Goal: Task Accomplishment & Management: Manage account settings

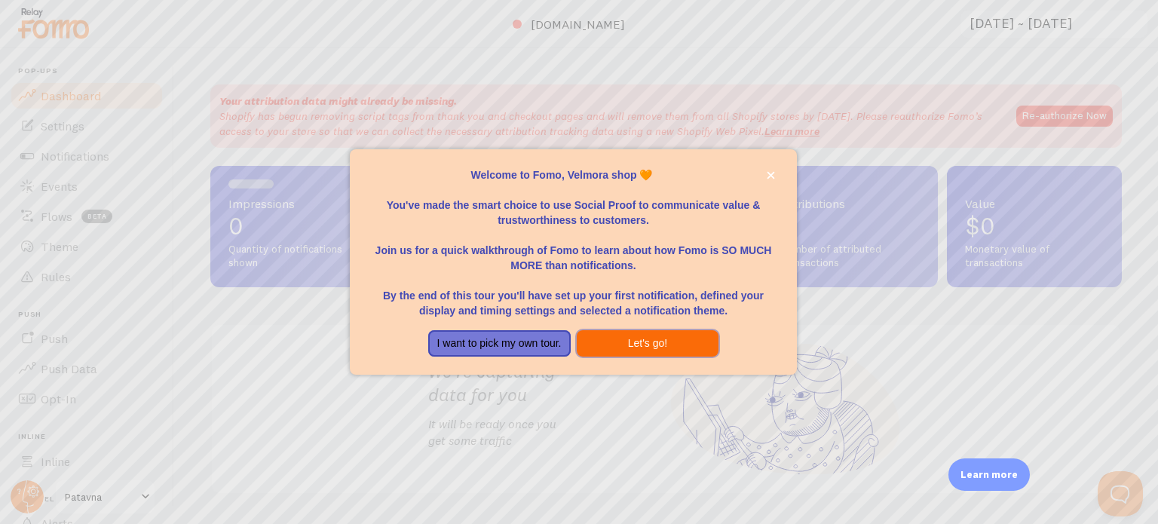
click at [670, 342] on button "Let's go!" at bounding box center [648, 343] width 142 height 27
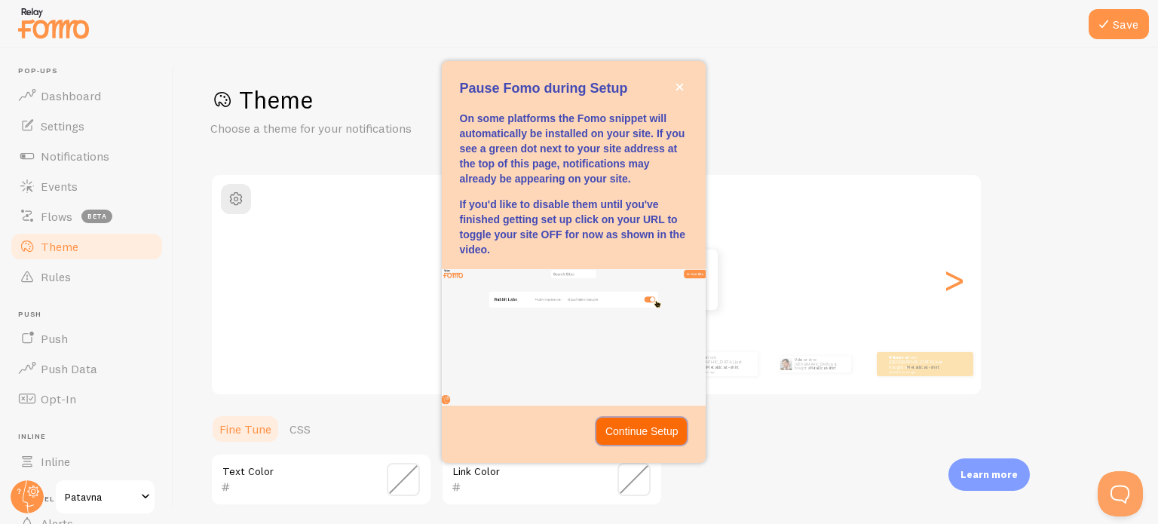
click at [646, 424] on p "Continue Setup" at bounding box center [641, 431] width 73 height 15
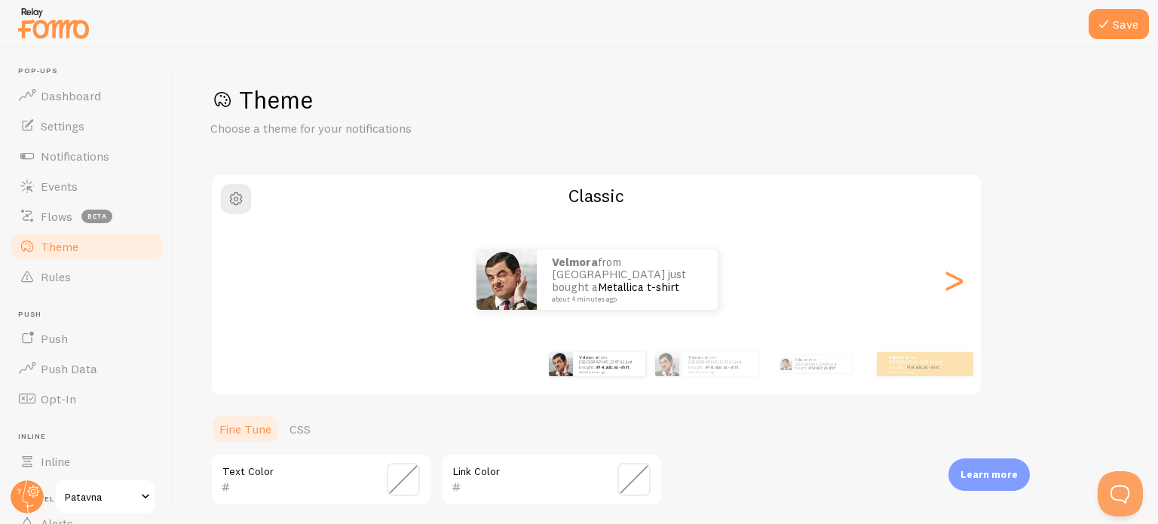
drag, startPoint x: 1130, startPoint y: 207, endPoint x: 1155, endPoint y: 260, distance: 58.3
click at [1155, 260] on div "Save Theme Choose a theme for your notifications Classic Velmora from [GEOGRAPH…" at bounding box center [666, 286] width 984 height 476
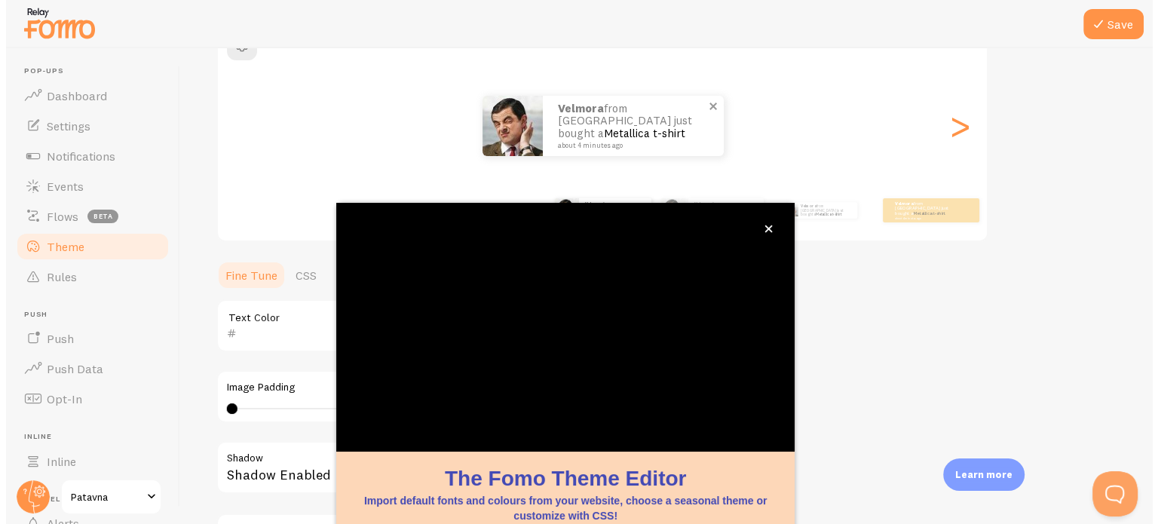
scroll to position [142, 0]
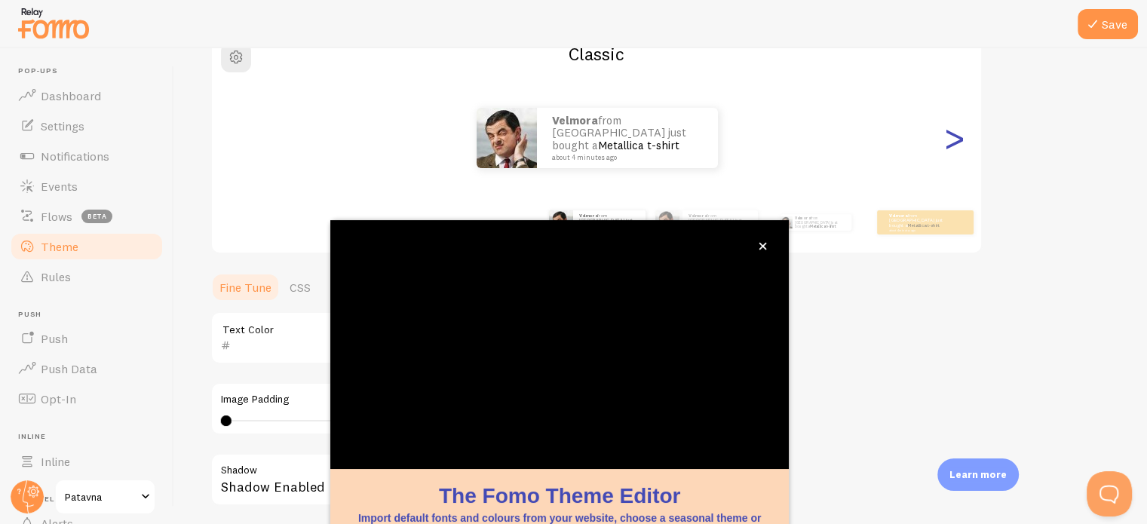
click at [957, 149] on div ">" at bounding box center [954, 138] width 18 height 109
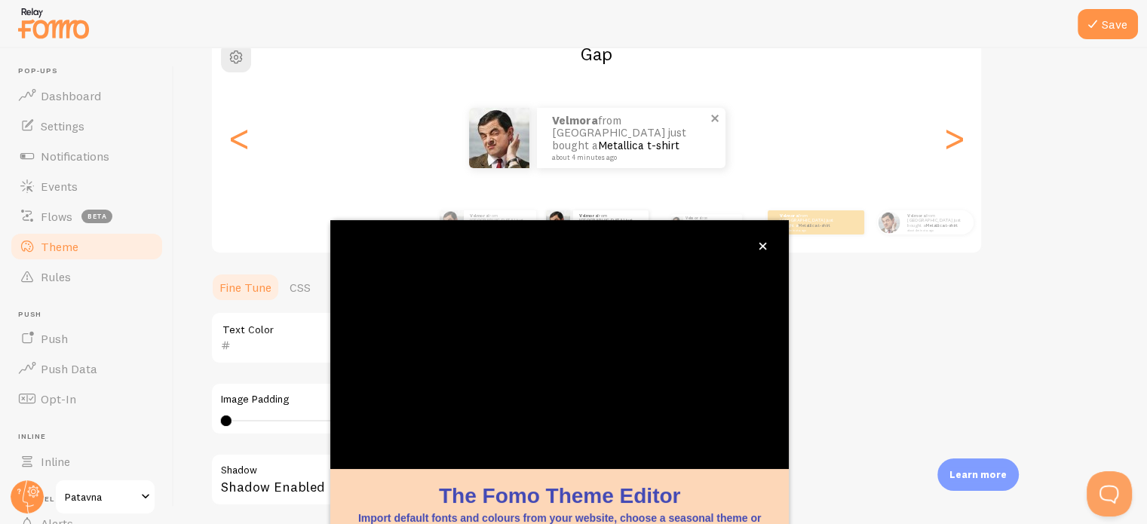
click at [571, 138] on p "Velmora from [GEOGRAPHIC_DATA] just bought a Metallica t-shirt about 4 minutes …" at bounding box center [631, 138] width 158 height 47
click at [761, 253] on button "close," at bounding box center [763, 246] width 16 height 16
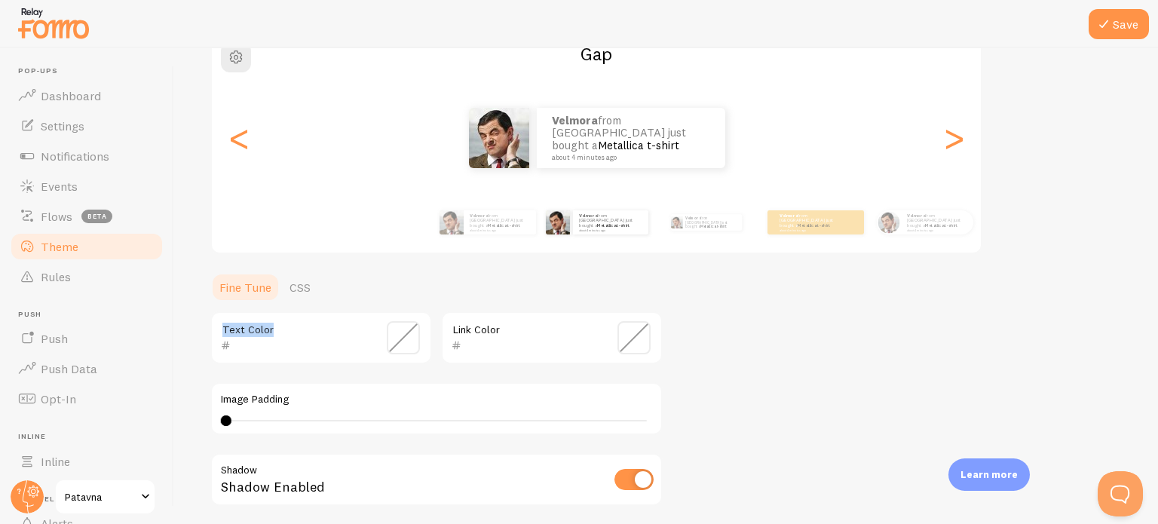
drag, startPoint x: 1120, startPoint y: 259, endPoint x: 1120, endPoint y: 329, distance: 70.9
click at [1120, 329] on div "Save Theme Choose a theme for your notifications Gap Velmora from [GEOGRAPHIC_D…" at bounding box center [666, 286] width 984 height 476
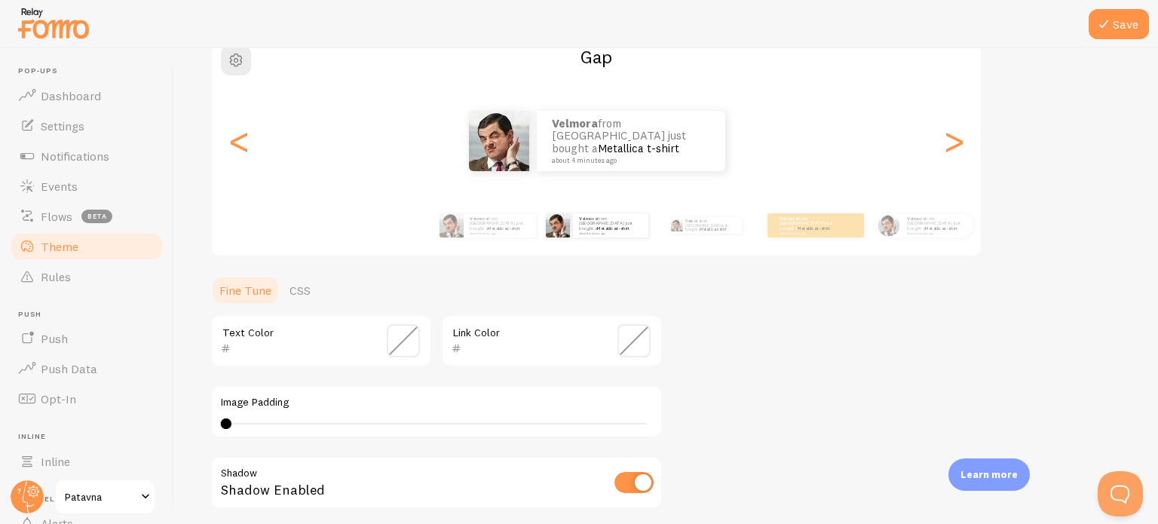
click at [1157, 268] on div "Save Theme Choose a theme for your notifications Gap Velmora from [GEOGRAPHIC_D…" at bounding box center [666, 286] width 984 height 476
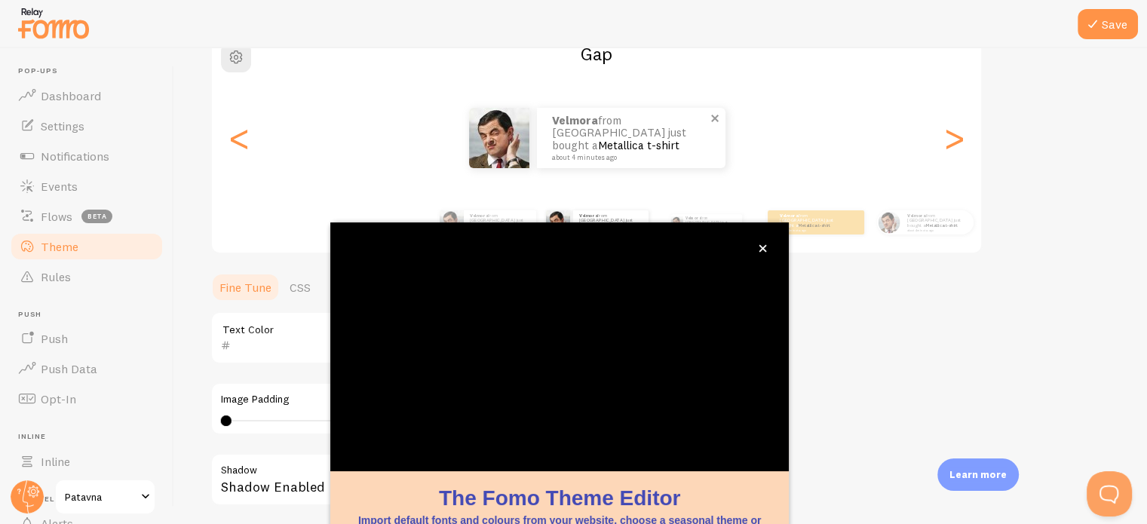
click at [492, 127] on img at bounding box center [499, 138] width 60 height 60
click at [768, 250] on button "close," at bounding box center [763, 249] width 16 height 16
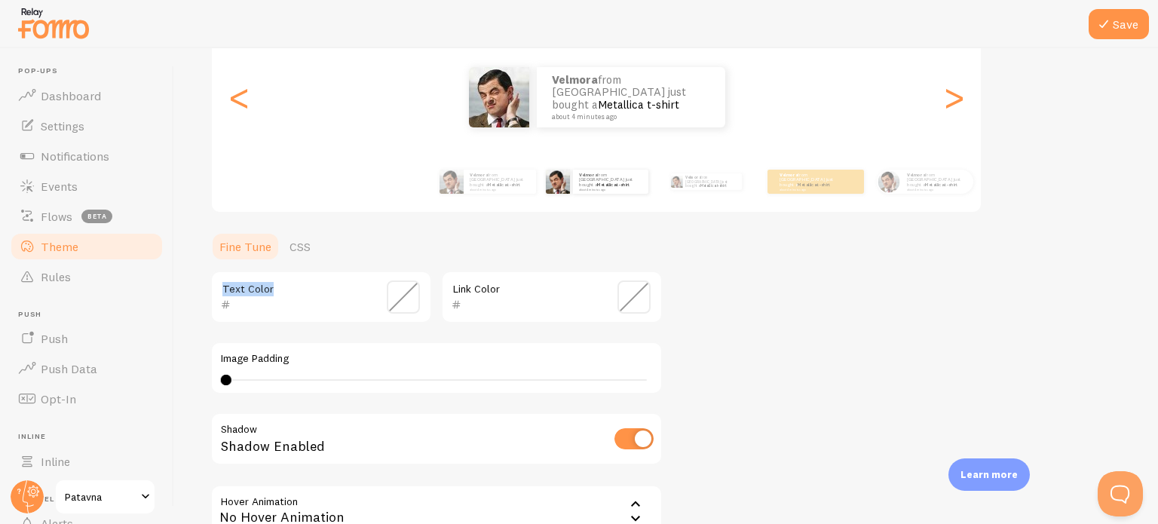
drag, startPoint x: 1157, startPoint y: 291, endPoint x: 1157, endPoint y: 316, distance: 24.9
click at [1157, 316] on div "Save Theme Choose a theme for your notifications Gap Velmora from [GEOGRAPHIC_D…" at bounding box center [666, 286] width 984 height 476
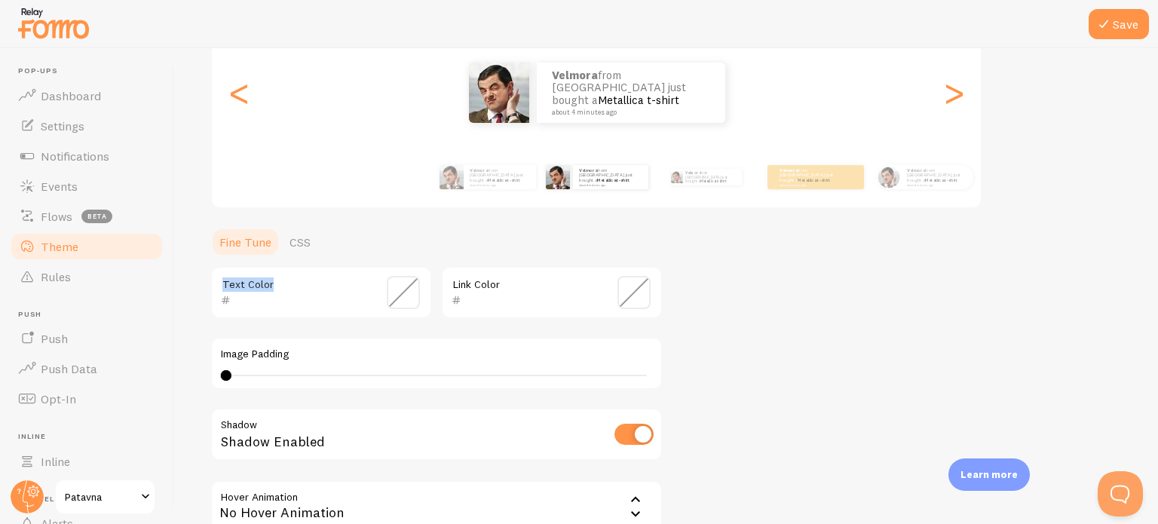
click at [624, 289] on span at bounding box center [633, 292] width 33 height 33
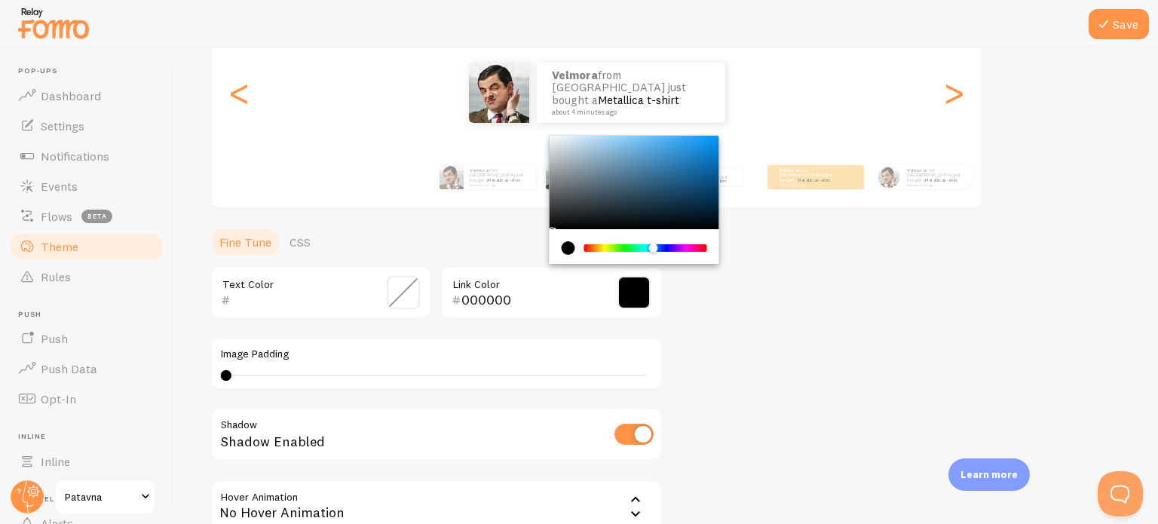
click at [654, 250] on div "Chrome color picker" at bounding box center [646, 248] width 120 height 8
type input "5DBDFF"
drag, startPoint x: 664, startPoint y: 189, endPoint x: 657, endPoint y: 133, distance: 57.0
click at [657, 133] on div "Theme Choose a theme for your notifications Gap Velmora from [GEOGRAPHIC_DATA] …" at bounding box center [666, 254] width 912 height 715
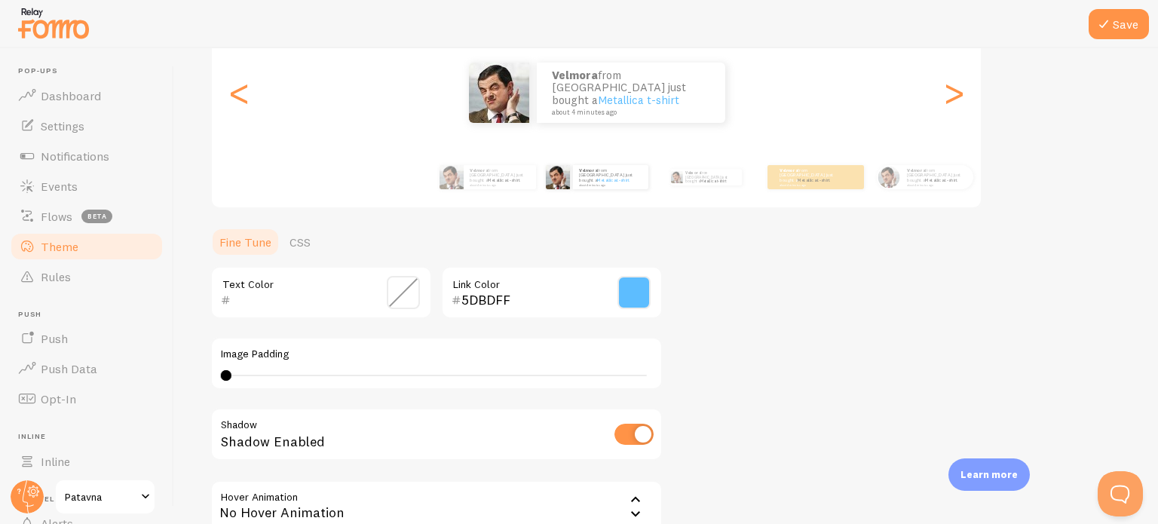
click at [416, 292] on span at bounding box center [403, 292] width 33 height 33
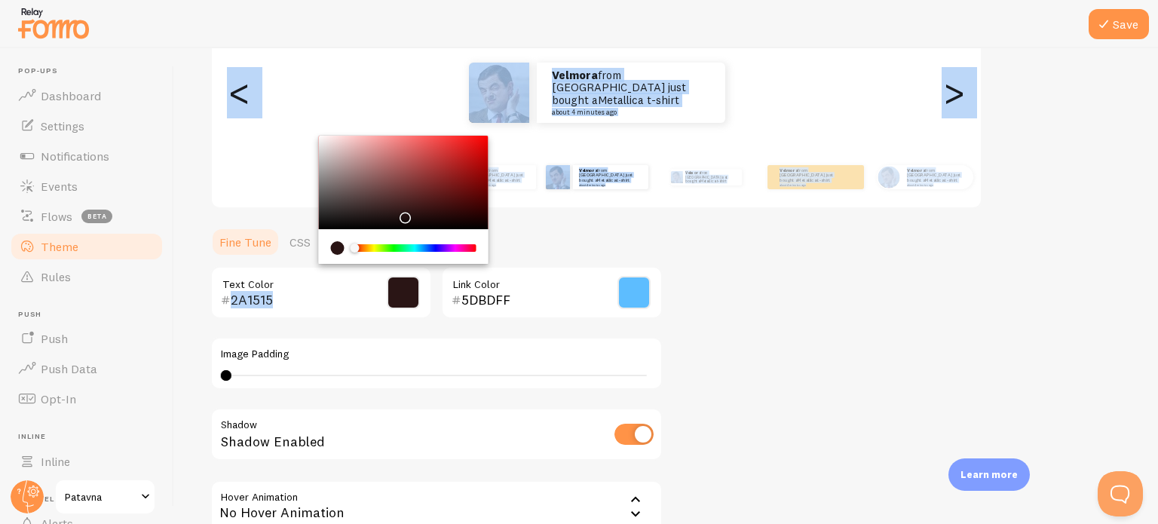
drag, startPoint x: 404, startPoint y: 180, endPoint x: 403, endPoint y: 213, distance: 33.2
click at [403, 213] on div "Chrome color picker" at bounding box center [404, 182] width 170 height 93
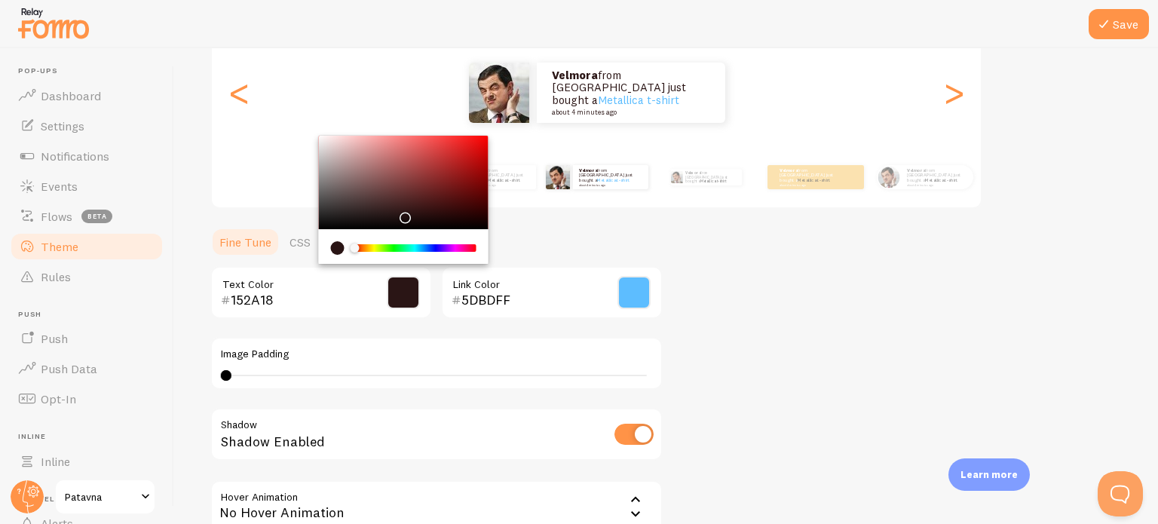
click at [397, 245] on div "Chrome color picker" at bounding box center [415, 248] width 120 height 8
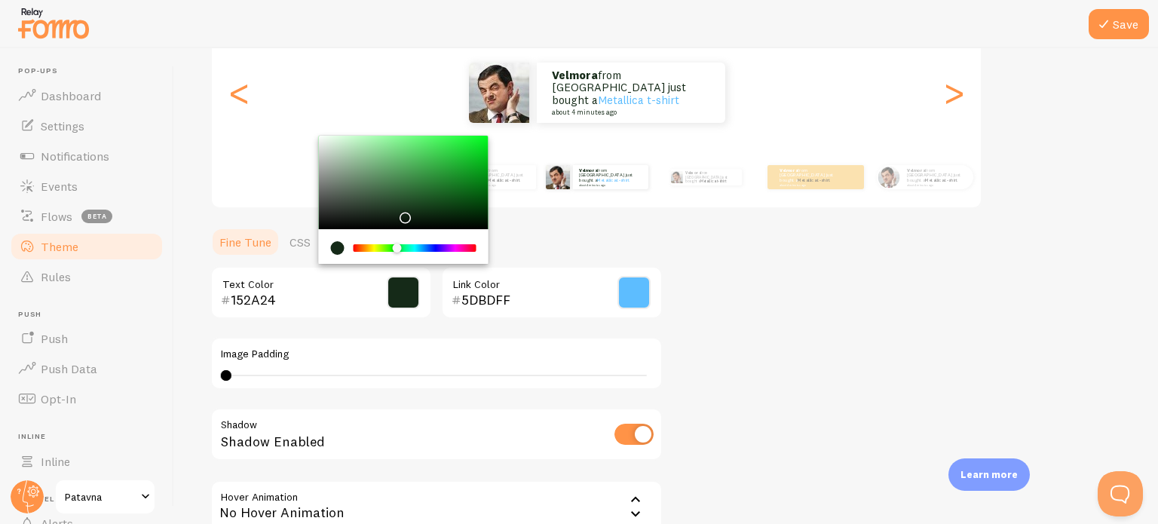
click at [409, 245] on div "Chrome color picker" at bounding box center [415, 248] width 120 height 8
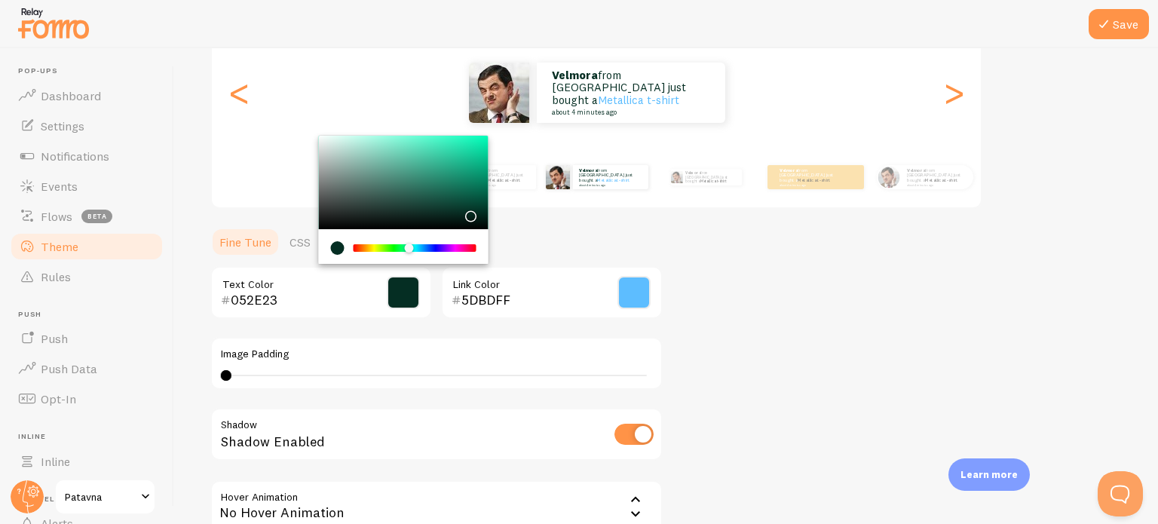
drag, startPoint x: 404, startPoint y: 219, endPoint x: 468, endPoint y: 212, distance: 64.5
click at [468, 212] on div "Chrome color picker" at bounding box center [471, 216] width 9 height 9
click at [434, 250] on div "Chrome color picker" at bounding box center [415, 248] width 120 height 8
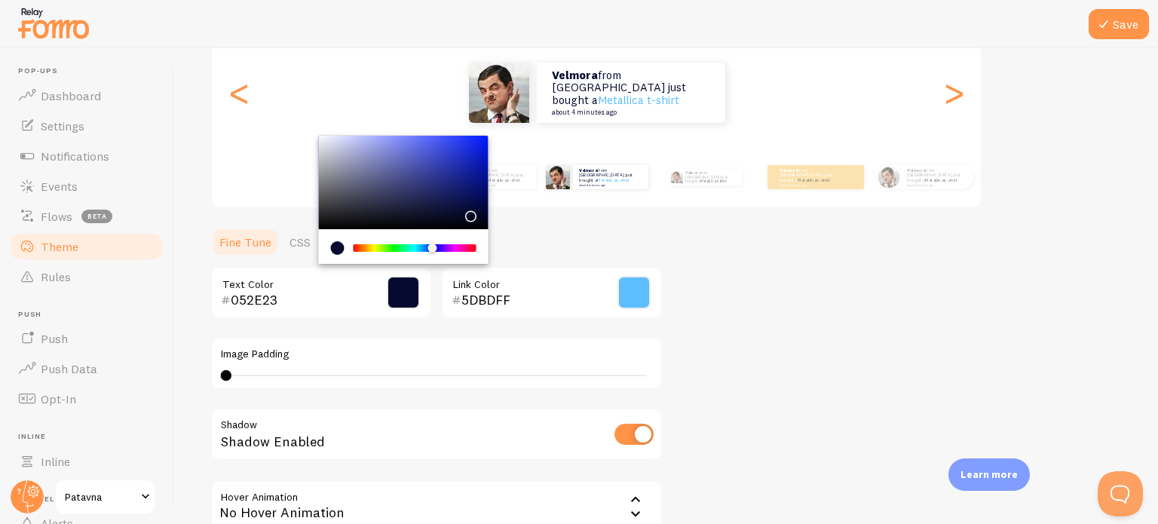
click at [435, 244] on div "Chrome color picker" at bounding box center [432, 248] width 9 height 9
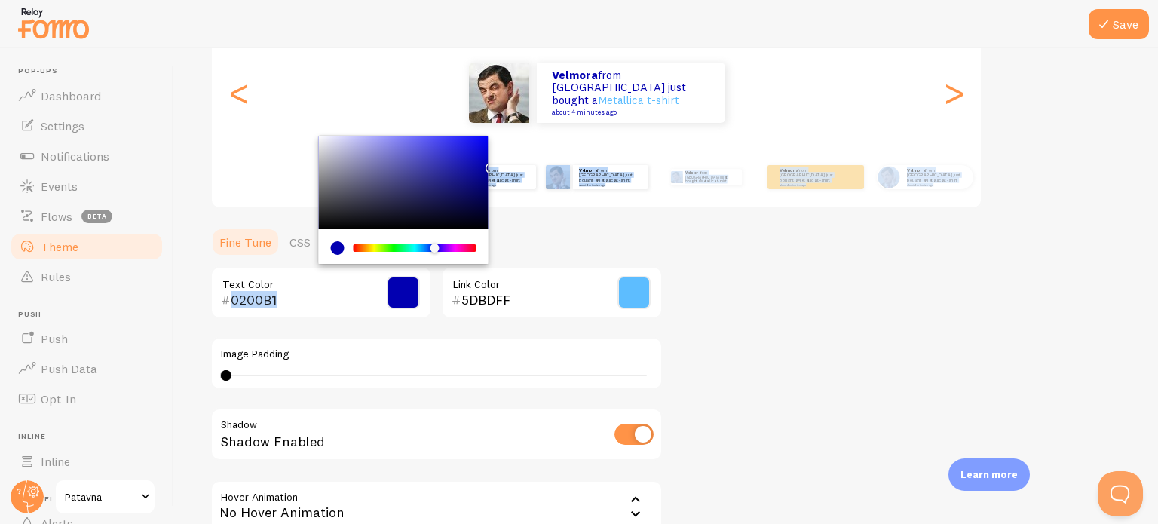
drag, startPoint x: 472, startPoint y: 209, endPoint x: 501, endPoint y: 162, distance: 54.8
click at [501, 162] on div "Theme Choose a theme for your notifications Gap Velmora from [GEOGRAPHIC_DATA] …" at bounding box center [666, 254] width 912 height 715
type input "0200B6"
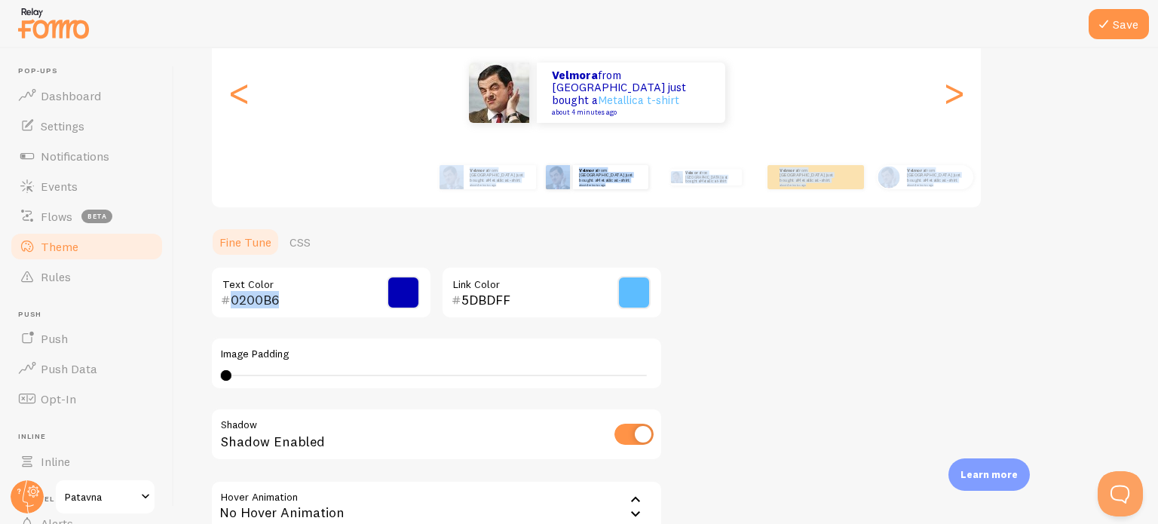
click at [784, 239] on div "Theme Choose a theme for your notifications Gap Velmora from [GEOGRAPHIC_DATA] …" at bounding box center [666, 254] width 912 height 715
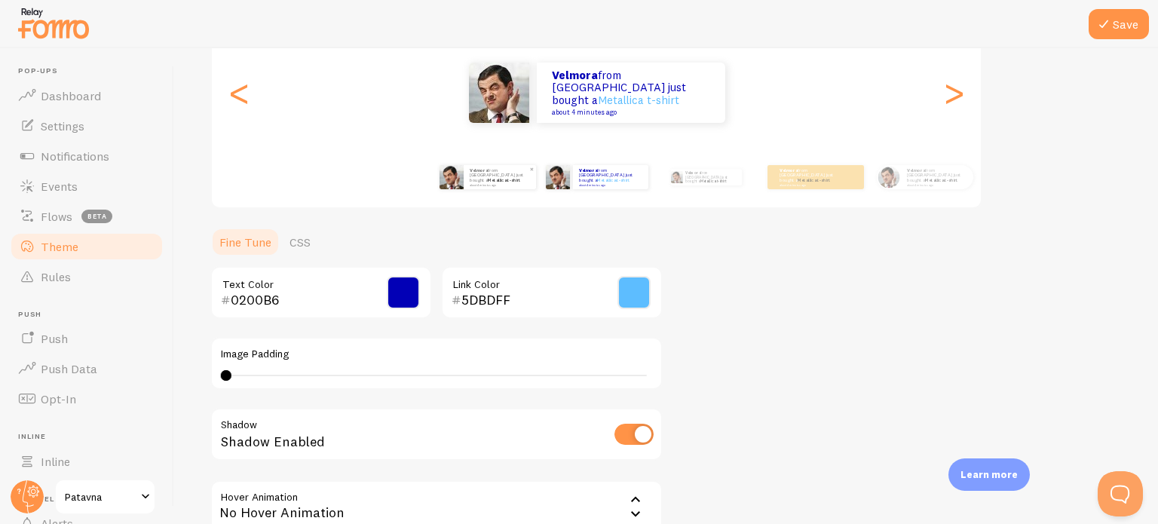
click at [513, 177] on link "Metallica t-shirt" at bounding box center [504, 180] width 32 height 6
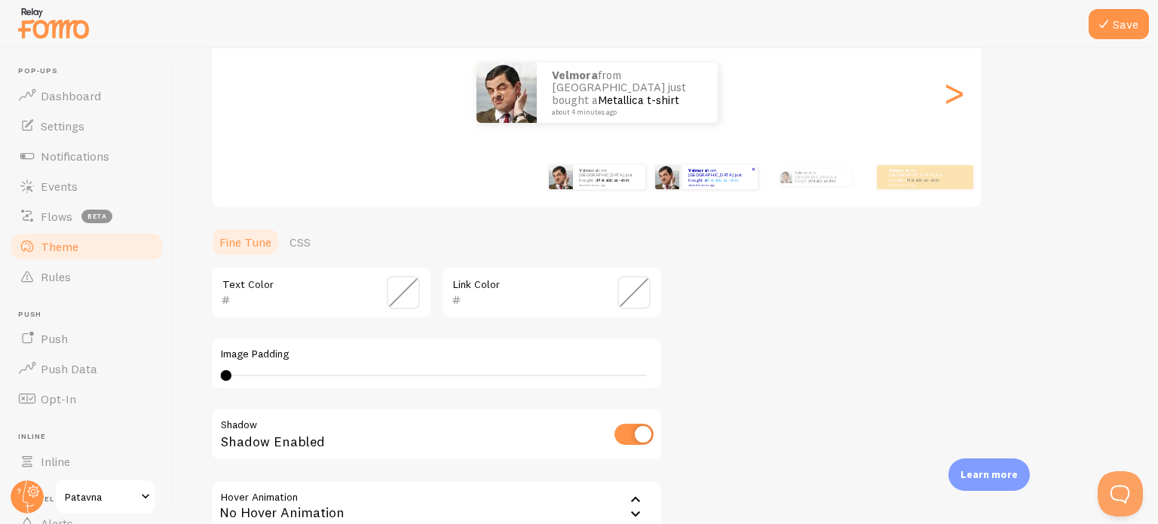
click at [688, 183] on small "about 4 minutes ago" at bounding box center [719, 184] width 62 height 3
type input "0200B6"
type input "5DBDFF"
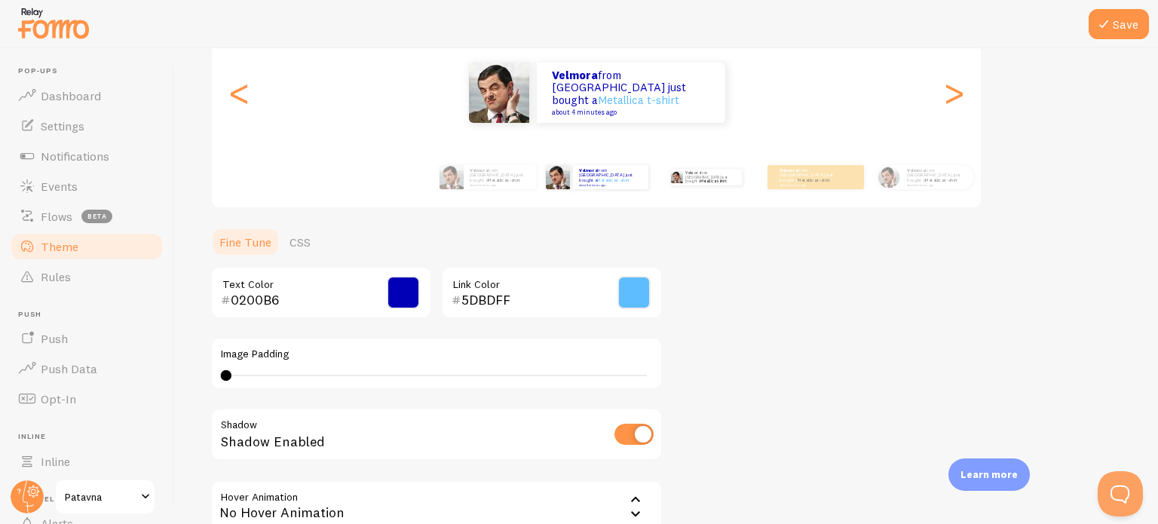
click at [734, 184] on div "Velmora from [GEOGRAPHIC_DATA] just bought a Metallica t-shirt about 4 minutes …" at bounding box center [705, 177] width 97 height 42
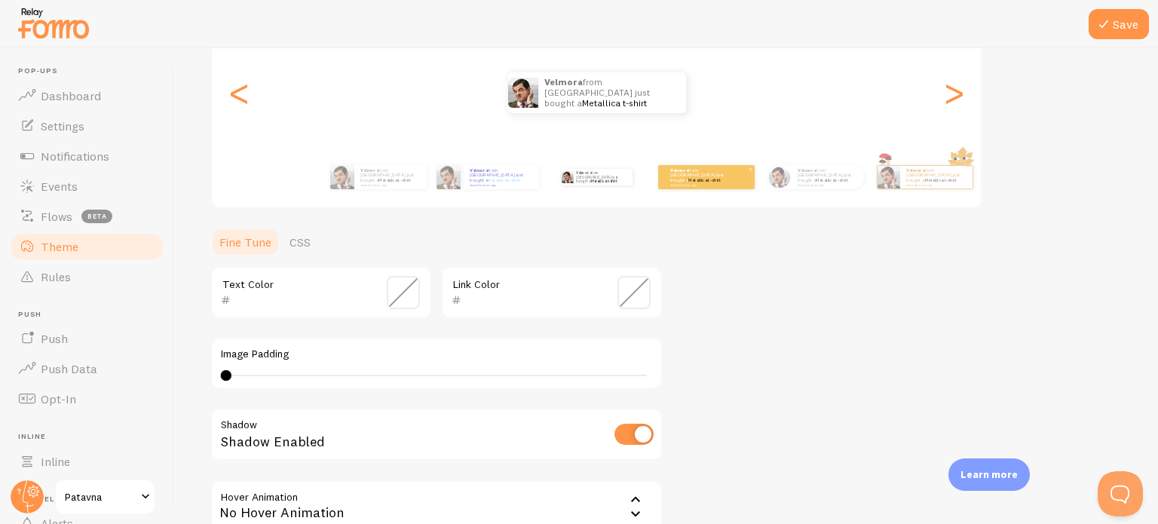
click at [700, 185] on div "Velmora from [GEOGRAPHIC_DATA] just bought a Metallica t-shirt about 4 minutes …" at bounding box center [706, 177] width 97 height 24
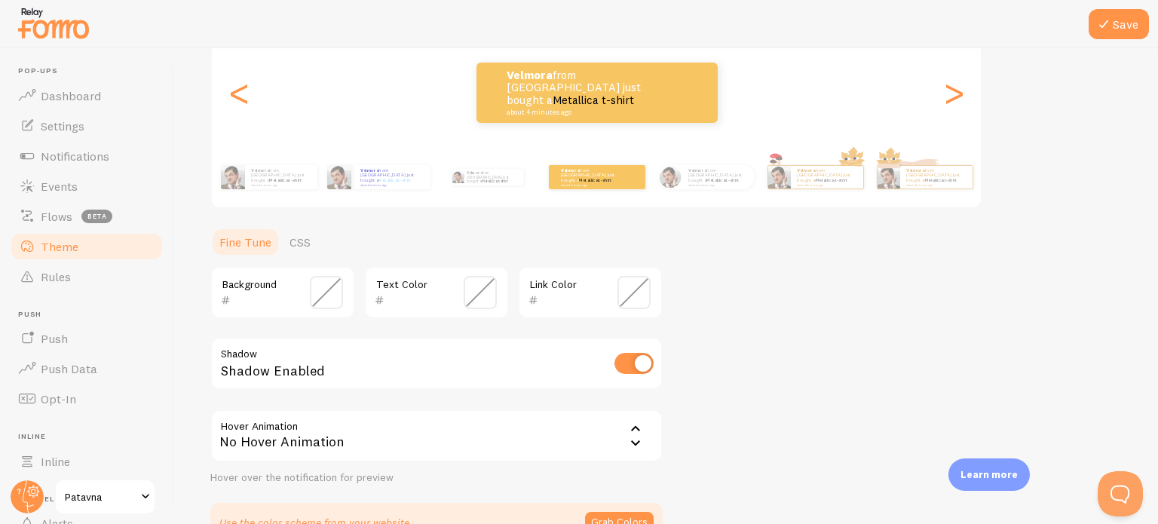
click at [291, 301] on input "text" at bounding box center [261, 300] width 61 height 18
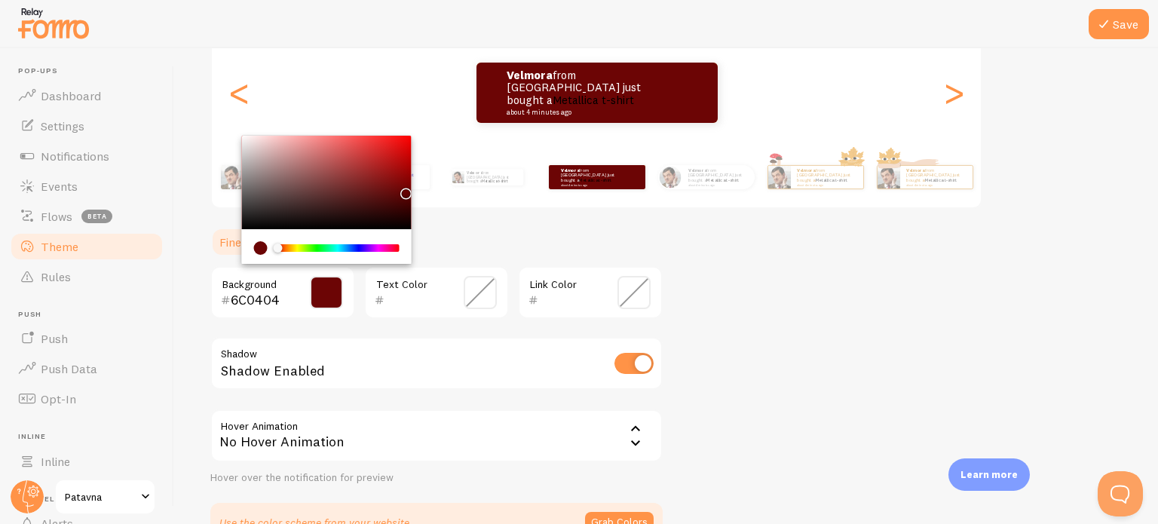
drag, startPoint x: 374, startPoint y: 189, endPoint x: 408, endPoint y: 194, distance: 34.2
click at [408, 194] on div "Chrome color picker" at bounding box center [327, 182] width 170 height 93
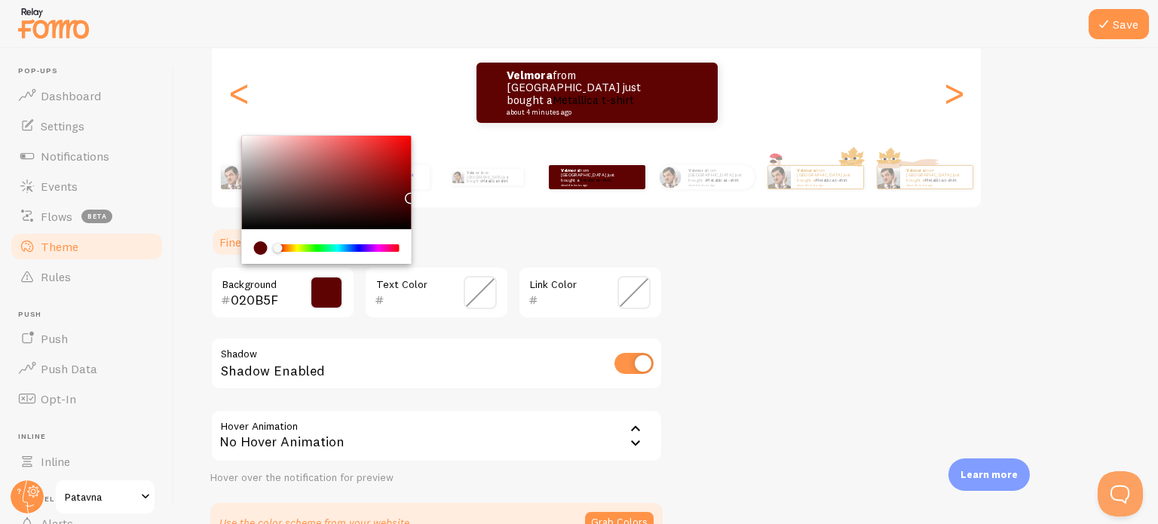
click at [356, 244] on div "Chrome color picker" at bounding box center [338, 248] width 120 height 8
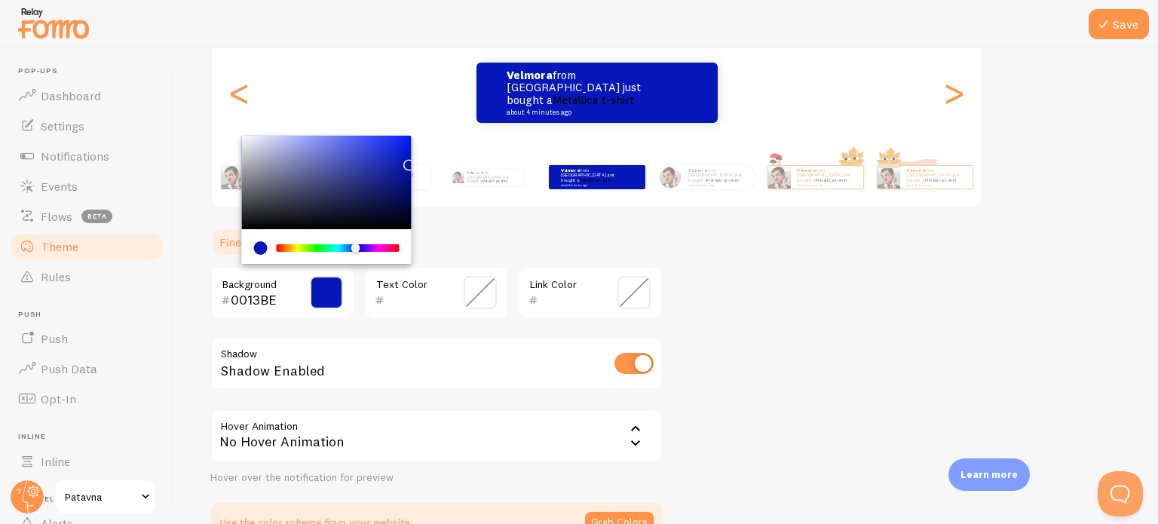
drag, startPoint x: 395, startPoint y: 168, endPoint x: 489, endPoint y: 274, distance: 141.6
click at [414, 158] on div "Theme Choose a theme for your notifications Colorful Velmora from [GEOGRAPHIC_D…" at bounding box center [666, 219] width 912 height 645
type input "0014C0"
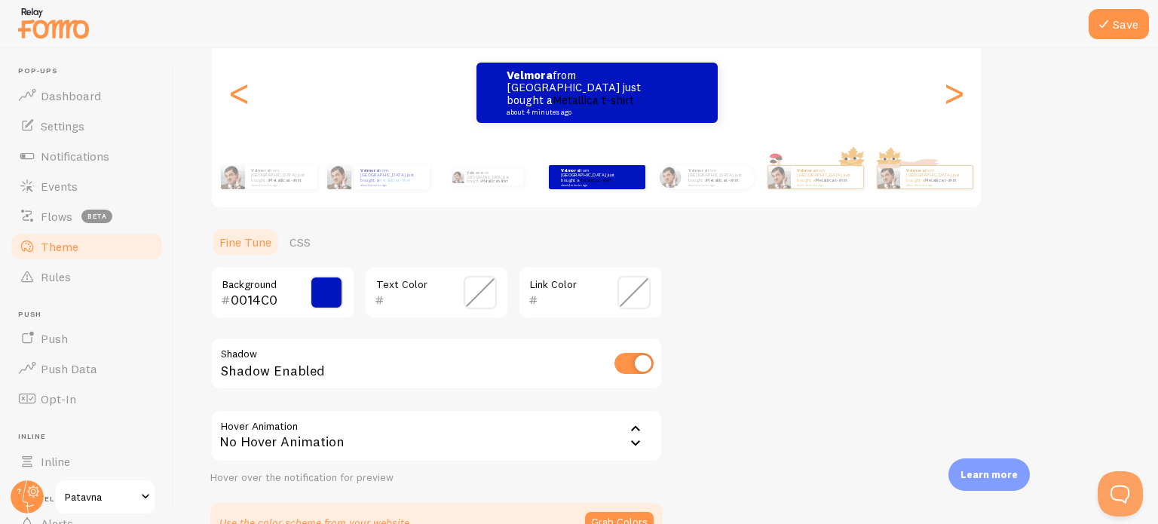
click at [754, 280] on div "Theme Choose a theme for your notifications Colorful Velmora from [GEOGRAPHIC_D…" at bounding box center [666, 219] width 912 height 645
click at [808, 183] on div "Velmora from [GEOGRAPHIC_DATA] just bought a Metallica t-shirt about 4 minutes …" at bounding box center [827, 177] width 72 height 23
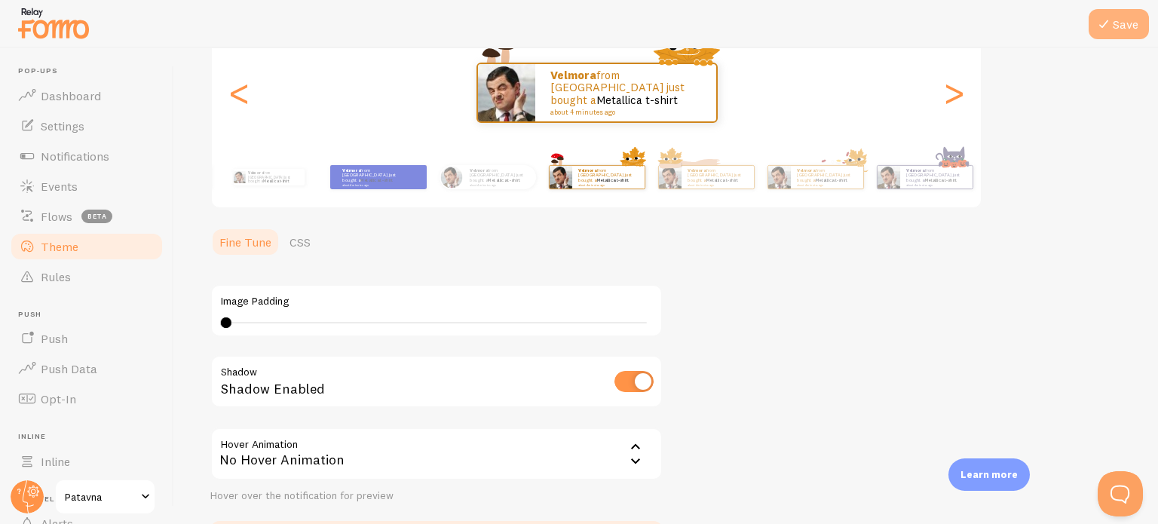
click at [1118, 33] on button "Save" at bounding box center [1119, 24] width 60 height 30
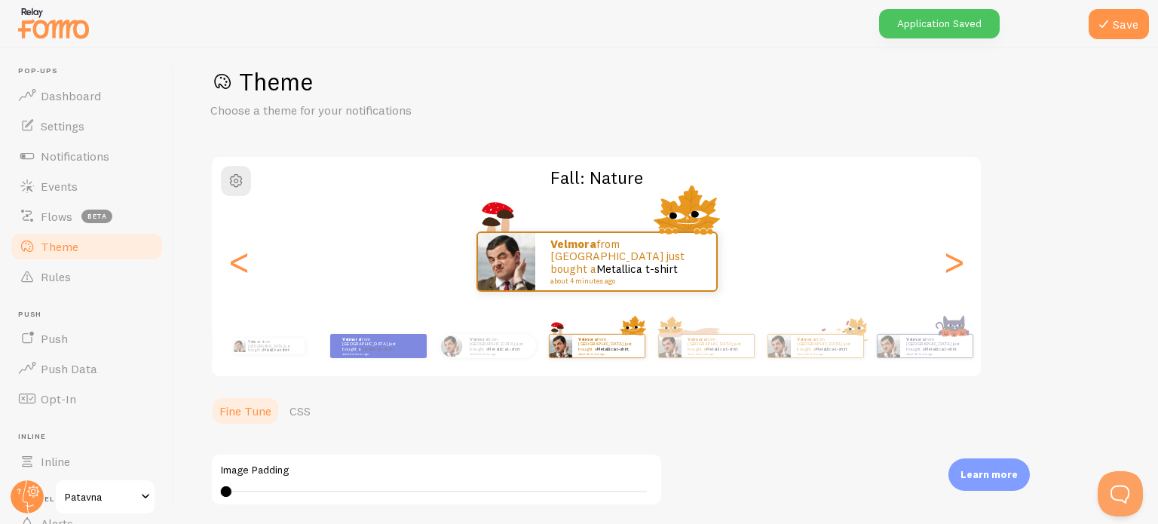
scroll to position [0, 0]
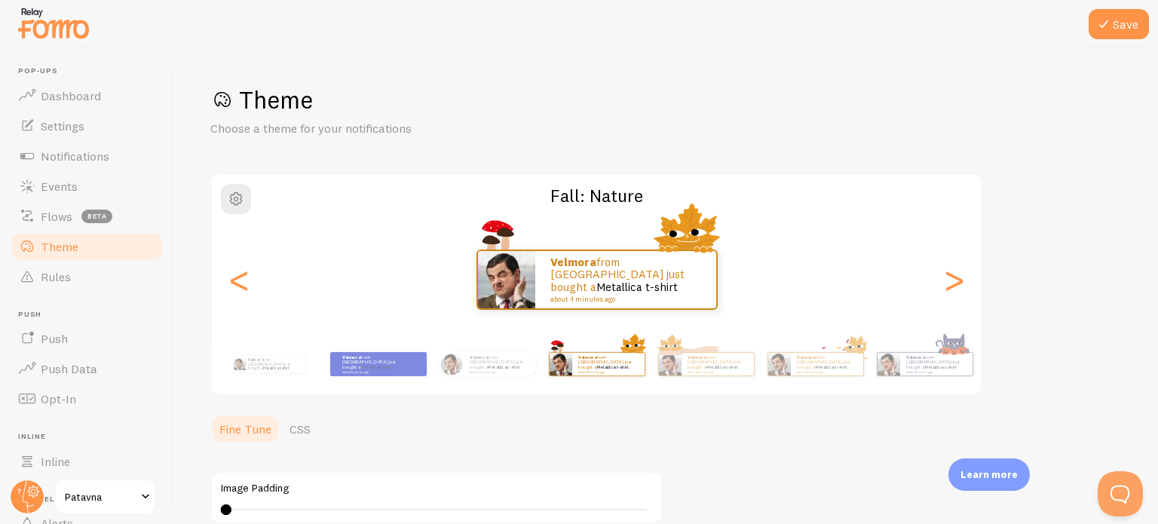
click at [57, 254] on link "Theme" at bounding box center [86, 246] width 155 height 30
click at [230, 207] on button "button" at bounding box center [236, 199] width 30 height 30
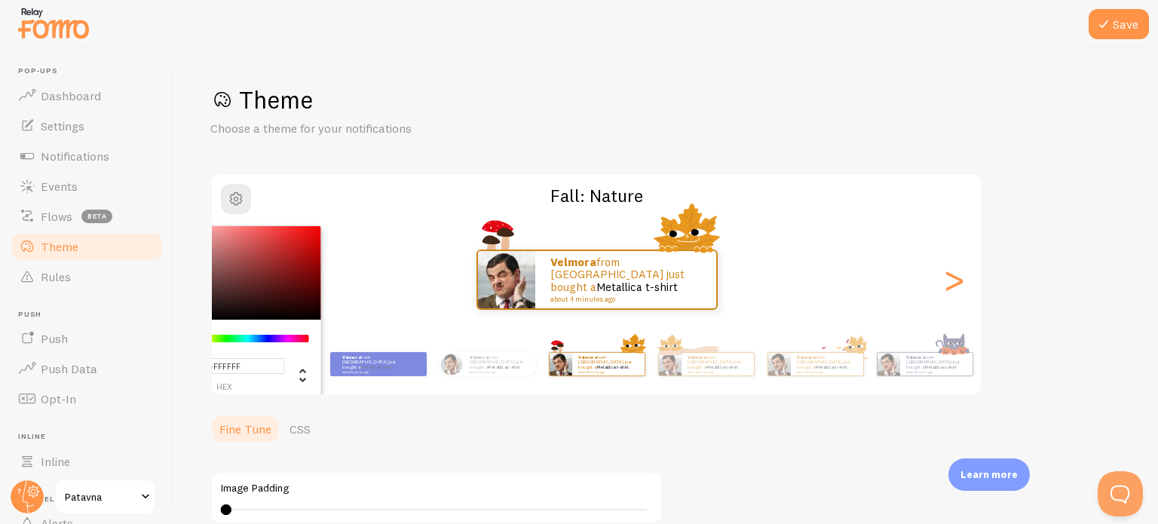
click at [109, 242] on link "Theme" at bounding box center [86, 246] width 155 height 30
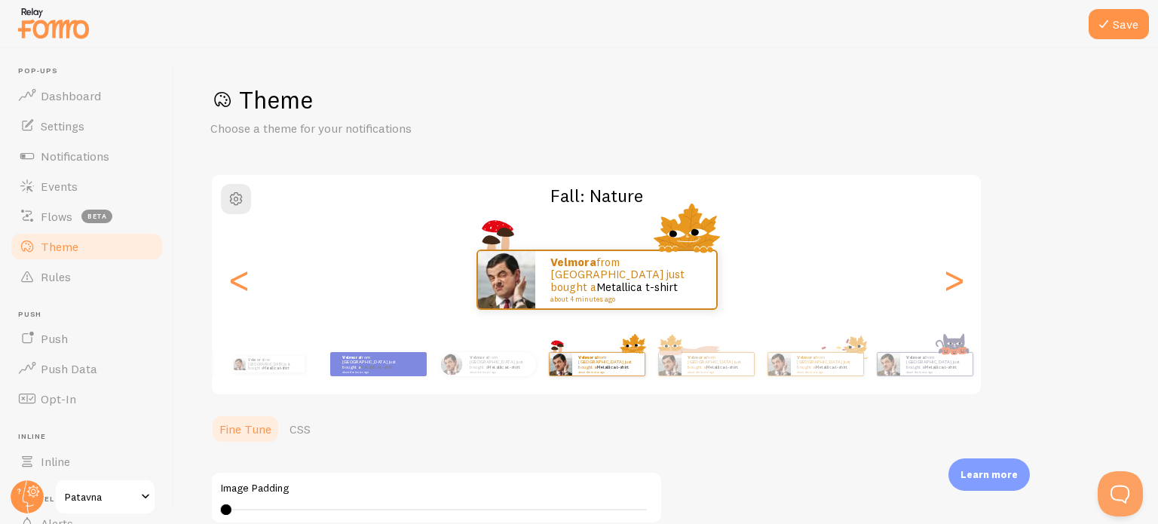
click at [109, 242] on link "Theme" at bounding box center [86, 246] width 155 height 30
click at [93, 248] on link "Theme" at bounding box center [86, 246] width 155 height 30
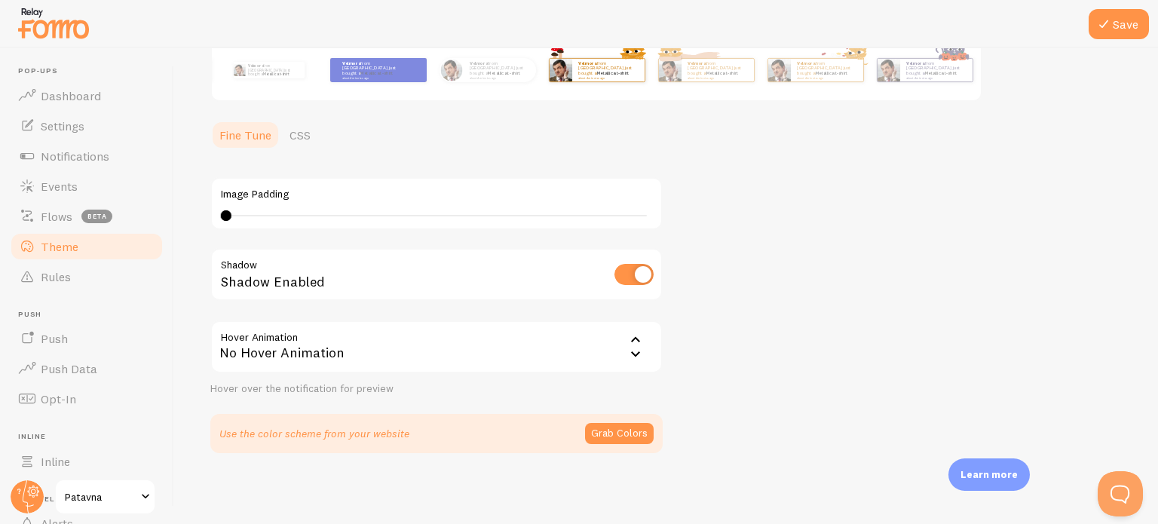
drag, startPoint x: 1157, startPoint y: 266, endPoint x: 1157, endPoint y: 486, distance: 220.1
click at [1157, 486] on div "Save Theme Choose a theme for your notifications Fall: Nature Velmora from [GEO…" at bounding box center [666, 286] width 984 height 476
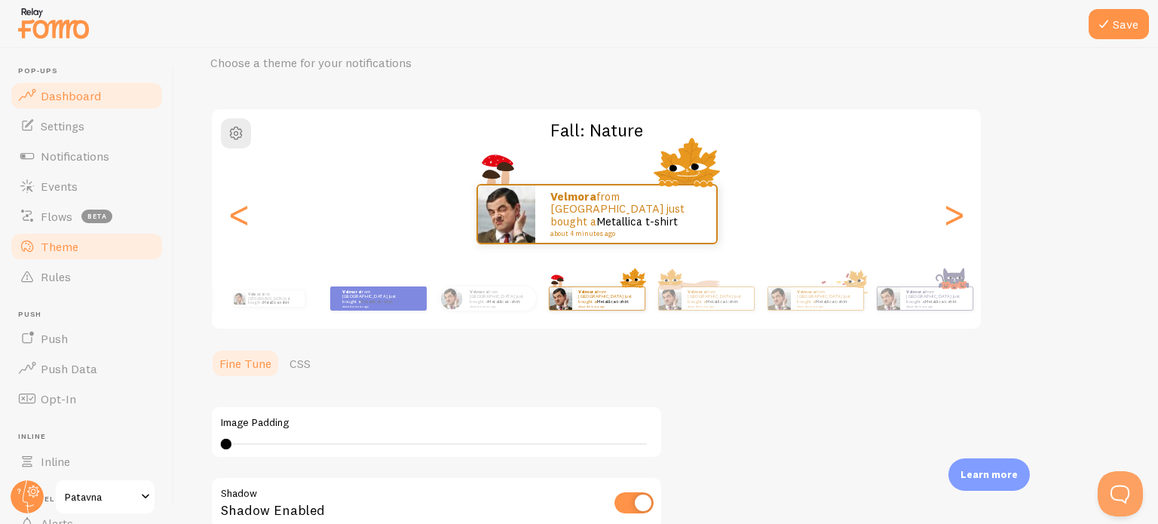
click at [106, 100] on link "Dashboard" at bounding box center [86, 96] width 155 height 30
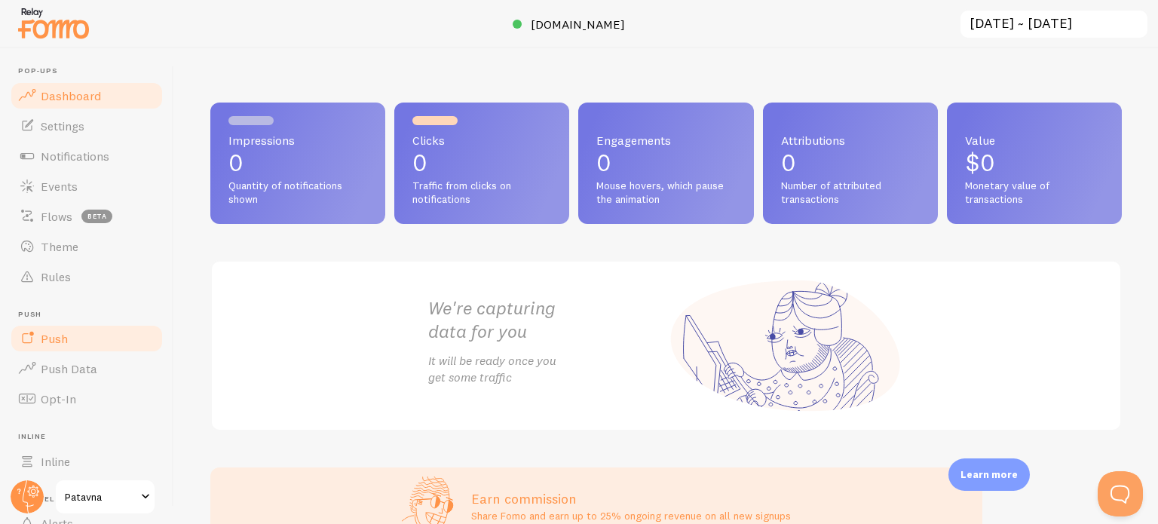
click at [102, 340] on link "Push" at bounding box center [86, 338] width 155 height 30
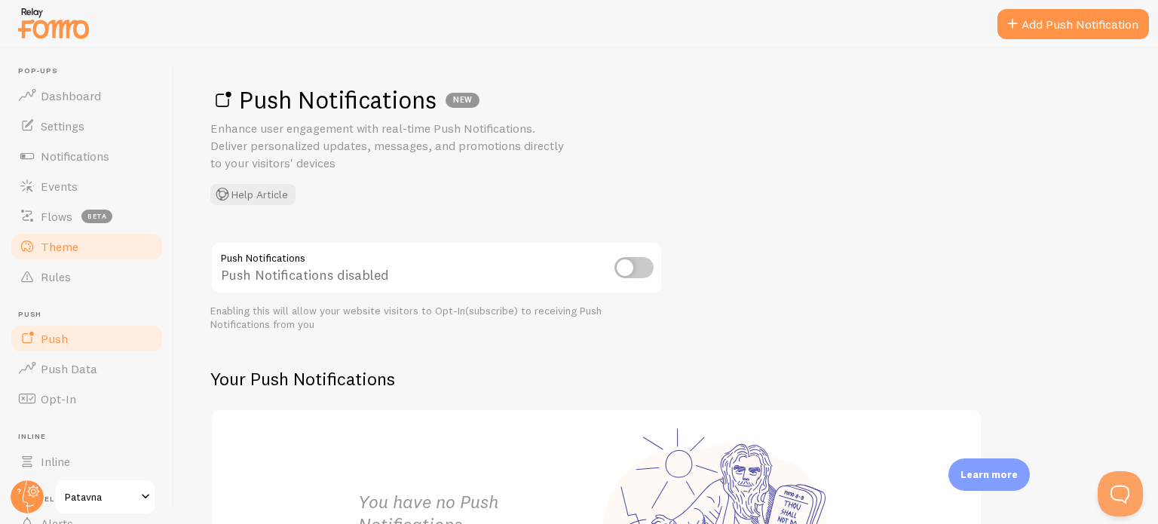
click at [82, 243] on link "Theme" at bounding box center [86, 246] width 155 height 30
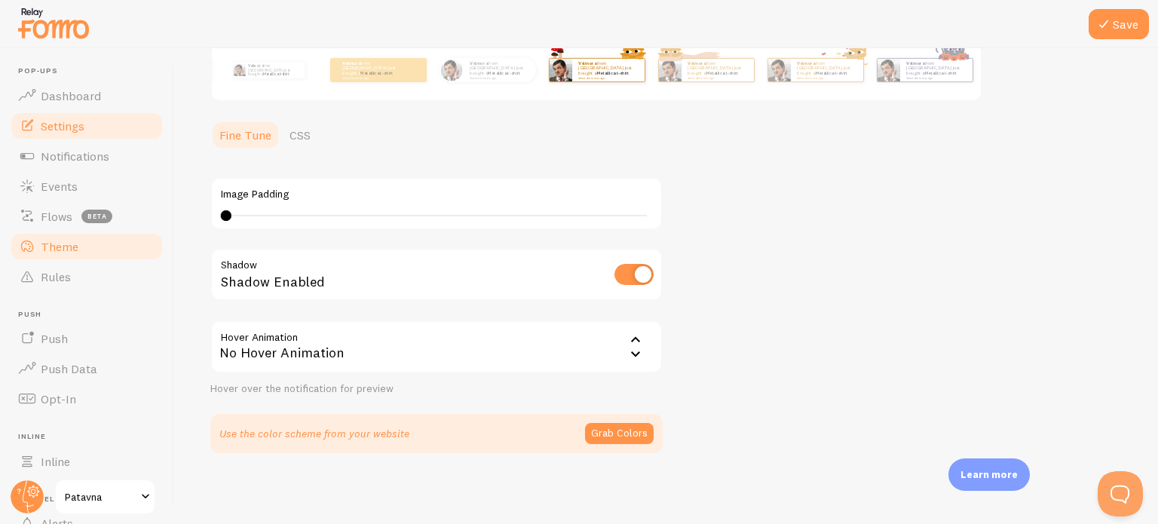
click at [91, 133] on link "Settings" at bounding box center [86, 126] width 155 height 30
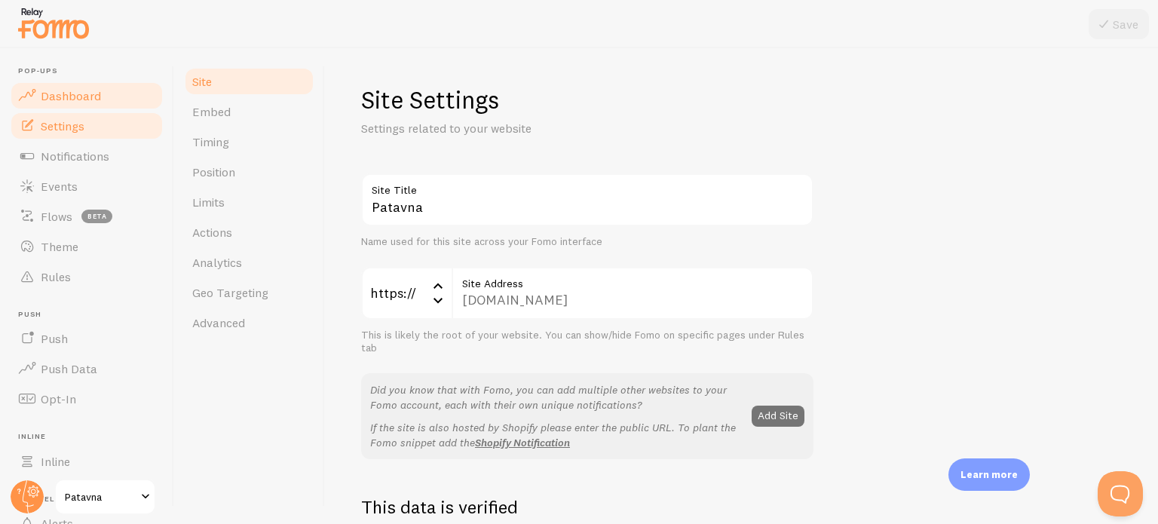
click at [115, 109] on link "Dashboard" at bounding box center [86, 96] width 155 height 30
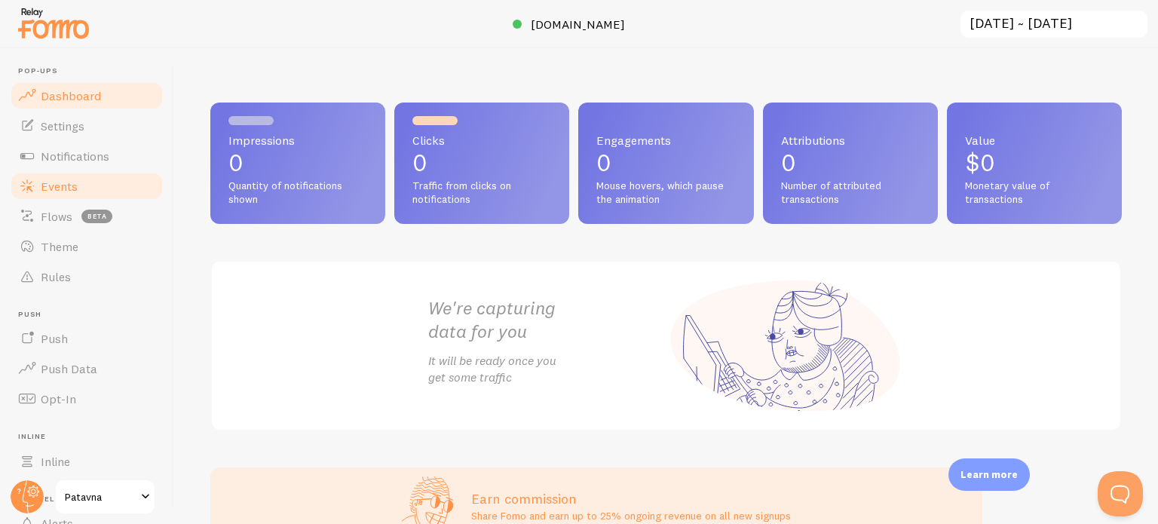
click at [96, 189] on link "Events" at bounding box center [86, 186] width 155 height 30
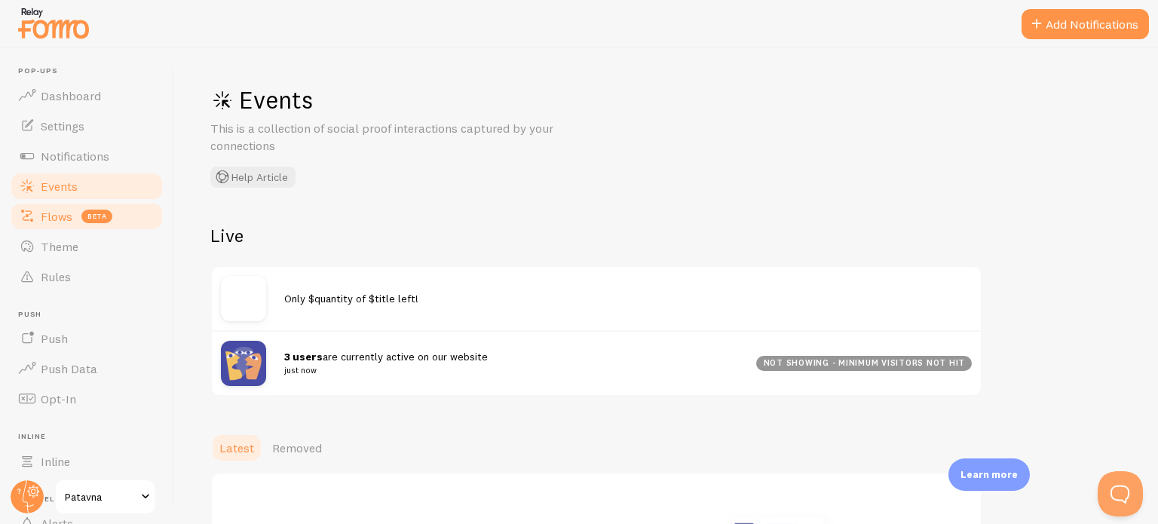
click at [90, 204] on link "Flows beta" at bounding box center [86, 216] width 155 height 30
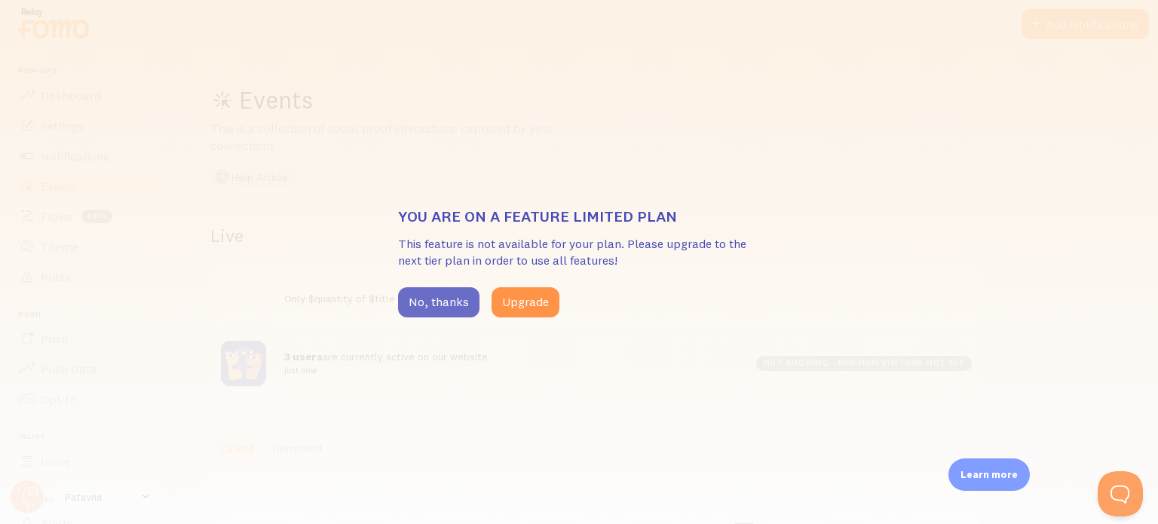
click at [404, 301] on button "No, thanks" at bounding box center [438, 302] width 81 height 30
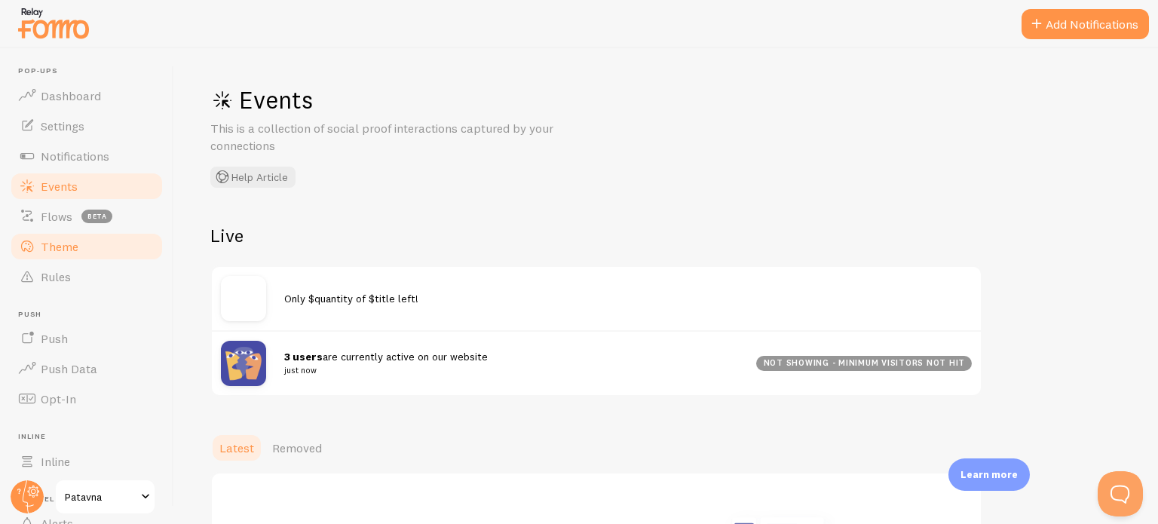
click at [106, 257] on link "Theme" at bounding box center [86, 246] width 155 height 30
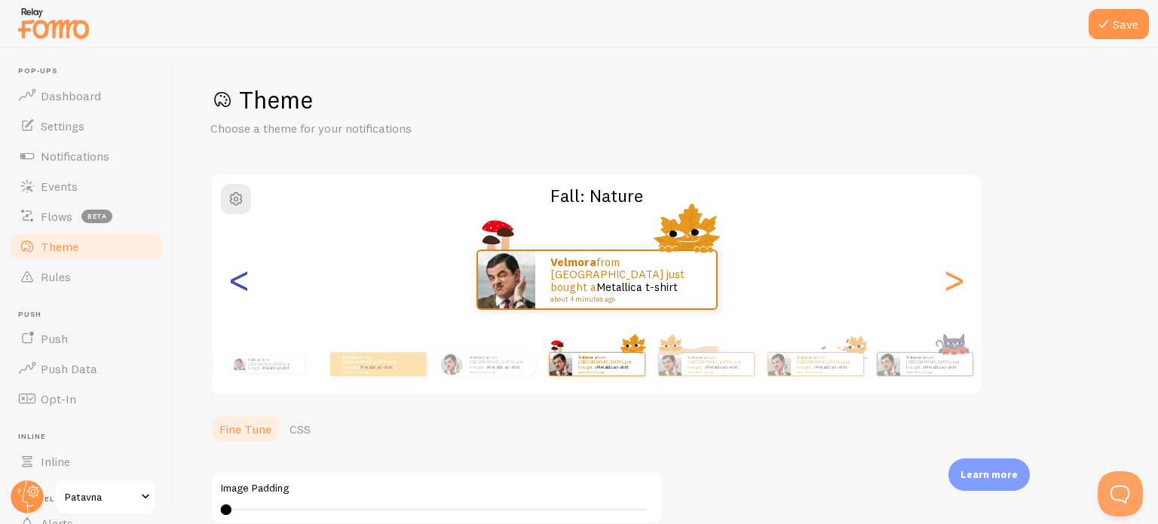
click at [246, 276] on div "<" at bounding box center [239, 279] width 18 height 109
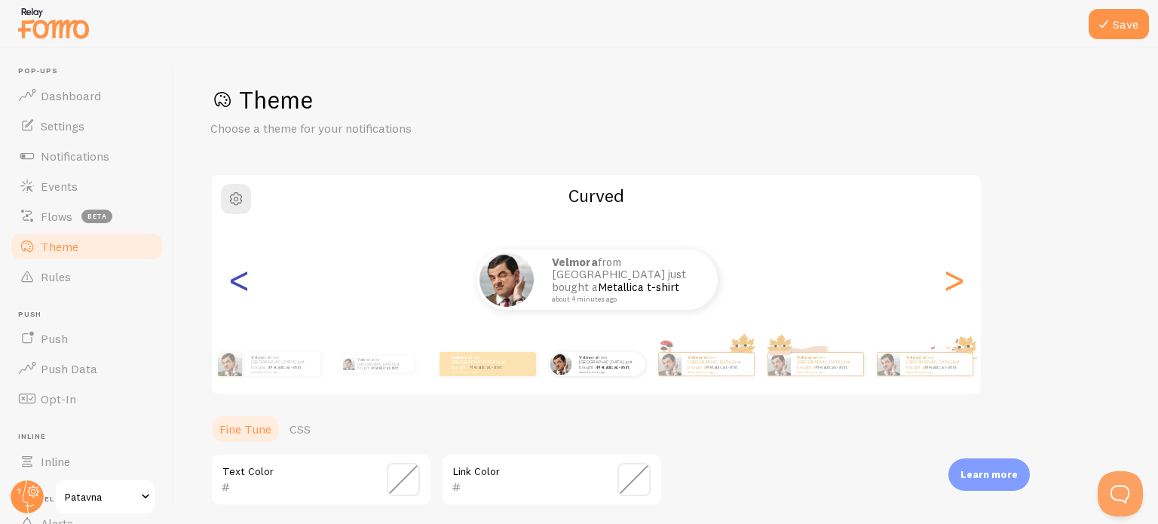
click at [246, 276] on div "<" at bounding box center [239, 279] width 18 height 109
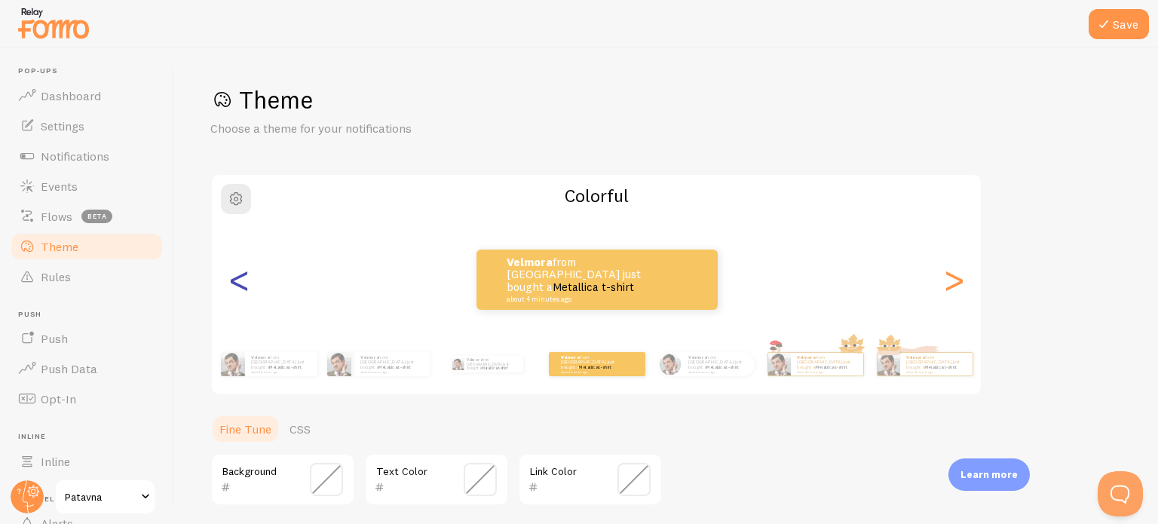
click at [246, 276] on div "<" at bounding box center [239, 279] width 18 height 109
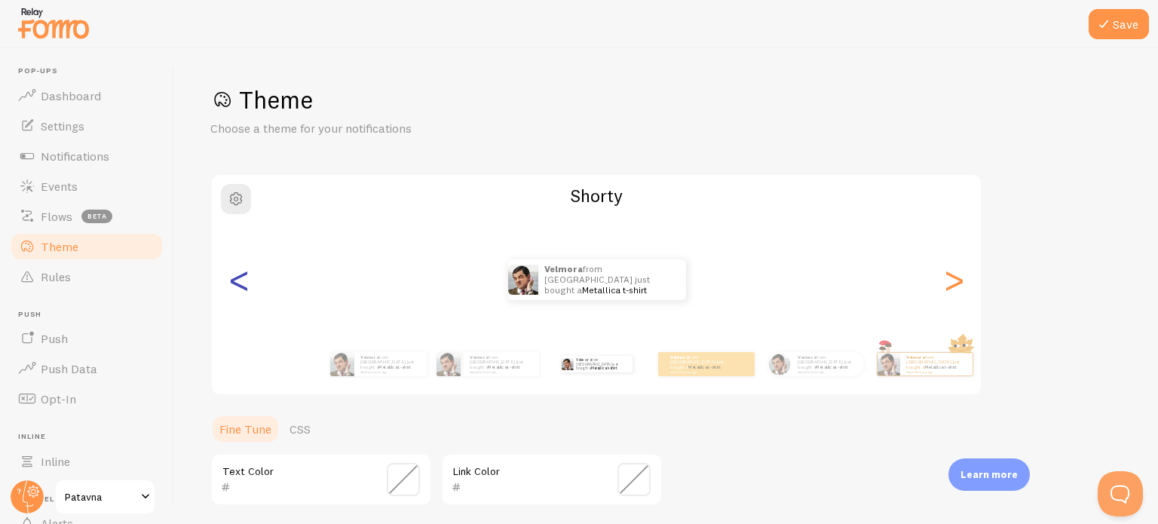
click at [246, 276] on div "<" at bounding box center [239, 279] width 18 height 109
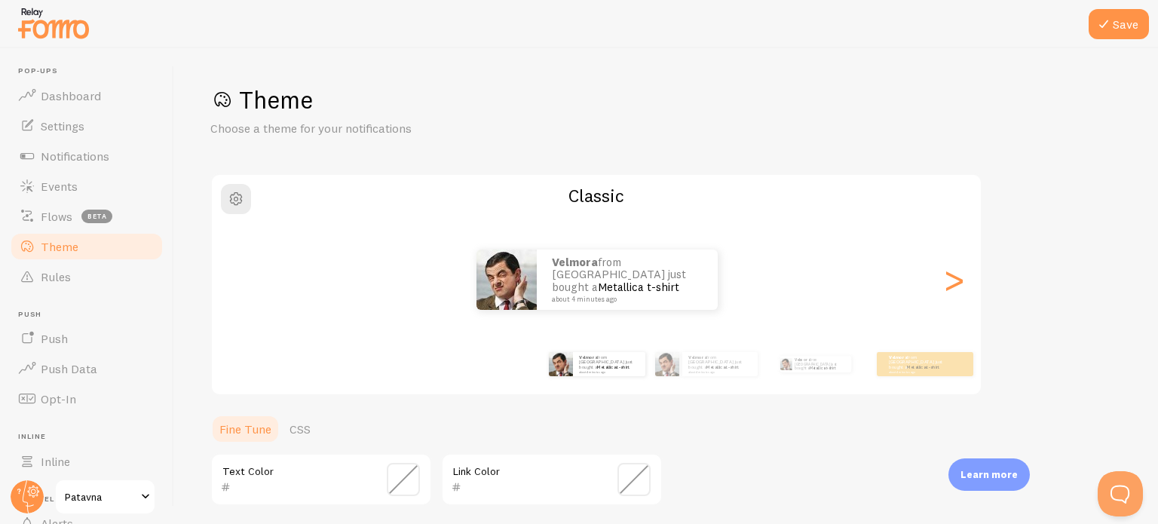
click at [246, 276] on div "<" at bounding box center [239, 279] width 18 height 109
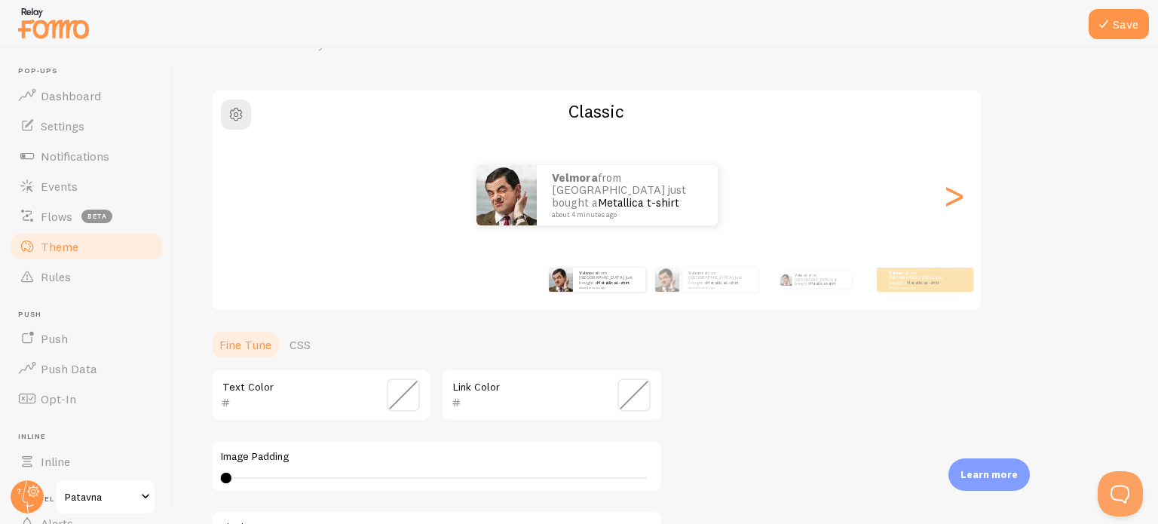
scroll to position [83, 0]
click at [590, 198] on p "Velmora from [GEOGRAPHIC_DATA] just bought a Metallica t-shirt about 4 minutes …" at bounding box center [627, 196] width 151 height 47
click at [510, 204] on img at bounding box center [506, 197] width 60 height 60
click at [394, 388] on span at bounding box center [403, 396] width 33 height 33
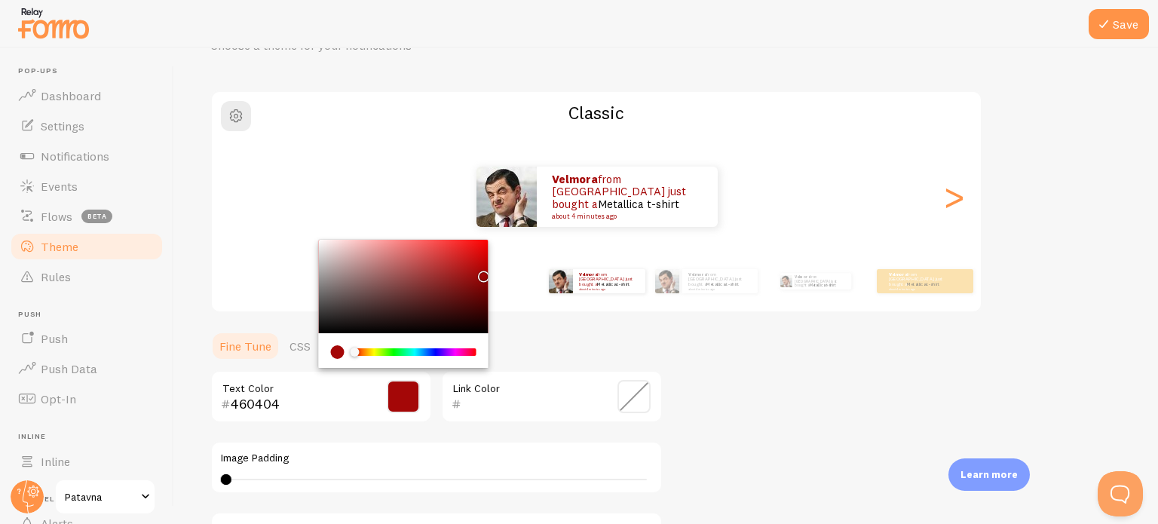
drag, startPoint x: 432, startPoint y: 297, endPoint x: 470, endPoint y: 312, distance: 40.6
click at [470, 312] on div "Chrome color picker" at bounding box center [404, 286] width 170 height 93
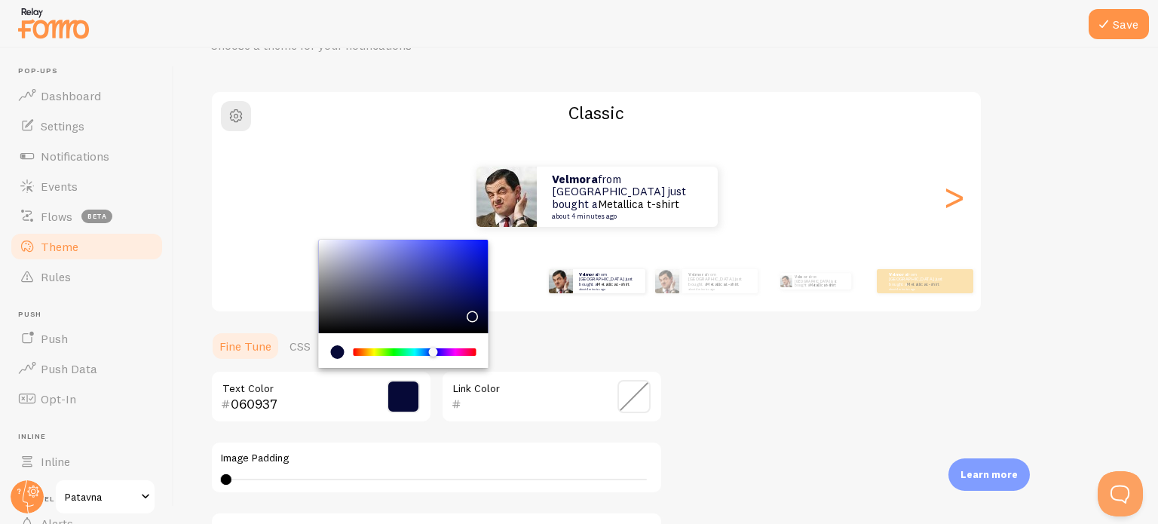
click at [434, 348] on div "Chrome color picker" at bounding box center [415, 352] width 120 height 8
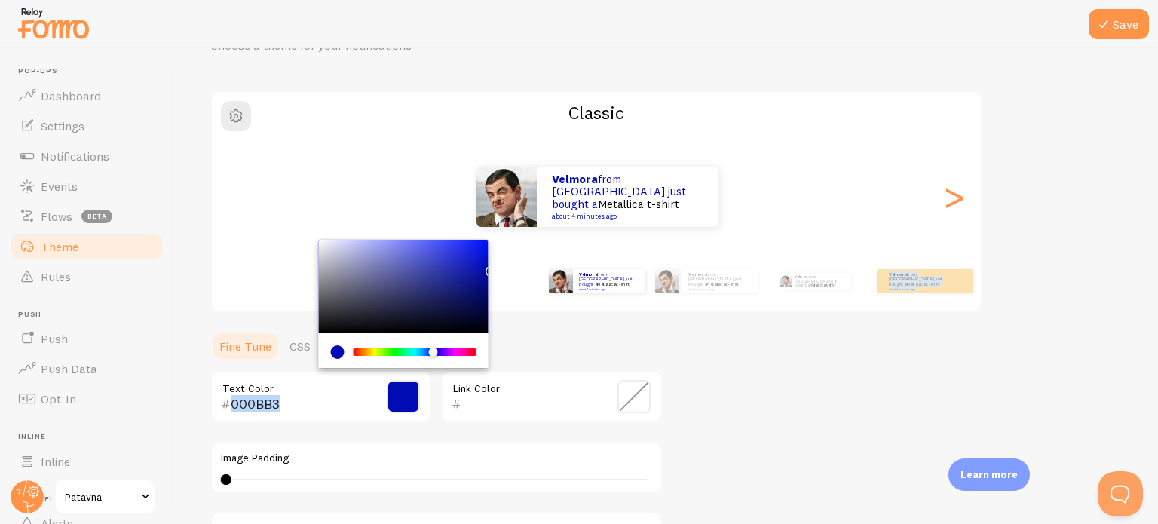
type input "000DC5"
drag, startPoint x: 453, startPoint y: 303, endPoint x: 515, endPoint y: 260, distance: 75.3
click at [515, 260] on div "Theme Choose a theme for your notifications Classic Velmora from [GEOGRAPHIC_DA…" at bounding box center [666, 359] width 912 height 715
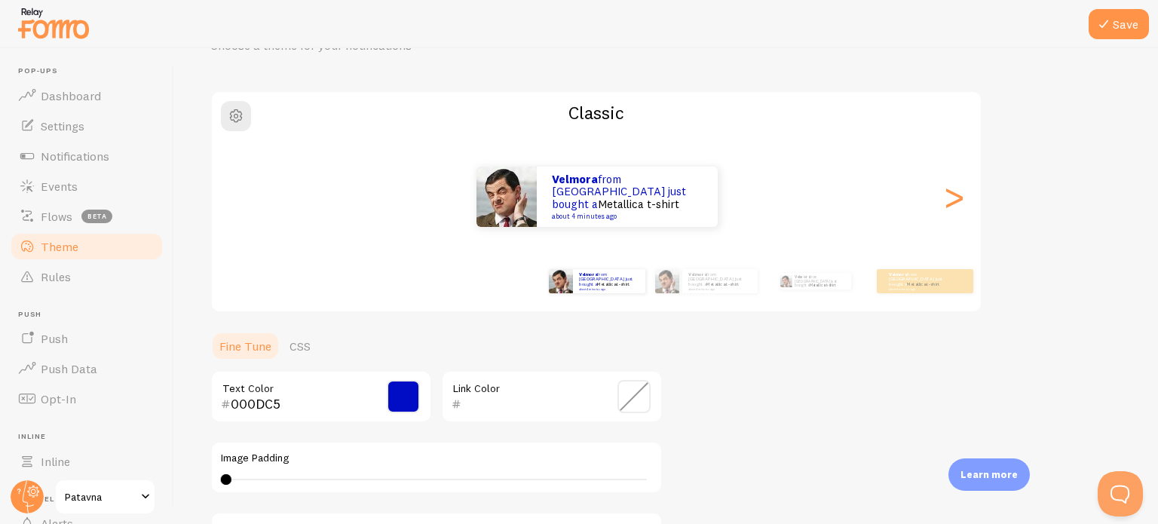
click at [642, 400] on span at bounding box center [633, 396] width 33 height 33
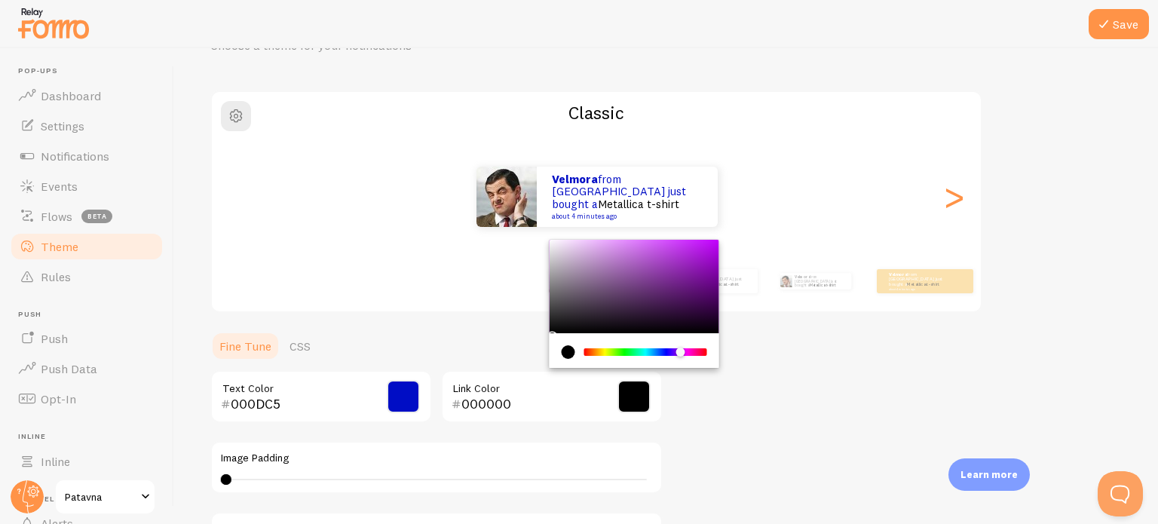
click at [681, 349] on div "Chrome color picker" at bounding box center [646, 352] width 120 height 8
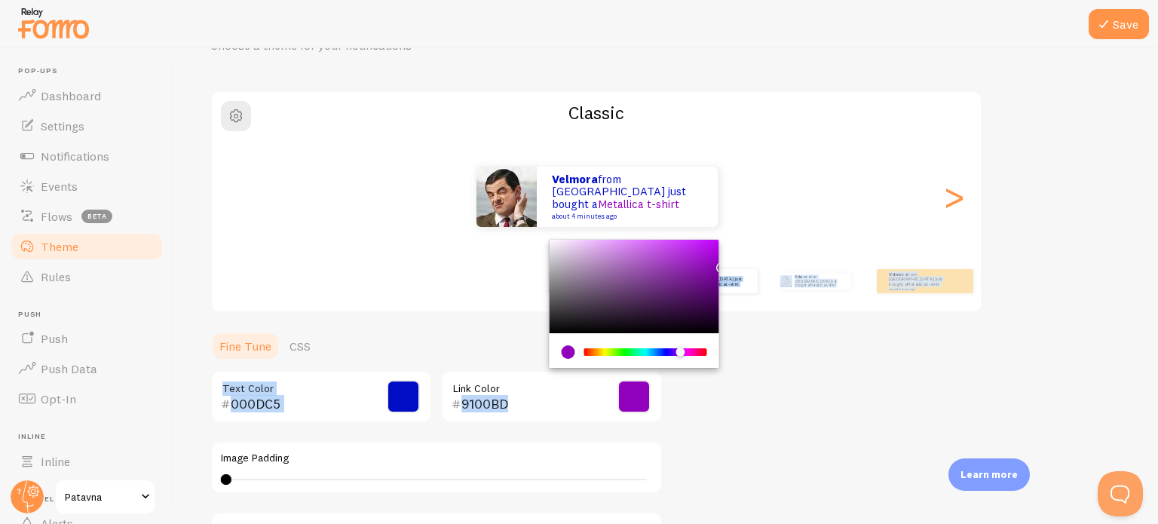
drag, startPoint x: 706, startPoint y: 286, endPoint x: 723, endPoint y: 263, distance: 28.0
click at [723, 263] on div "Theme Choose a theme for your notifications Classic Velmora from [GEOGRAPHIC_DA…" at bounding box center [666, 359] width 912 height 715
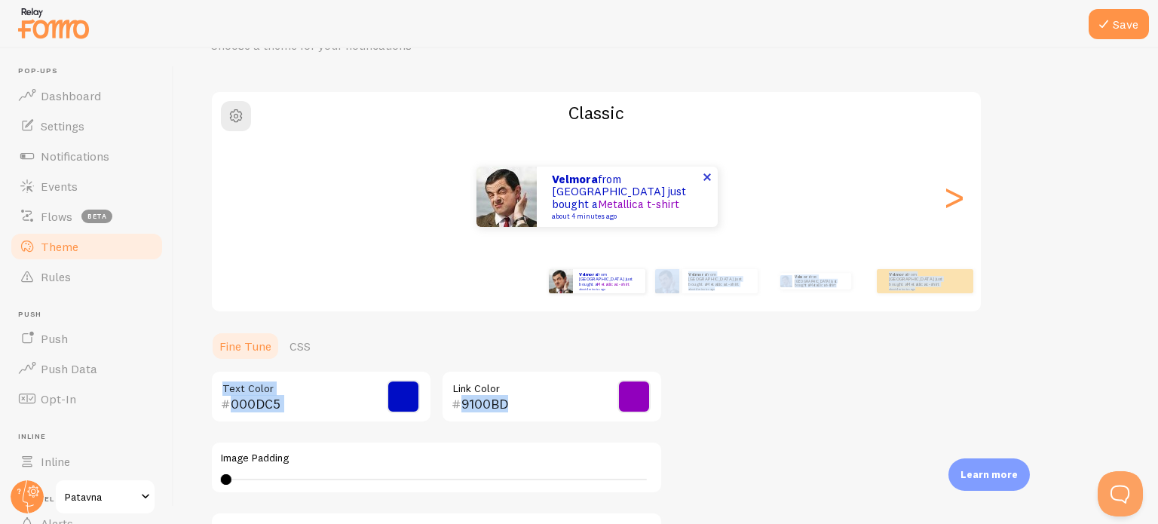
click at [636, 383] on span at bounding box center [633, 396] width 33 height 33
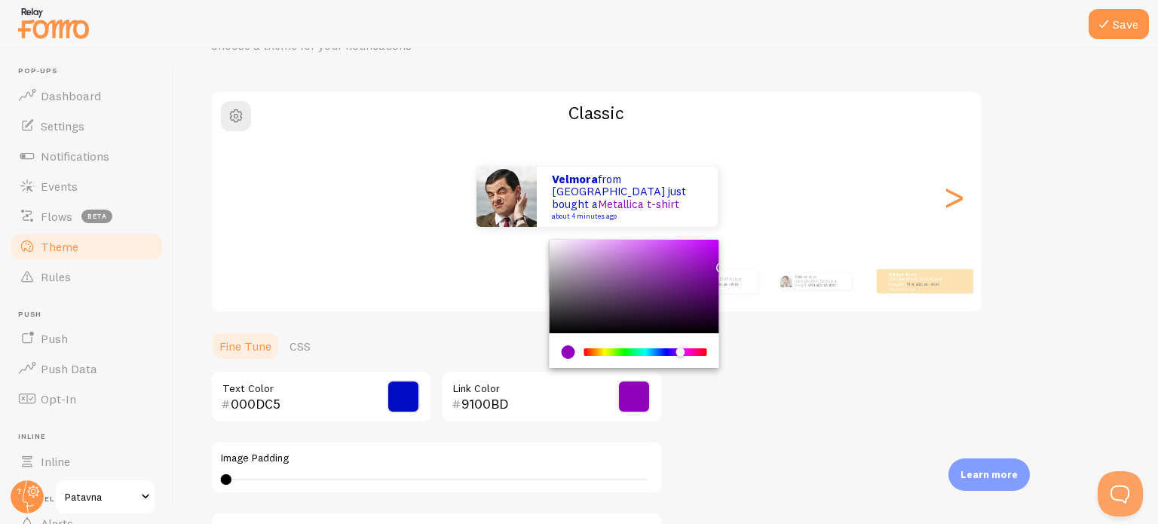
click at [620, 346] on div "Chrome color picker" at bounding box center [645, 352] width 123 height 14
type input "00B0BD"
click at [647, 348] on div "Chrome color picker" at bounding box center [646, 352] width 120 height 8
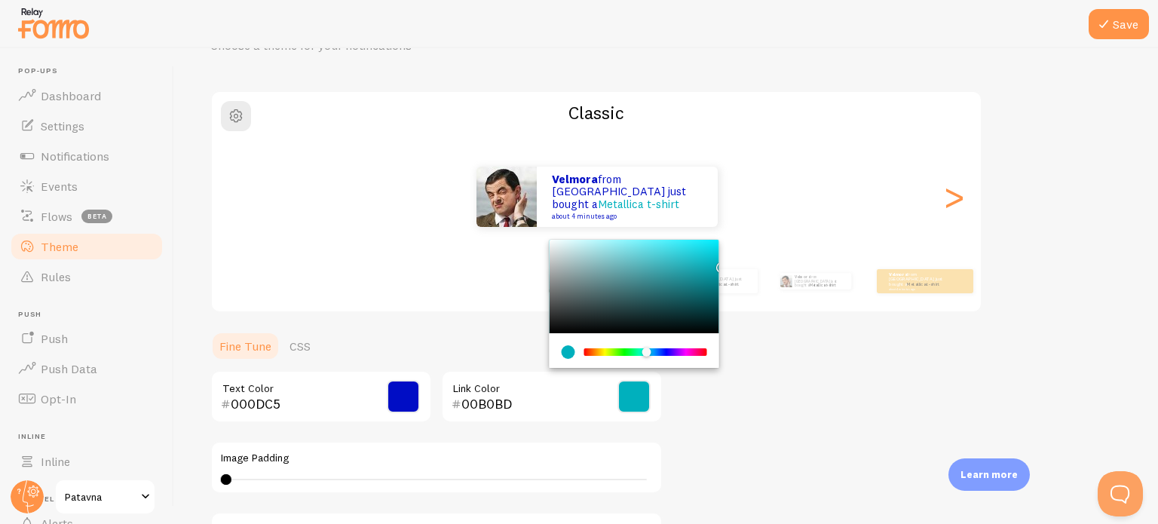
click at [779, 355] on div "Theme Choose a theme for your notifications Classic Velmora from [GEOGRAPHIC_DA…" at bounding box center [666, 359] width 912 height 715
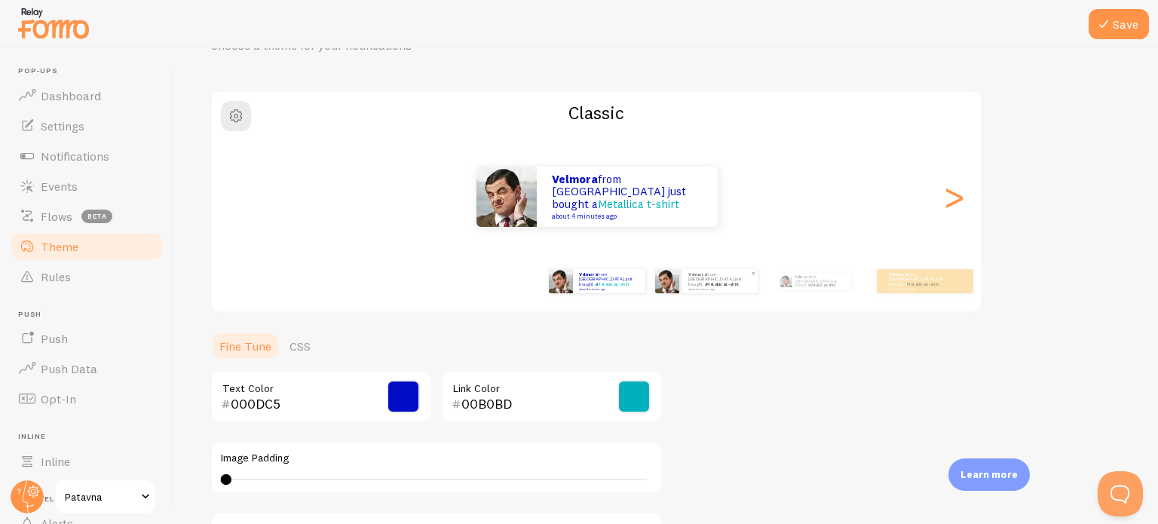
click at [715, 289] on div "Velmora from [GEOGRAPHIC_DATA] just bought a Metallica t-shirt about 4 minutes …" at bounding box center [719, 281] width 75 height 24
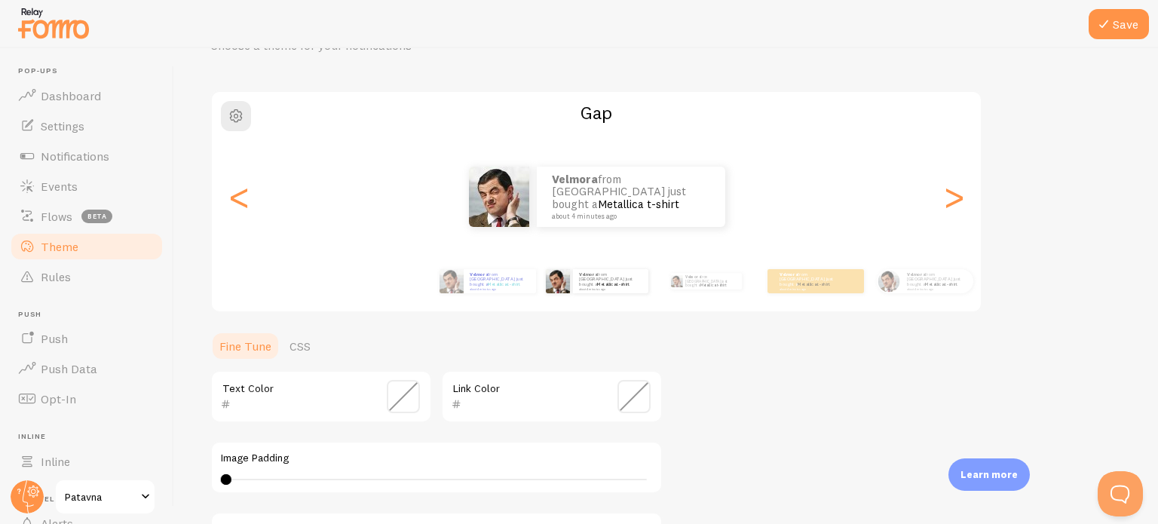
click at [406, 394] on span at bounding box center [403, 396] width 33 height 33
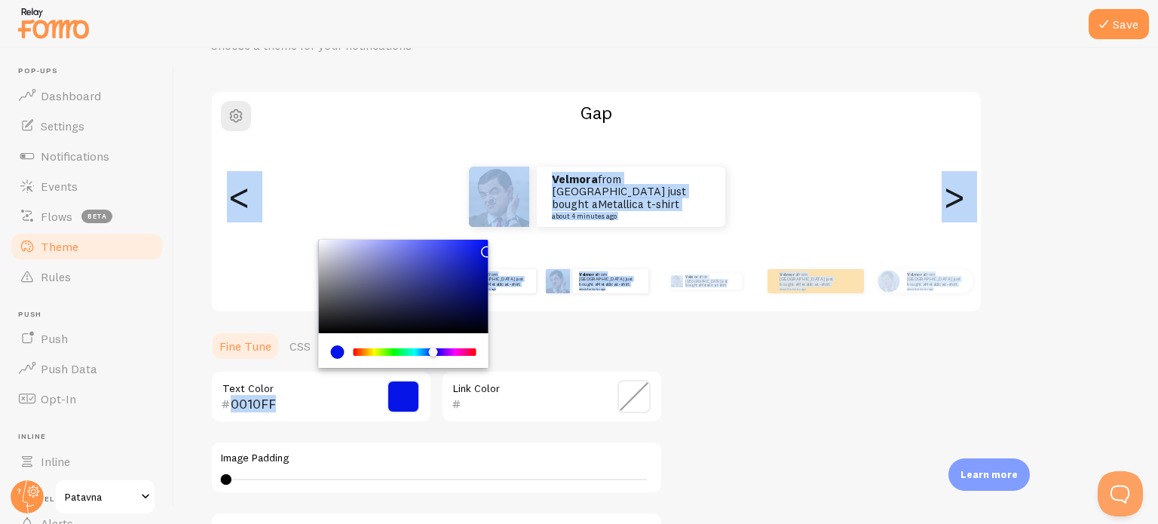
drag, startPoint x: 470, startPoint y: 277, endPoint x: 489, endPoint y: 268, distance: 21.2
click at [480, 223] on div "Theme Choose a theme for your notifications Gap Velmora from [GEOGRAPHIC_DATA] …" at bounding box center [666, 359] width 912 height 715
type input "0D1DFF"
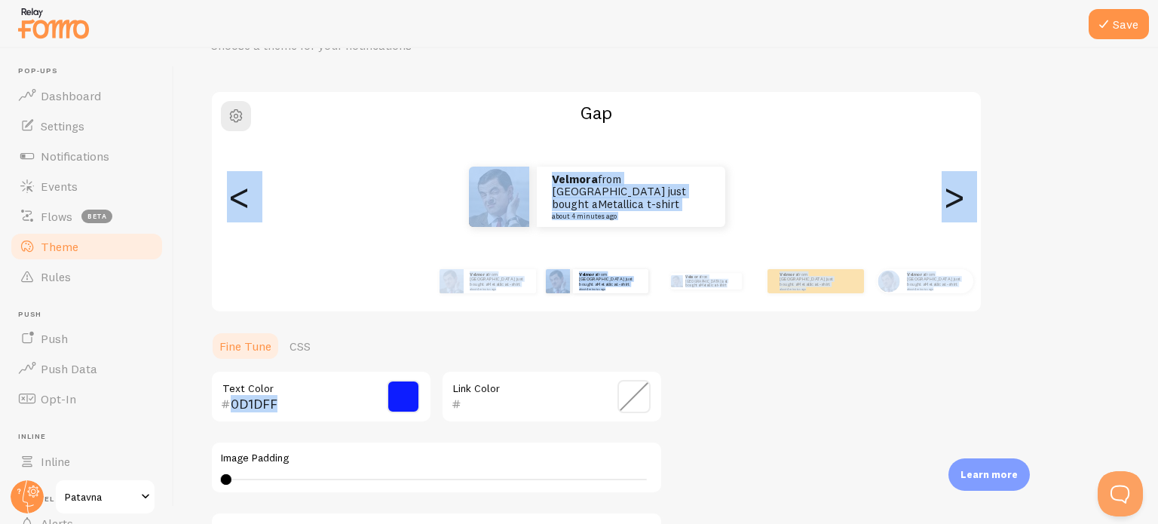
click at [572, 359] on ul "Fine Tune CSS" at bounding box center [436, 346] width 452 height 30
click at [387, 418] on div "0D1DFF Text Color" at bounding box center [321, 396] width 222 height 53
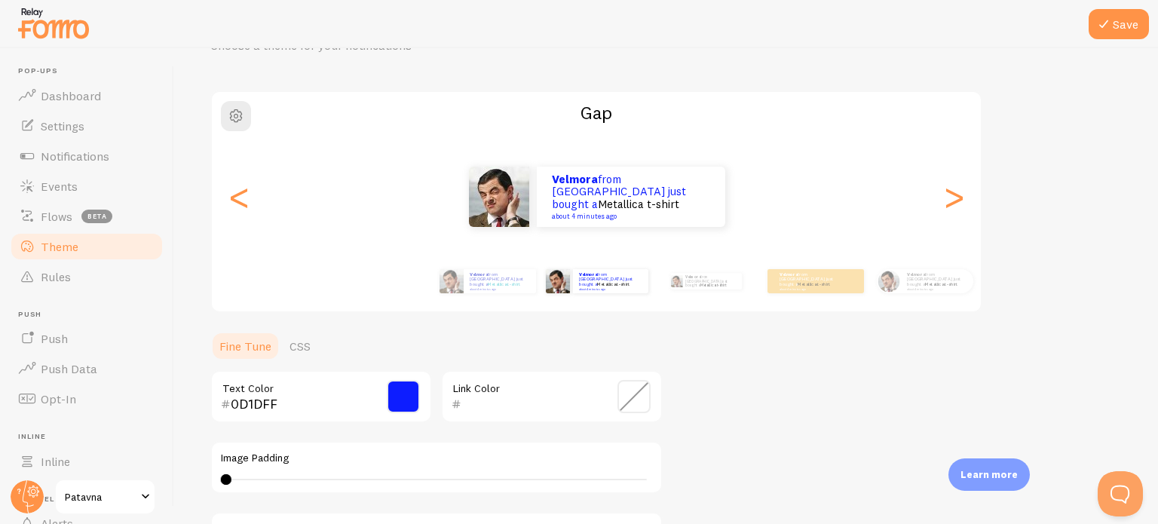
click at [639, 391] on span at bounding box center [633, 396] width 33 height 33
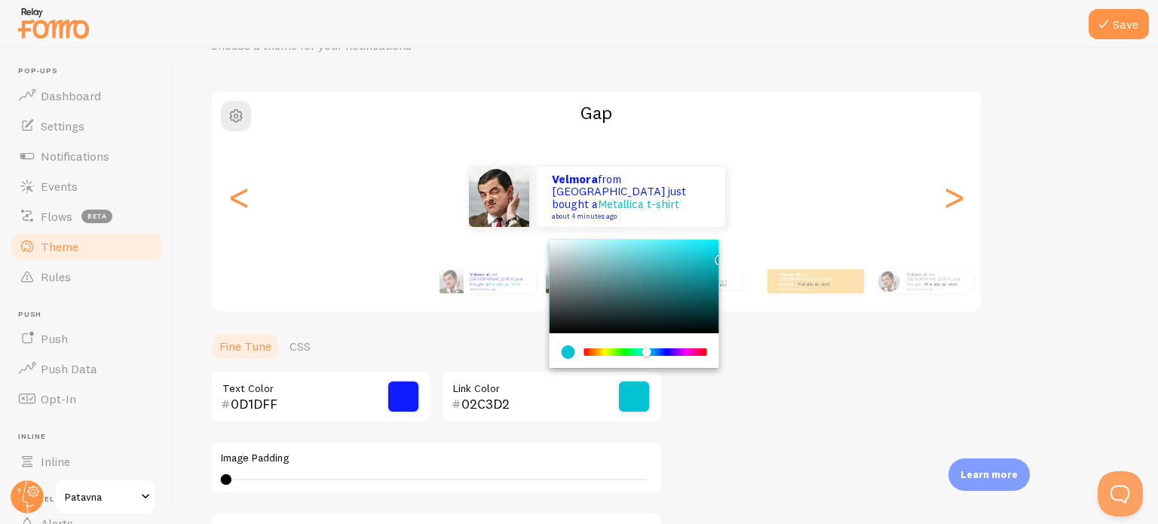
type input "02C5D4"
drag, startPoint x: 706, startPoint y: 265, endPoint x: 718, endPoint y: 255, distance: 15.5
click at [718, 255] on div "Chrome color picker" at bounding box center [635, 286] width 170 height 93
click at [762, 349] on div "Theme Choose a theme for your notifications Gap Velmora from [GEOGRAPHIC_DATA] …" at bounding box center [666, 359] width 912 height 715
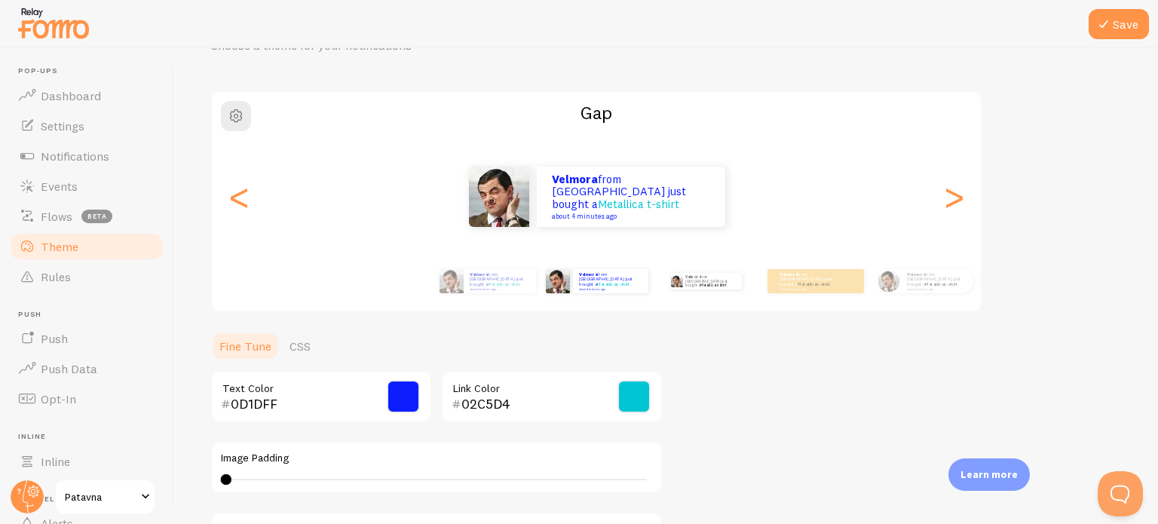
click at [725, 296] on div "Velmora from [GEOGRAPHIC_DATA] just bought a Metallica t-shirt about 4 minutes …" at bounding box center [705, 281] width 97 height 42
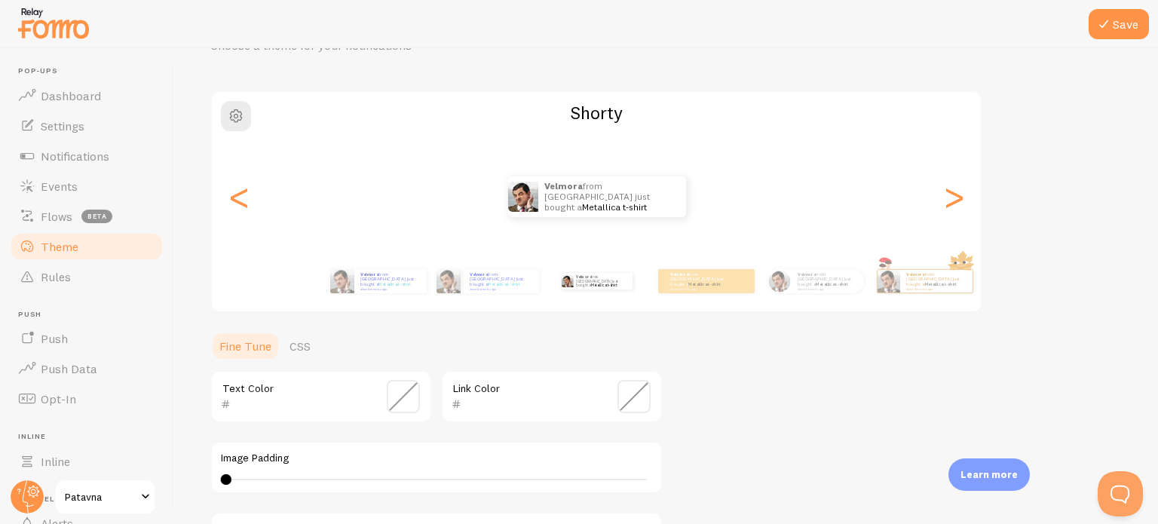
click at [416, 405] on span at bounding box center [403, 396] width 33 height 33
click at [389, 403] on span at bounding box center [403, 396] width 33 height 33
click at [416, 381] on span at bounding box center [403, 396] width 33 height 33
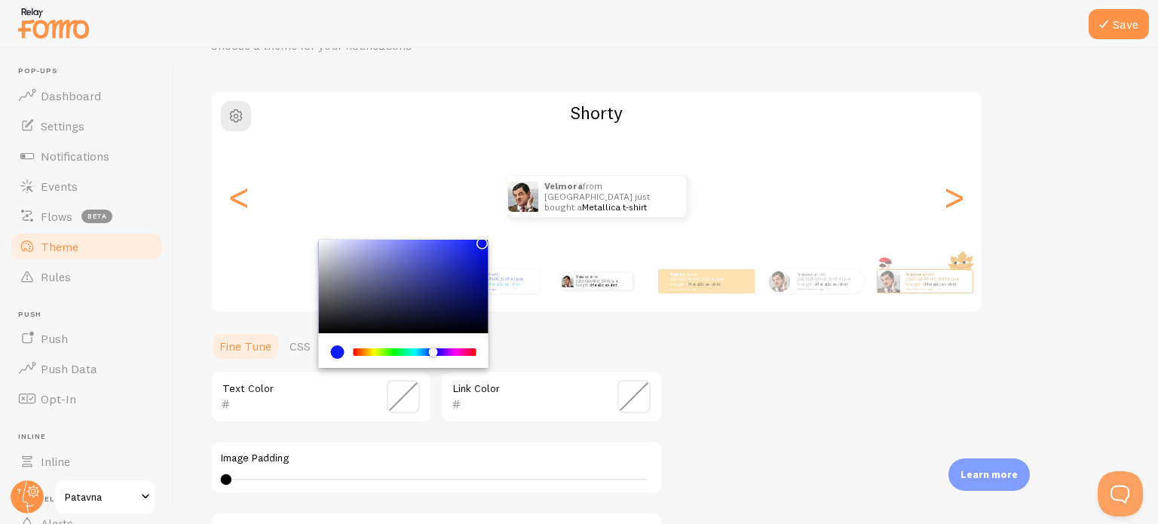
type input "0010FF"
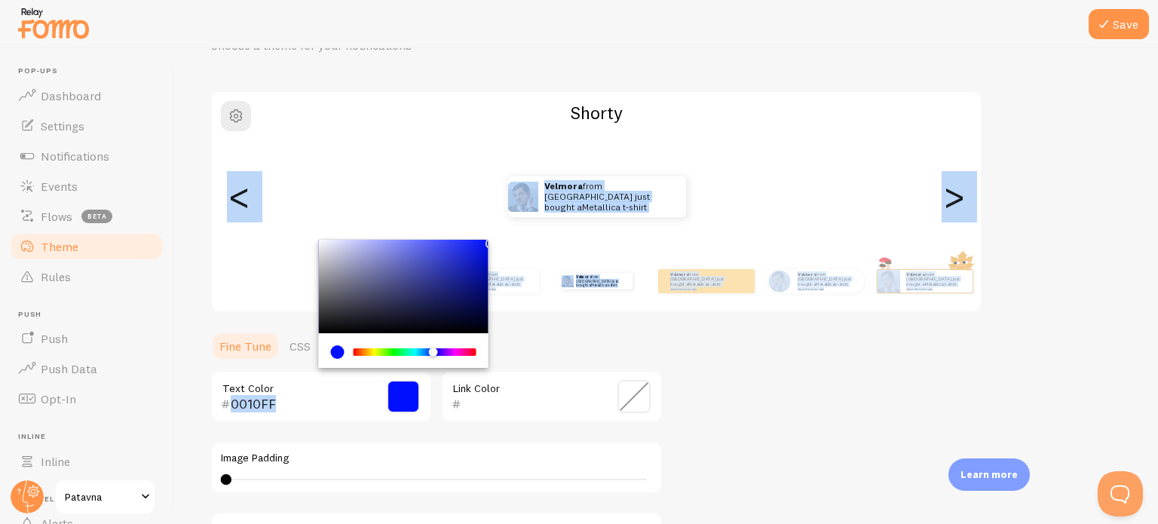
drag, startPoint x: 479, startPoint y: 283, endPoint x: 501, endPoint y: 225, distance: 62.0
click at [501, 225] on div "Theme Choose a theme for your notifications Shorty Velmora from [GEOGRAPHIC_DAT…" at bounding box center [666, 359] width 912 height 715
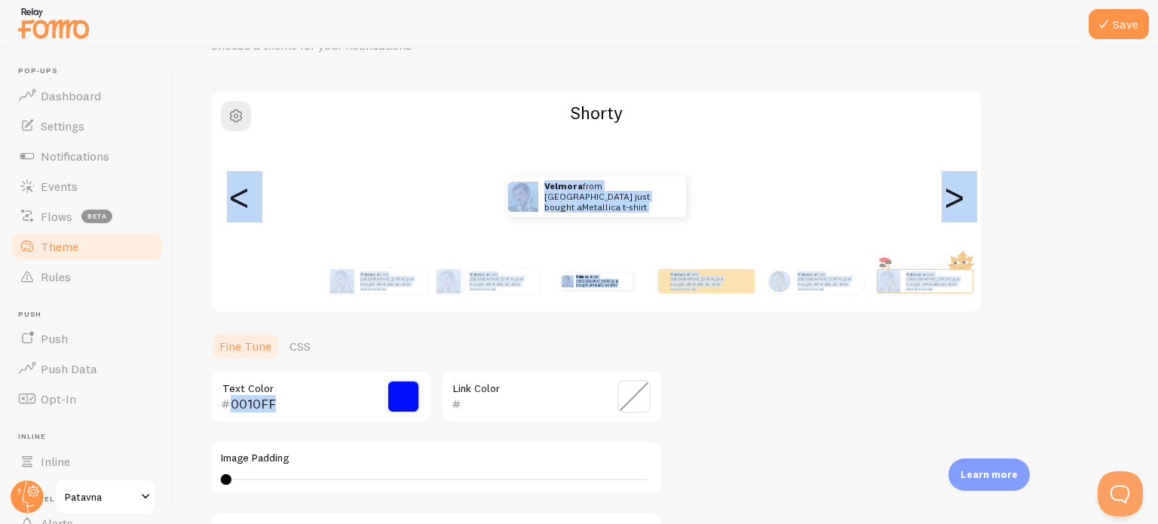
click at [654, 360] on ul "Fine Tune CSS" at bounding box center [436, 346] width 452 height 30
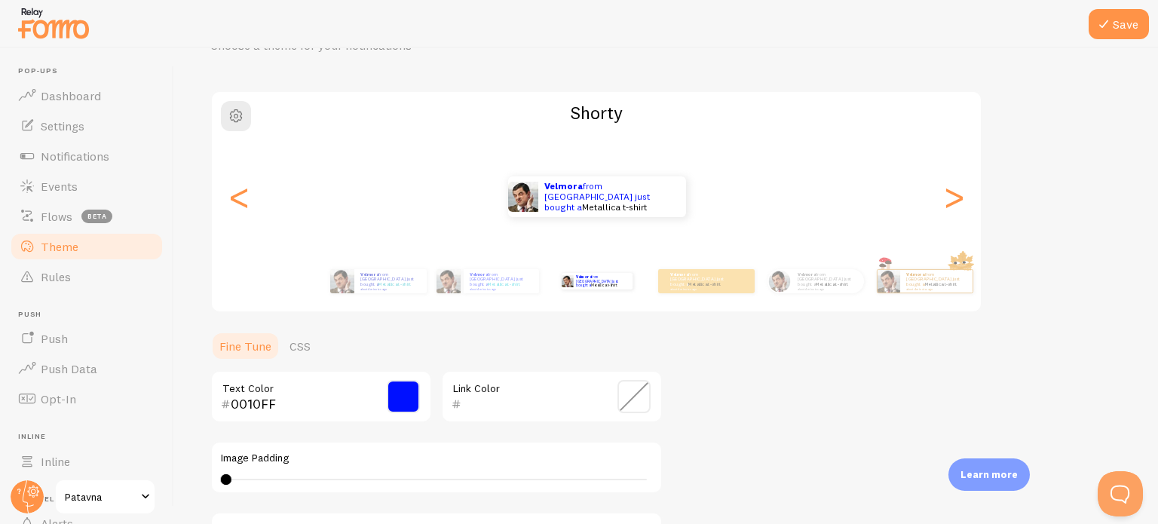
click at [644, 378] on div "Link Color" at bounding box center [552, 396] width 222 height 53
click at [637, 383] on span at bounding box center [633, 396] width 33 height 33
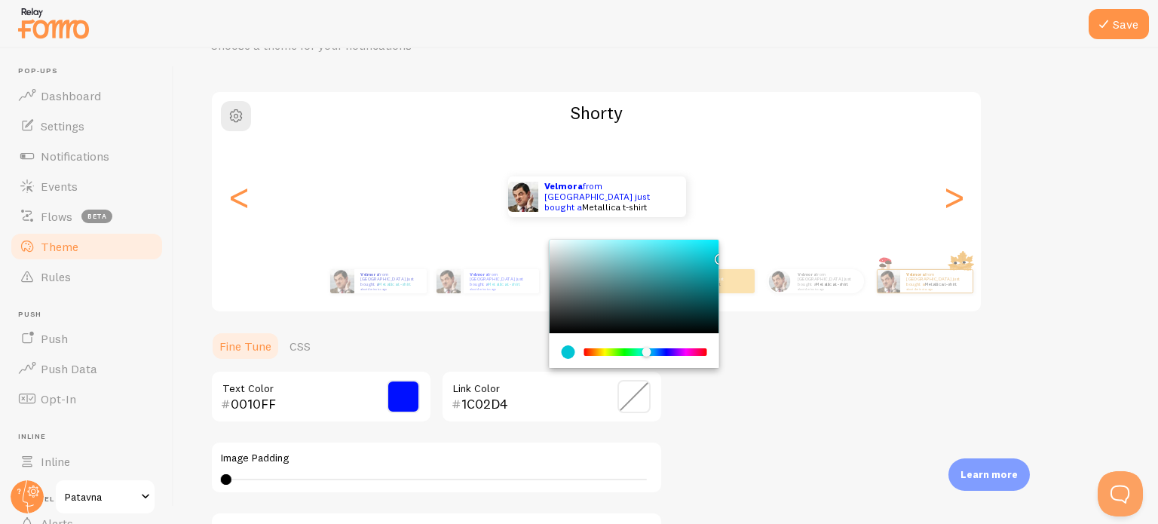
click at [668, 348] on div "Chrome color picker" at bounding box center [646, 352] width 120 height 8
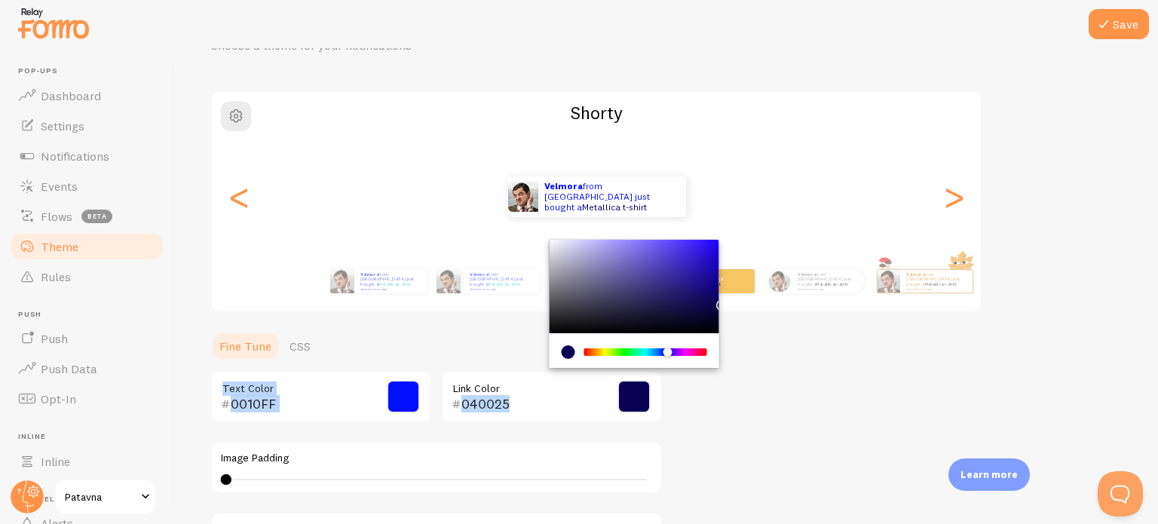
type input "0A0056"
drag, startPoint x: 713, startPoint y: 311, endPoint x: 741, endPoint y: 301, distance: 29.8
click at [741, 301] on div "Theme Choose a theme for your notifications Shorty Velmora from [GEOGRAPHIC_DAT…" at bounding box center [666, 359] width 912 height 715
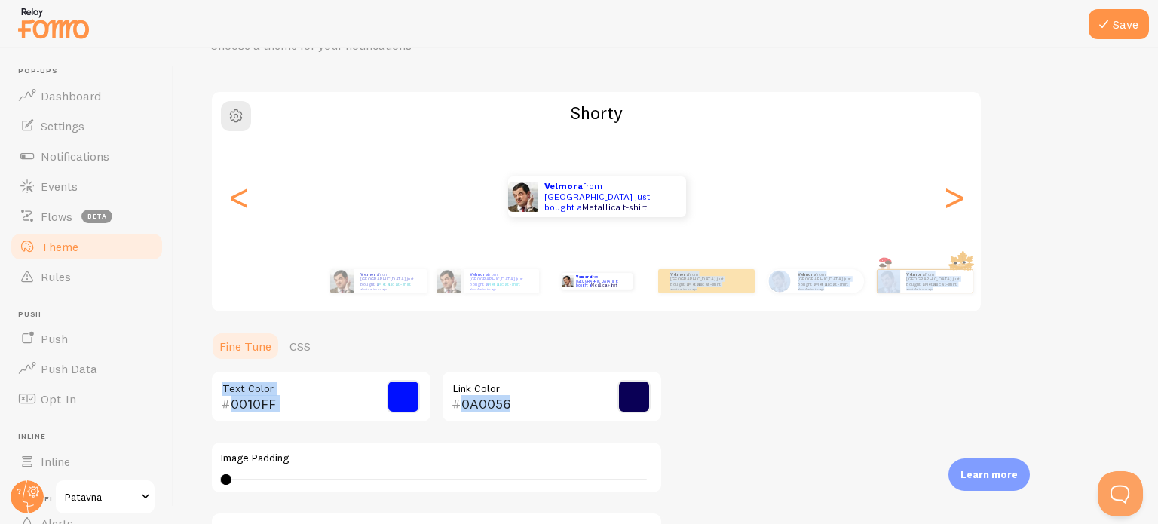
click at [769, 320] on div "Theme Choose a theme for your notifications Shorty Velmora from [GEOGRAPHIC_DAT…" at bounding box center [666, 359] width 912 height 715
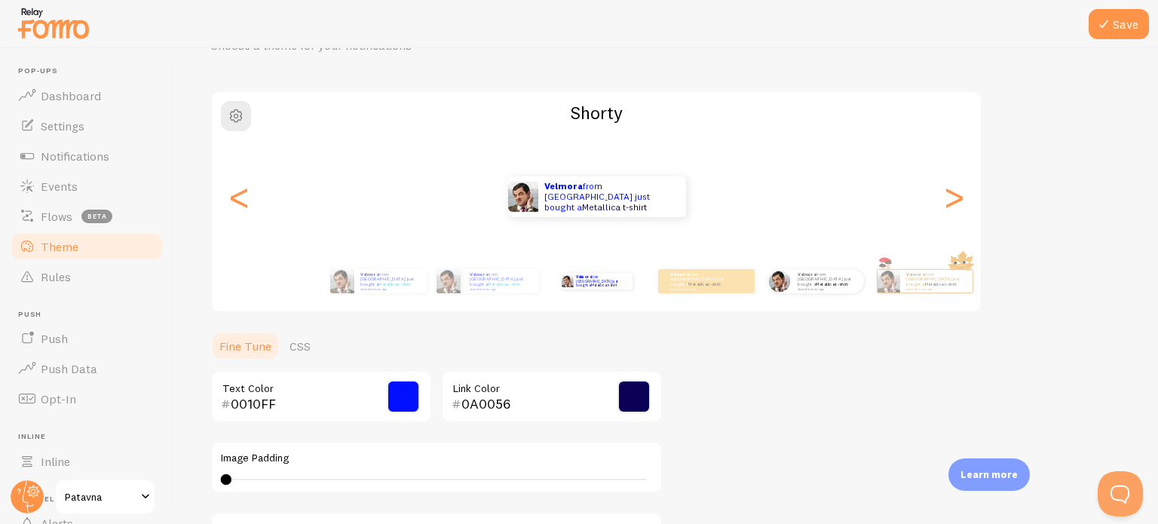
click at [785, 299] on div "Velmora from [GEOGRAPHIC_DATA] just bought a Metallica t-shirt about 4 minutes …" at bounding box center [815, 281] width 97 height 42
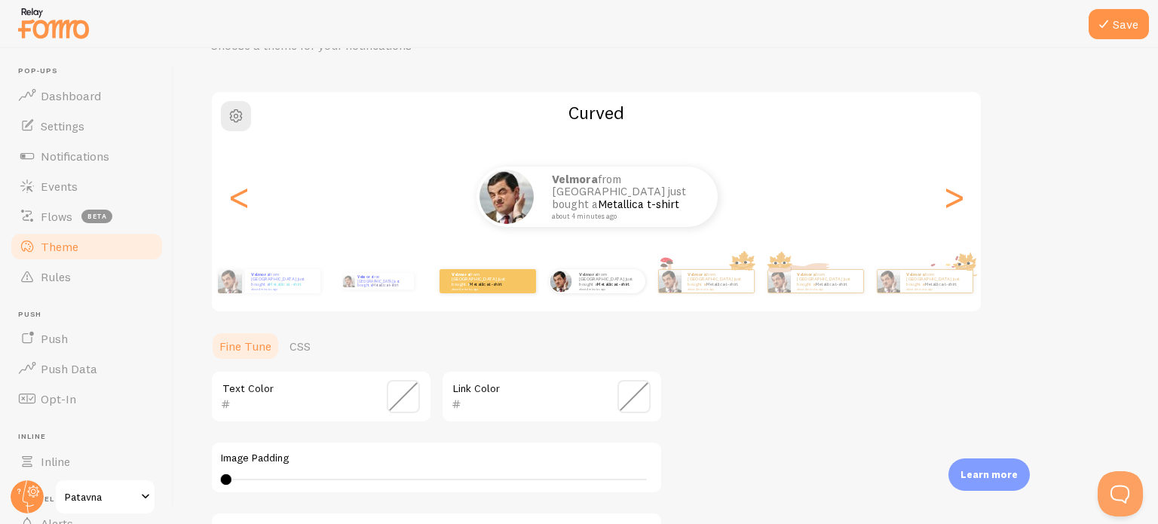
click at [464, 299] on div "Velmora from [GEOGRAPHIC_DATA] just bought a Metallica t-shirt about 4 minutes …" at bounding box center [487, 281] width 97 height 42
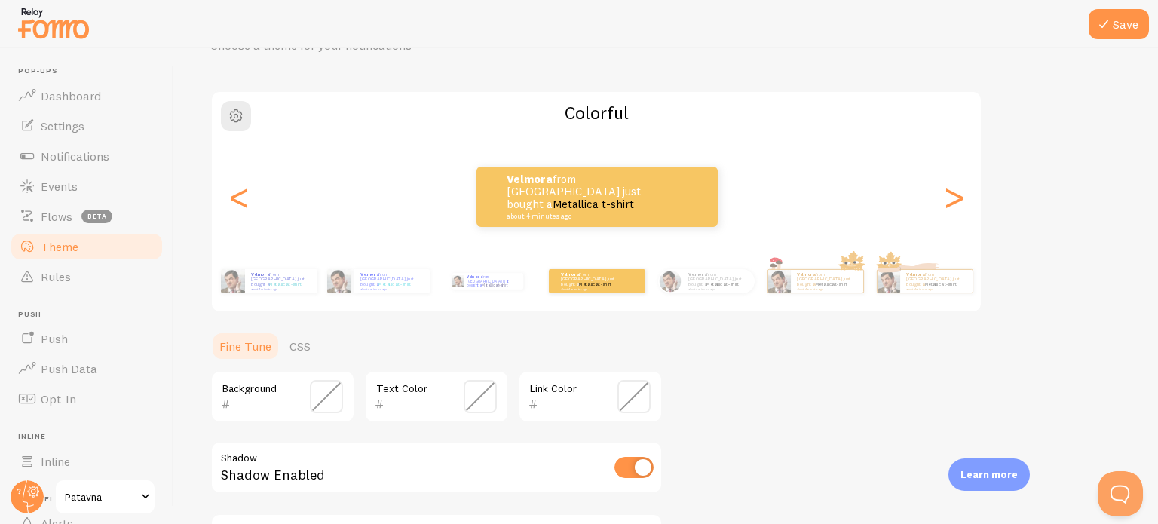
click at [332, 394] on span at bounding box center [326, 396] width 33 height 33
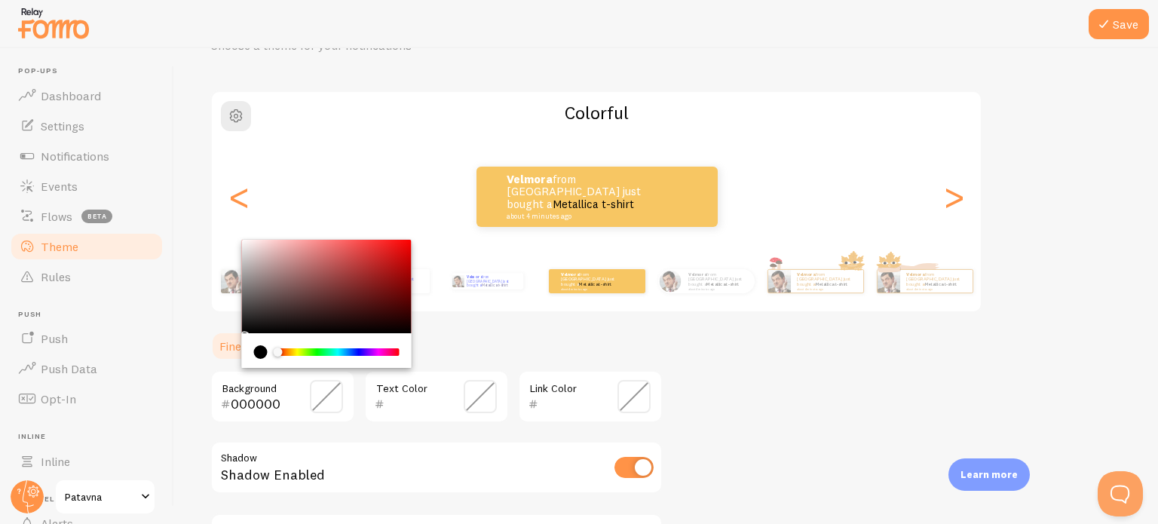
click at [362, 349] on div "Chrome color picker" at bounding box center [338, 352] width 120 height 8
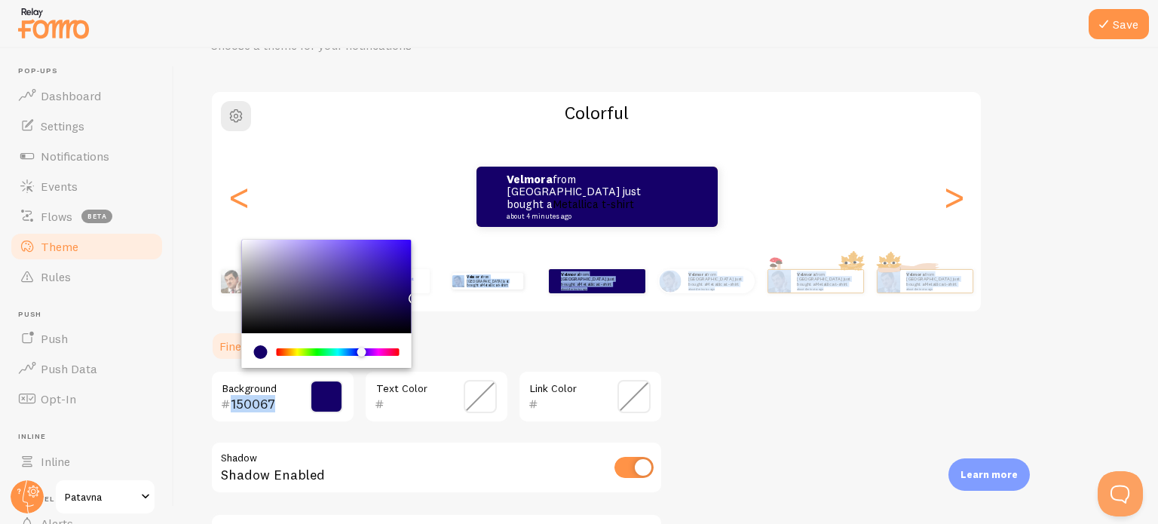
type input "140065"
drag, startPoint x: 399, startPoint y: 284, endPoint x: 458, endPoint y: 296, distance: 59.9
click at [458, 296] on div "Theme Choose a theme for your notifications Colorful Velmora from [GEOGRAPHIC_D…" at bounding box center [666, 324] width 912 height 645
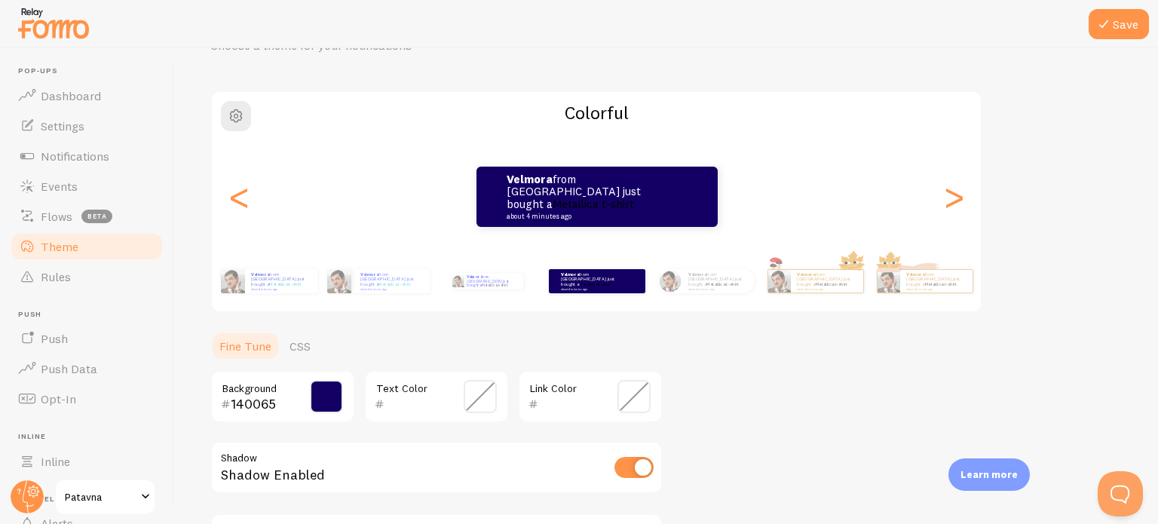
click at [491, 385] on span at bounding box center [480, 396] width 33 height 33
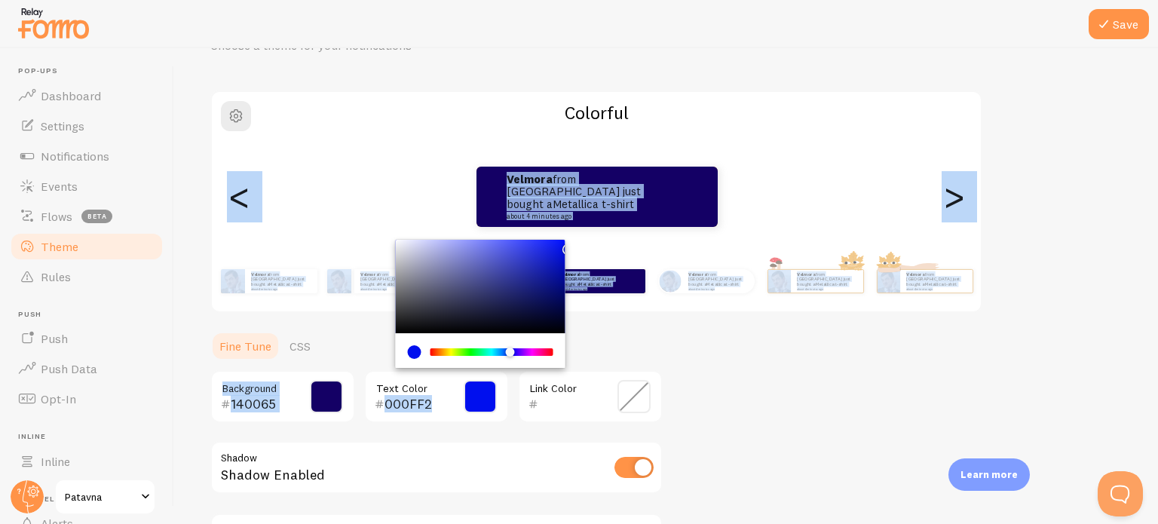
type input "0010FF"
drag, startPoint x: 558, startPoint y: 301, endPoint x: 595, endPoint y: 228, distance: 81.3
click at [595, 228] on div "Theme Choose a theme for your notifications Colorful Velmora from [GEOGRAPHIC_D…" at bounding box center [666, 324] width 912 height 645
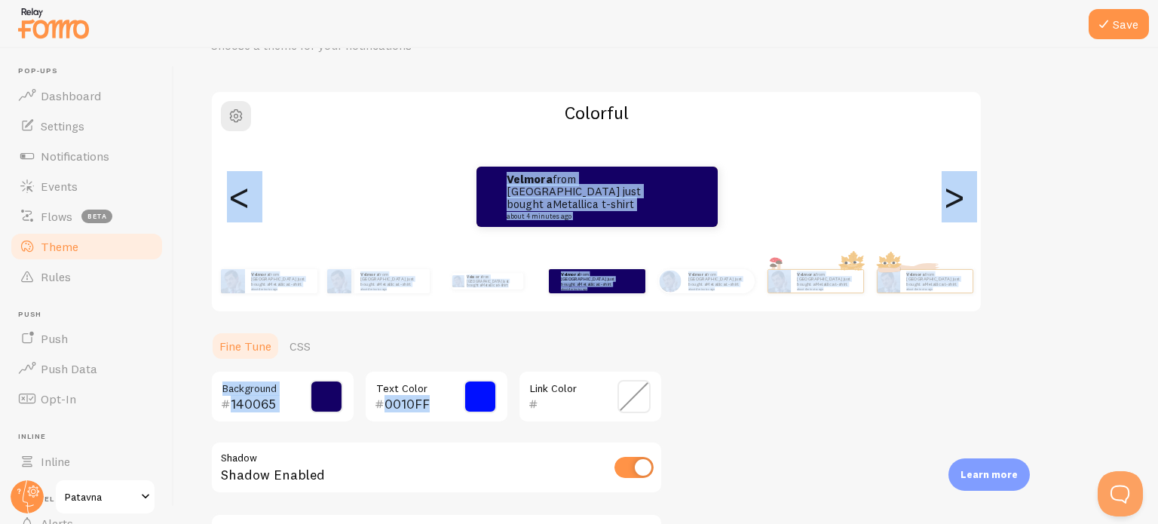
click at [324, 385] on span at bounding box center [326, 396] width 33 height 33
click at [323, 391] on span at bounding box center [326, 396] width 33 height 33
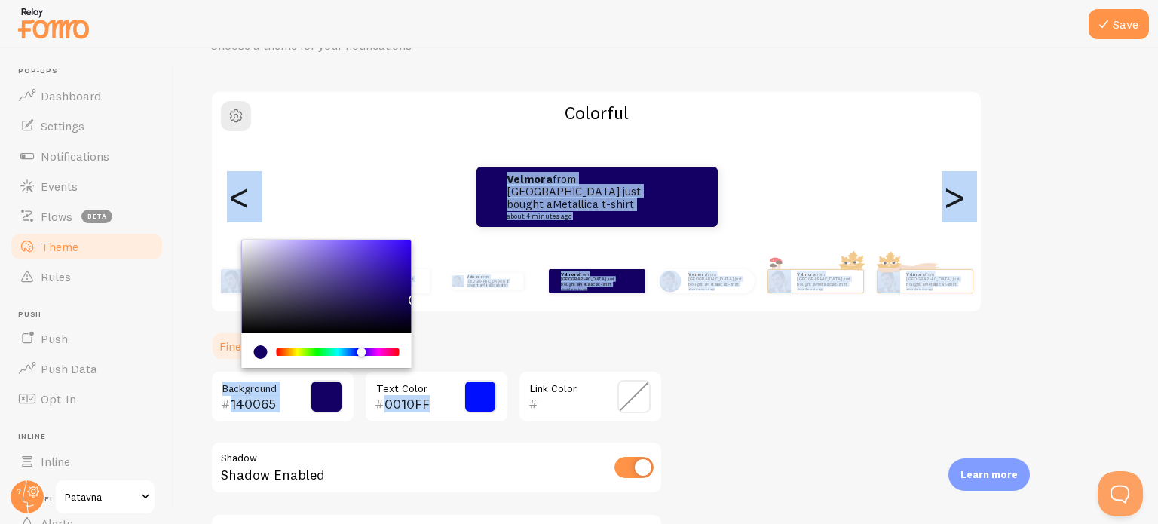
click at [323, 391] on span at bounding box center [326, 396] width 33 height 33
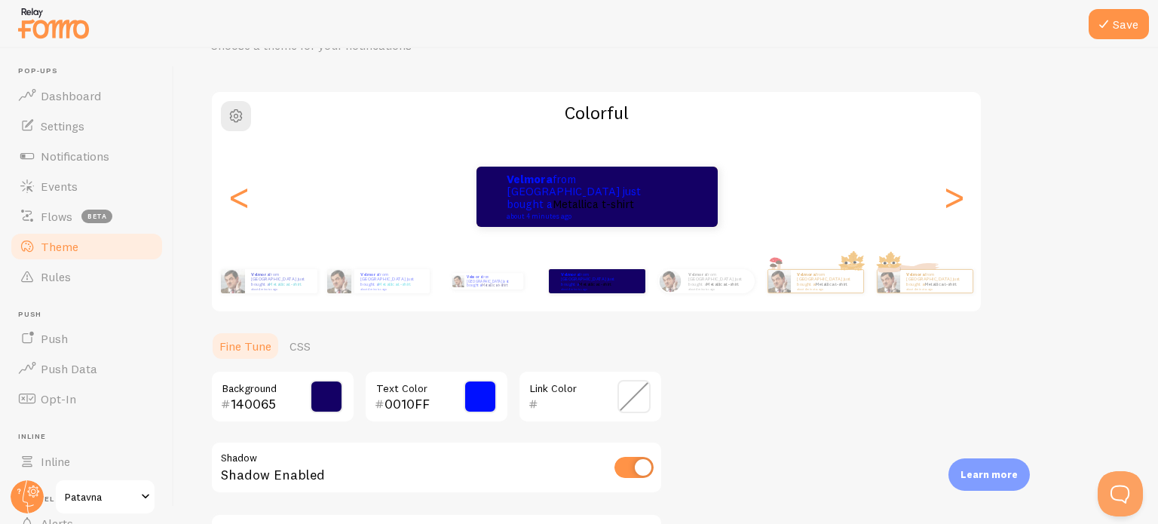
click at [304, 394] on div "140065 Background" at bounding box center [282, 396] width 145 height 53
click at [325, 404] on span at bounding box center [326, 396] width 33 height 33
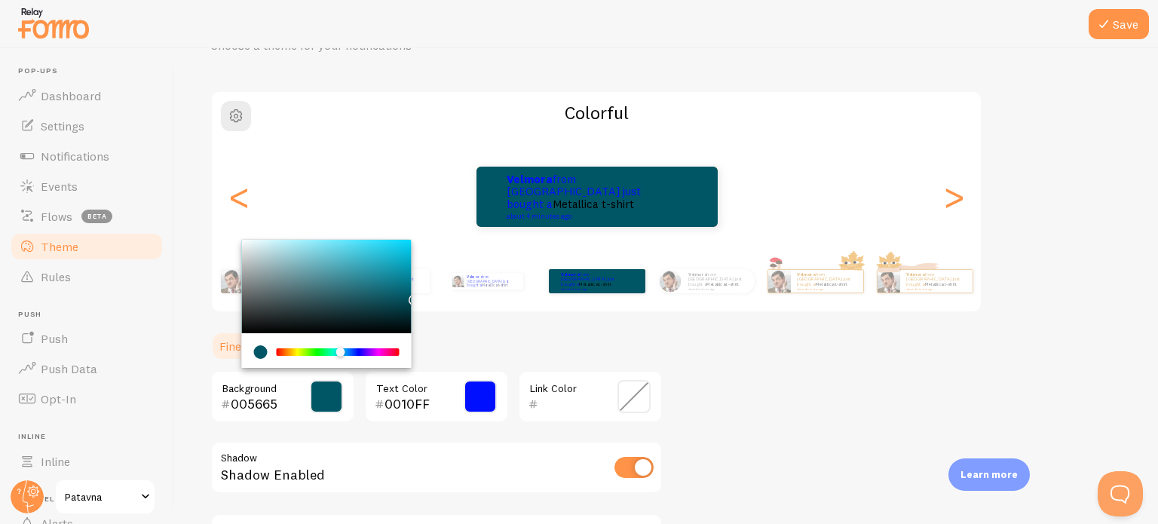
click at [341, 348] on div "Chrome color picker" at bounding box center [338, 352] width 120 height 8
drag, startPoint x: 399, startPoint y: 262, endPoint x: 395, endPoint y: 250, distance: 13.4
click at [395, 250] on div "Chrome color picker" at bounding box center [327, 286] width 170 height 93
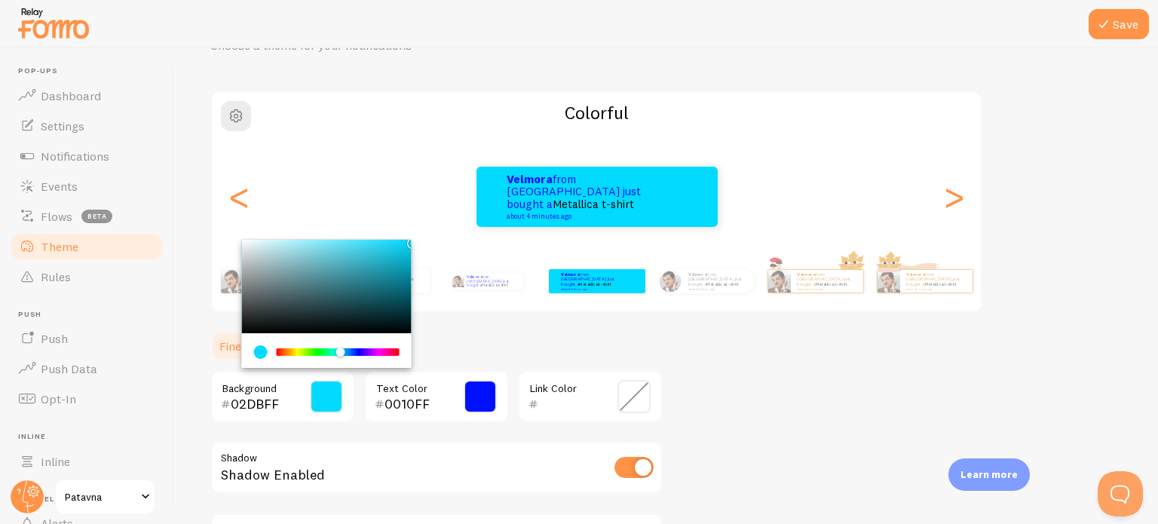
drag, startPoint x: 395, startPoint y: 250, endPoint x: 415, endPoint y: 245, distance: 20.1
click at [415, 245] on div "Theme Choose a theme for your notifications Colorful Velmora from [GEOGRAPHIC_D…" at bounding box center [666, 324] width 912 height 645
type input "00CCEE"
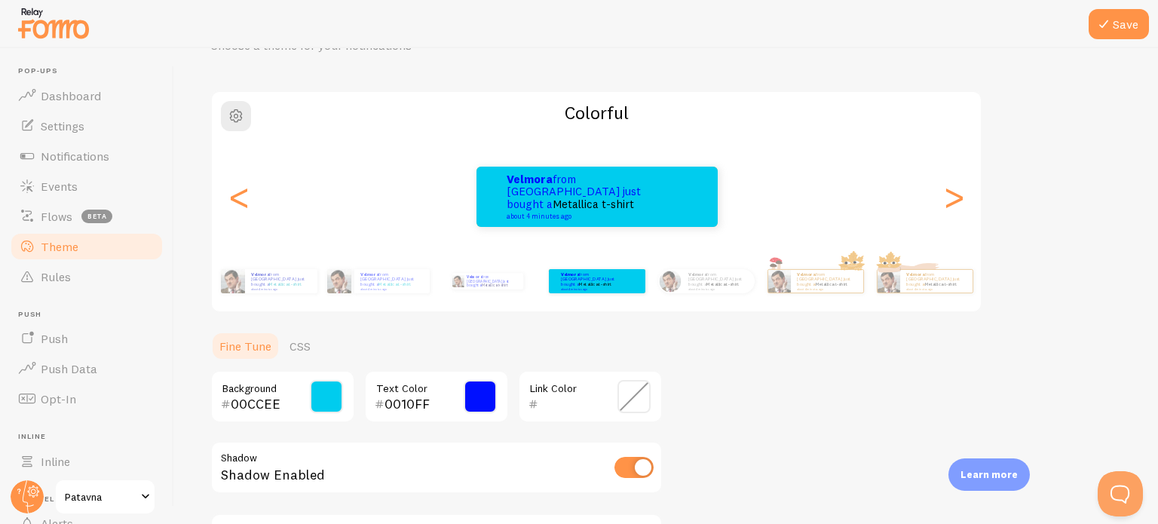
click at [564, 325] on div "Theme Choose a theme for your notifications Colorful Velmora from [GEOGRAPHIC_D…" at bounding box center [666, 324] width 912 height 645
click at [473, 400] on span at bounding box center [480, 396] width 33 height 33
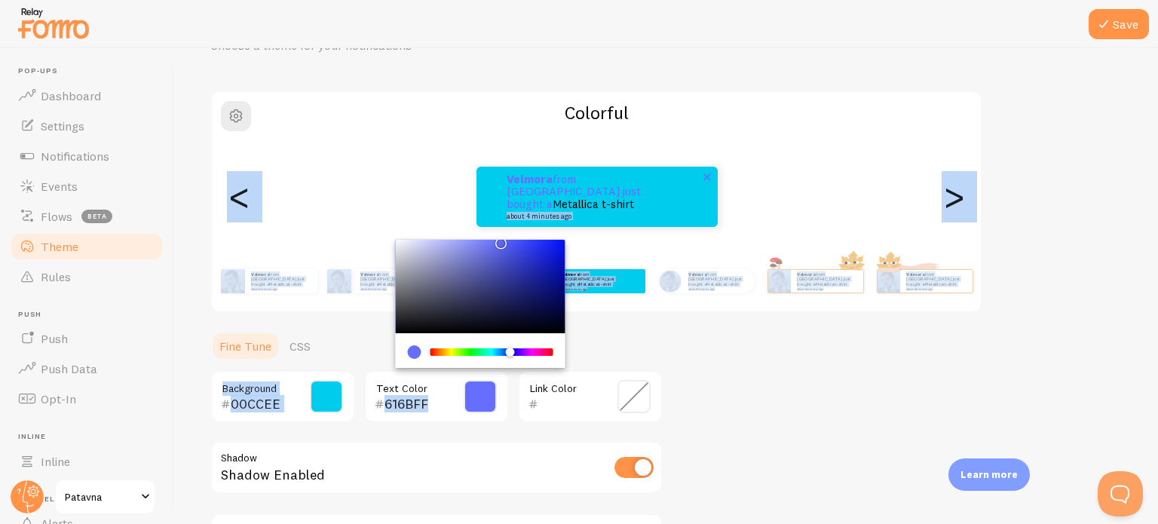
type input "3F4BFF"
drag, startPoint x: 538, startPoint y: 289, endPoint x: 523, endPoint y: 219, distance: 71.0
click at [523, 219] on div "Theme Choose a theme for your notifications Colorful Velmora from [GEOGRAPHIC_D…" at bounding box center [666, 324] width 912 height 645
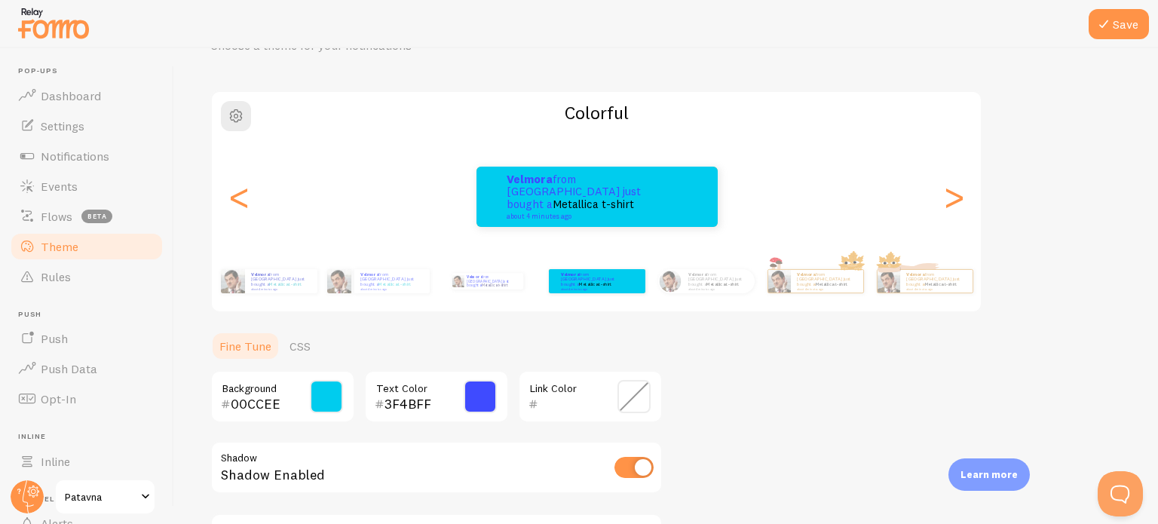
click at [638, 397] on span at bounding box center [633, 396] width 33 height 33
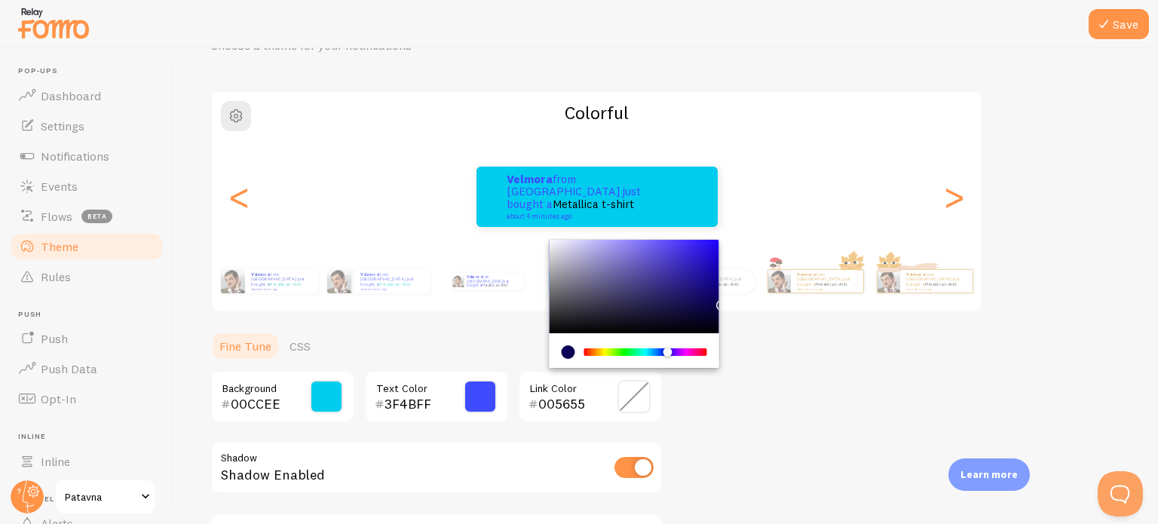
click at [645, 349] on div "Chrome color picker" at bounding box center [646, 352] width 120 height 8
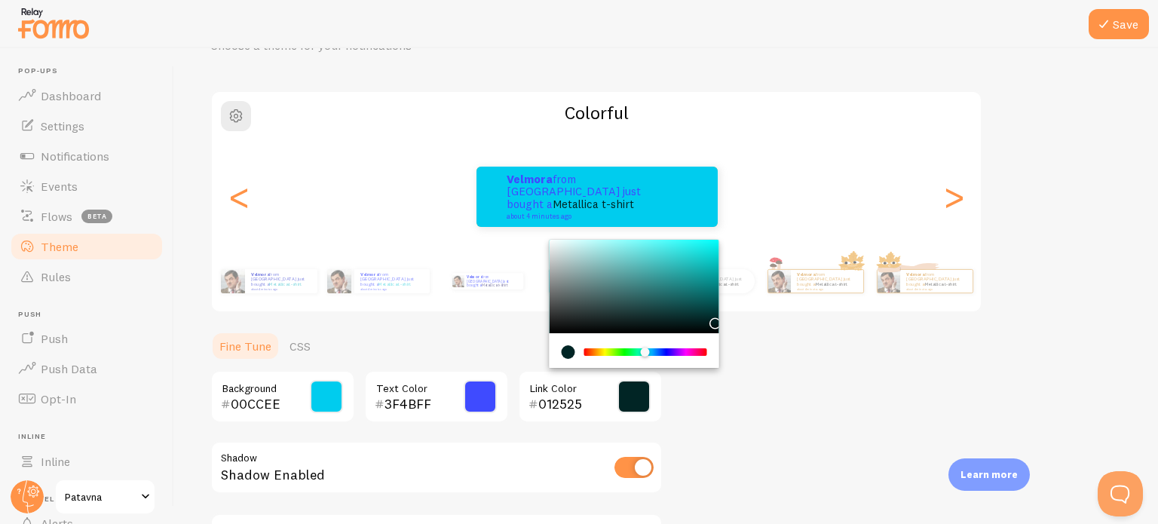
drag, startPoint x: 700, startPoint y: 320, endPoint x: 714, endPoint y: 319, distance: 14.4
click at [714, 319] on div "Chrome color picker" at bounding box center [635, 286] width 170 height 93
click at [773, 338] on div "Theme Choose a theme for your notifications Colorful Velmora from [GEOGRAPHIC_D…" at bounding box center [666, 324] width 912 height 645
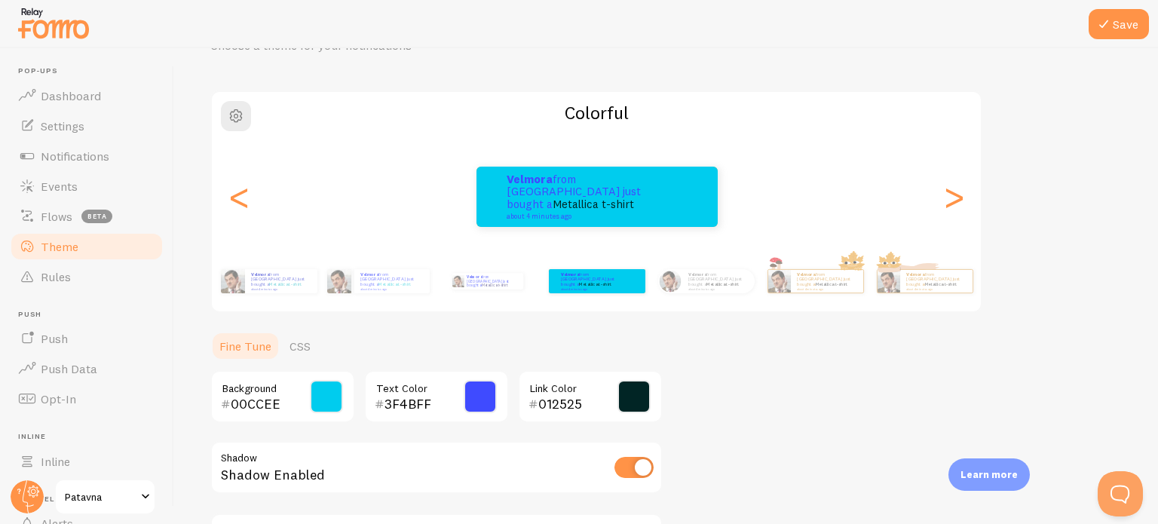
click at [647, 393] on span at bounding box center [633, 396] width 33 height 33
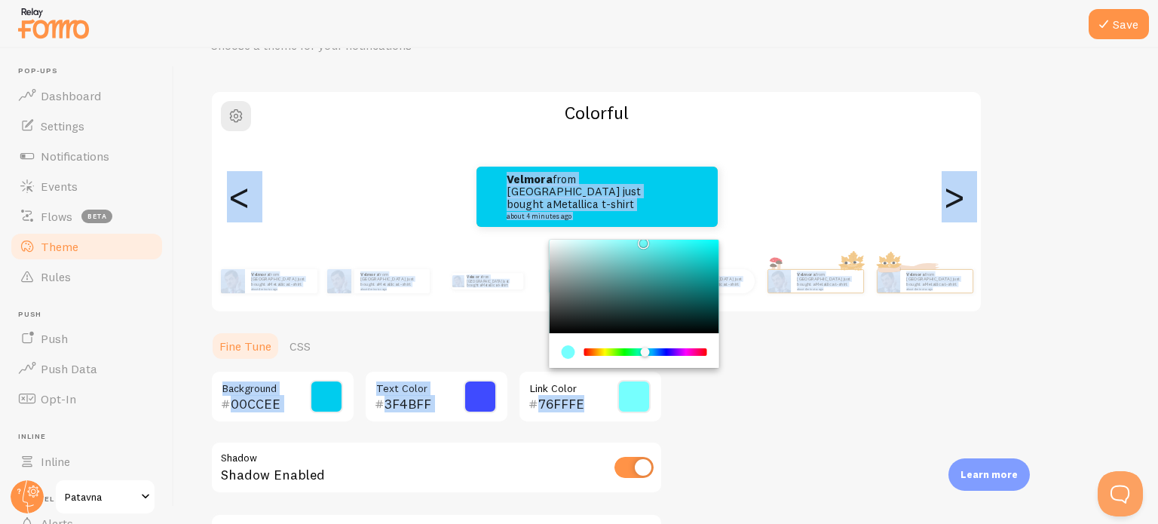
drag, startPoint x: 651, startPoint y: 312, endPoint x: 648, endPoint y: 260, distance: 52.1
click at [648, 260] on div "Chrome color picker" at bounding box center [635, 286] width 170 height 93
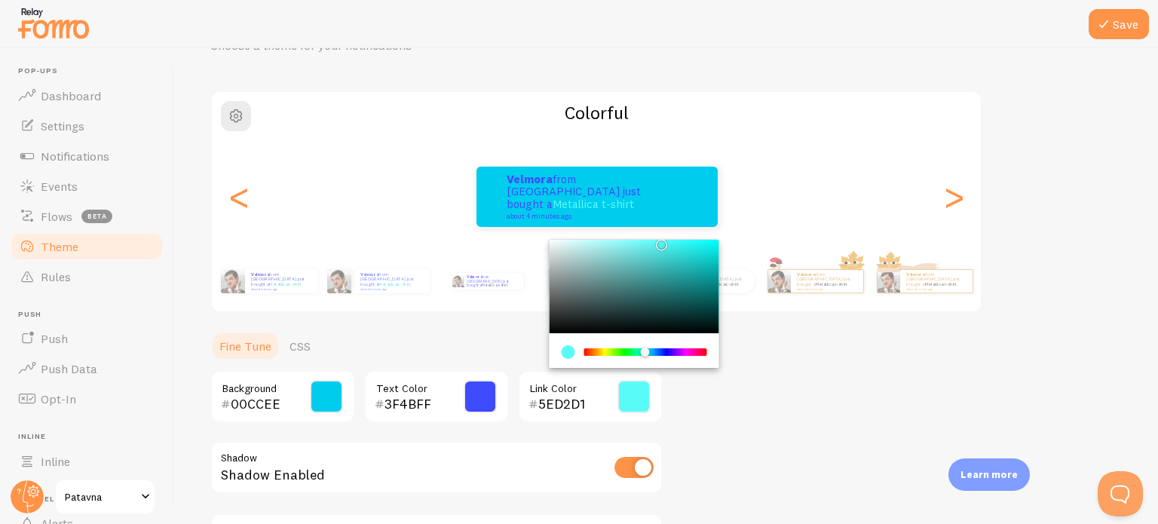
drag, startPoint x: 644, startPoint y: 258, endPoint x: 659, endPoint y: 241, distance: 23.0
click at [663, 240] on div "Chrome color picker" at bounding box center [635, 286] width 170 height 93
type input "53FFFD"
click at [816, 354] on div "Theme Choose a theme for your notifications Colorful Velmora from [GEOGRAPHIC_D…" at bounding box center [666, 324] width 912 height 645
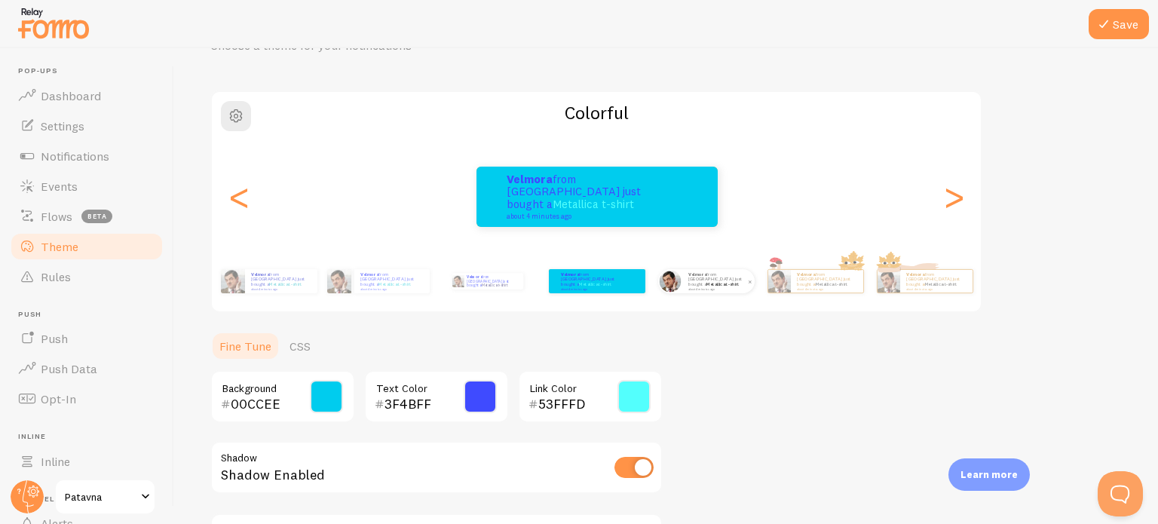
click at [698, 280] on p "Velmora from [GEOGRAPHIC_DATA] just bought a Metallica t-shirt about 4 minutes …" at bounding box center [718, 280] width 60 height 19
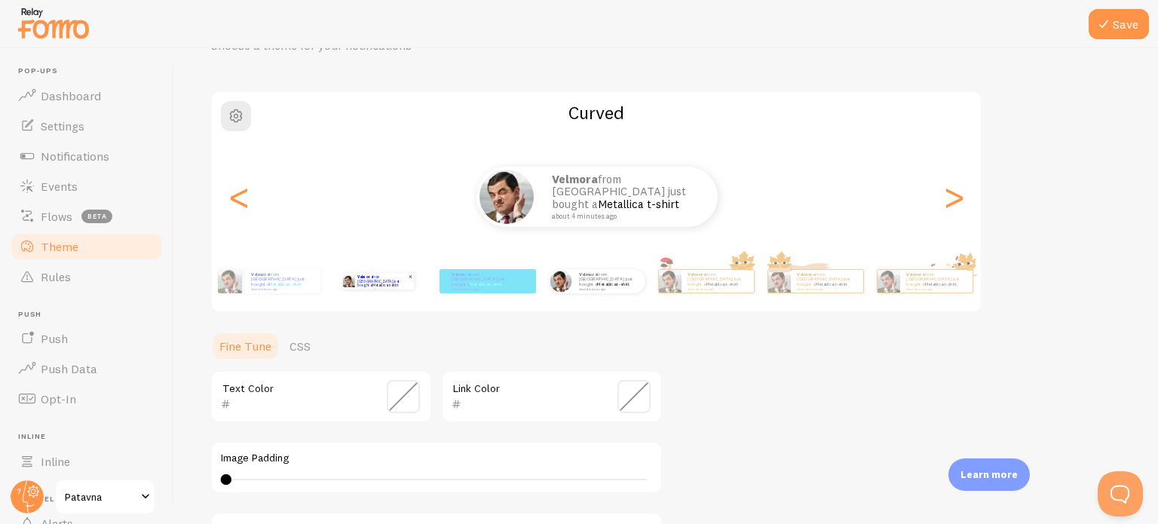
click at [396, 284] on link "Metallica t-shirt" at bounding box center [385, 285] width 26 height 5
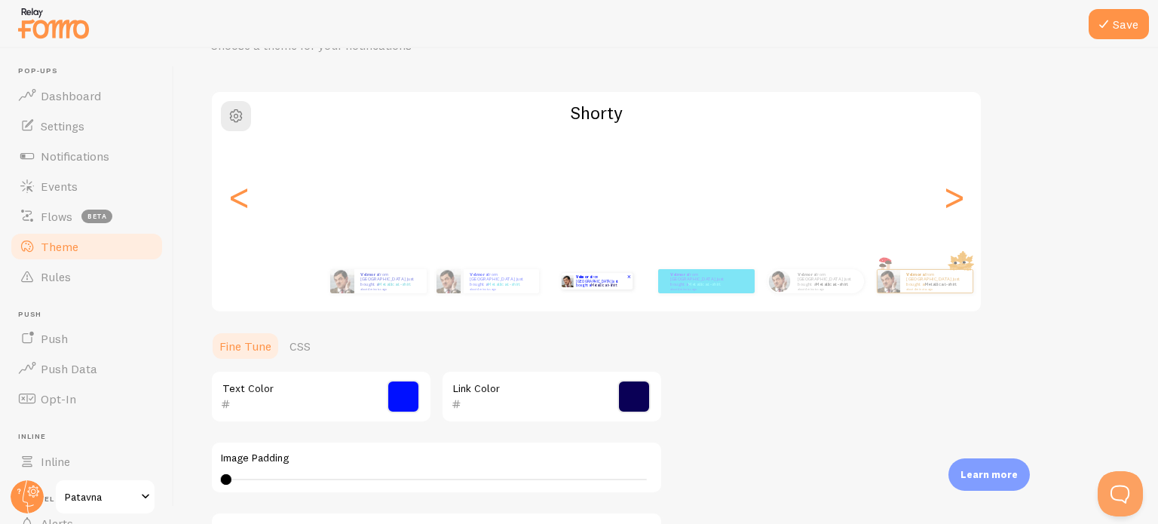
type input "0010FF"
type input "0A0056"
type input "0"
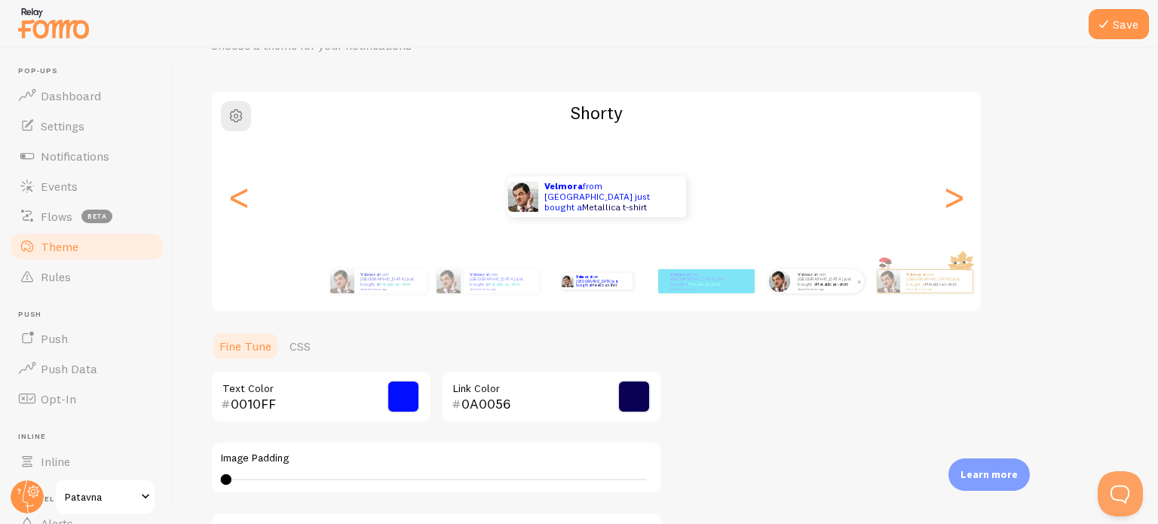
click at [778, 284] on img at bounding box center [779, 281] width 22 height 22
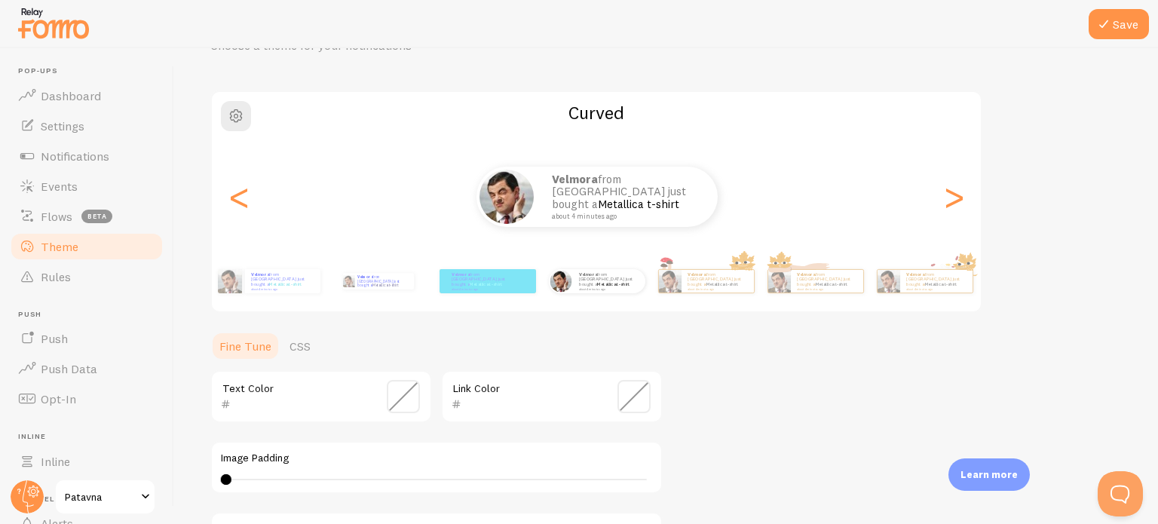
click at [413, 400] on span at bounding box center [403, 396] width 33 height 33
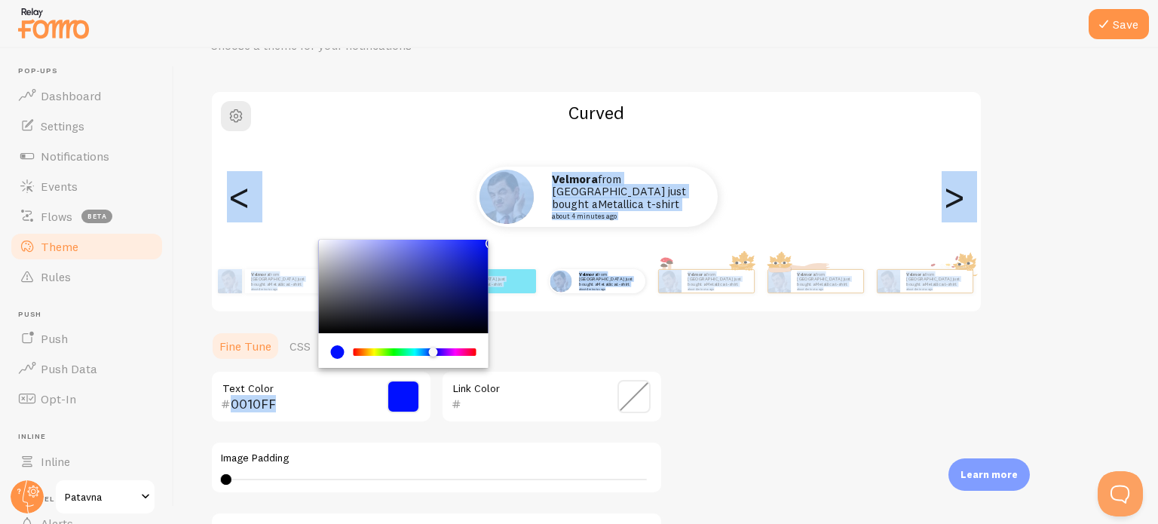
drag, startPoint x: 467, startPoint y: 268, endPoint x: 486, endPoint y: 234, distance: 37.8
click at [486, 234] on div "Theme Choose a theme for your notifications Curved Velmora from [GEOGRAPHIC_DAT…" at bounding box center [666, 359] width 912 height 715
type input "0414FF"
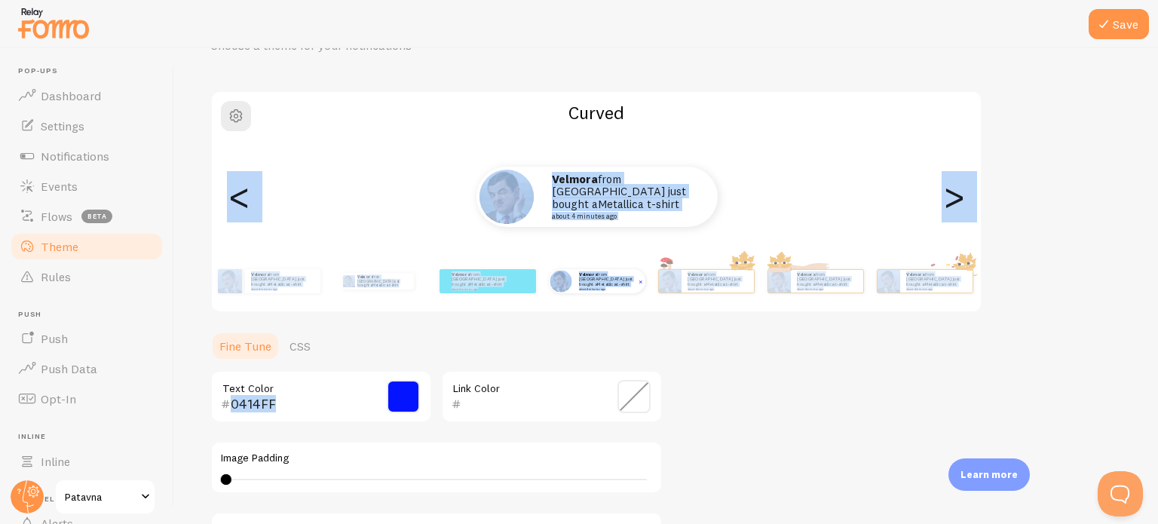
click at [642, 292] on div "Velmora from [GEOGRAPHIC_DATA] just bought a Metallica t-shirt about 4 minutes …" at bounding box center [597, 281] width 97 height 24
click at [628, 326] on div "Theme Choose a theme for your notifications Curved Velmora from [GEOGRAPHIC_DAT…" at bounding box center [666, 359] width 912 height 715
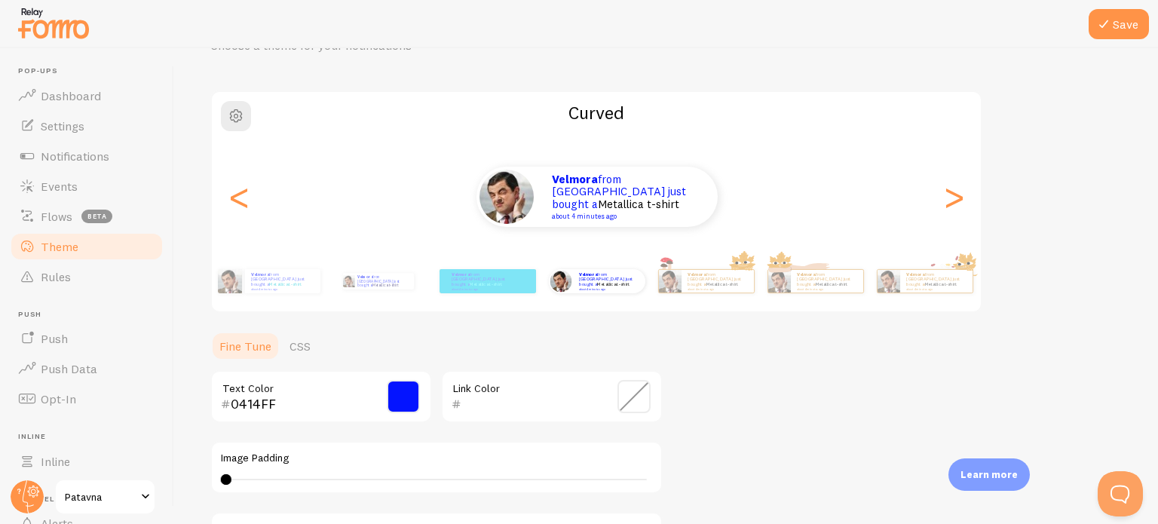
click at [630, 391] on span at bounding box center [633, 396] width 33 height 33
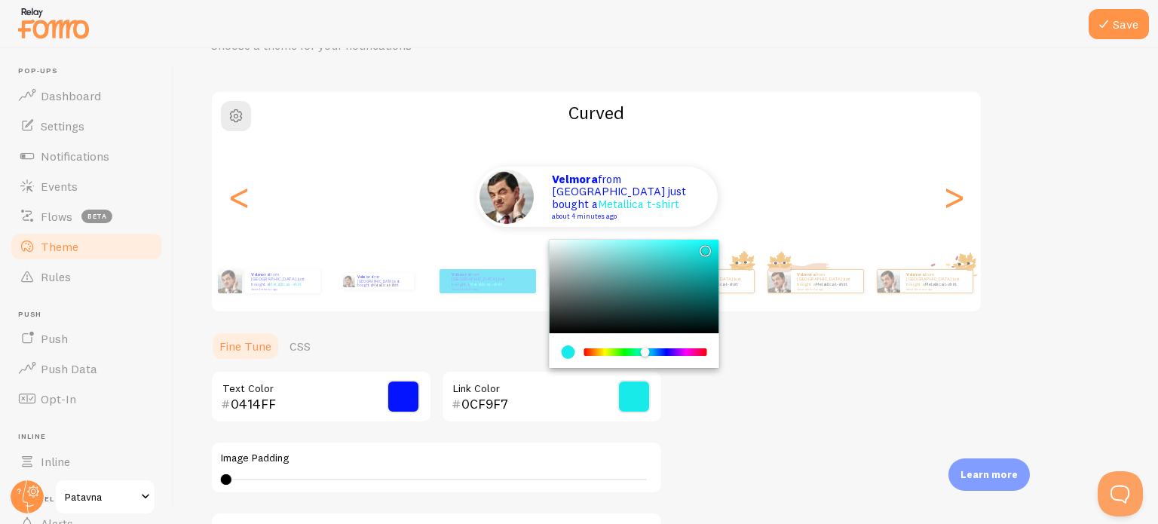
type input "09FBF9"
drag, startPoint x: 667, startPoint y: 285, endPoint x: 713, endPoint y: 241, distance: 64.0
click at [713, 241] on div "Chrome color picker" at bounding box center [635, 286] width 170 height 93
click at [798, 342] on div "Theme Choose a theme for your notifications Curved Velmora from [GEOGRAPHIC_DAT…" at bounding box center [666, 359] width 912 height 715
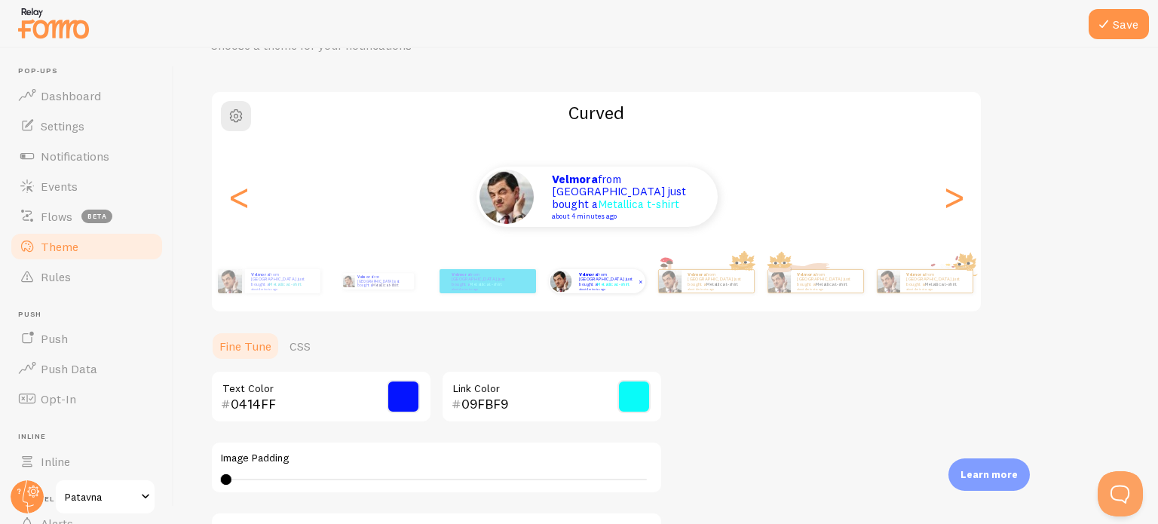
click at [616, 282] on link "Metallica t-shirt" at bounding box center [613, 284] width 32 height 6
click at [709, 291] on div "Velmora from [GEOGRAPHIC_DATA] just bought a Metallica t-shirt about 4 minutes …" at bounding box center [718, 281] width 72 height 23
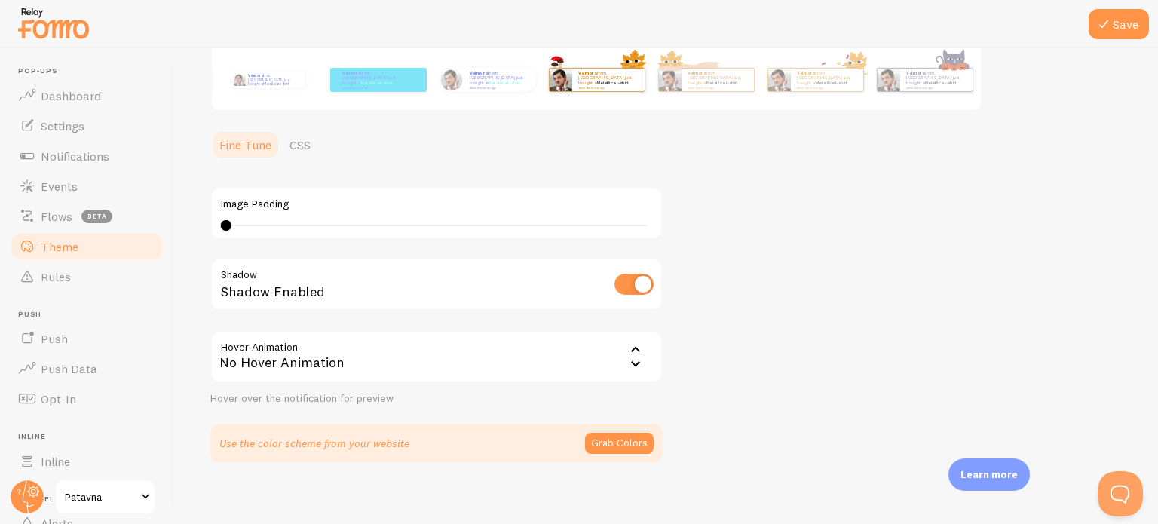
scroll to position [294, 0]
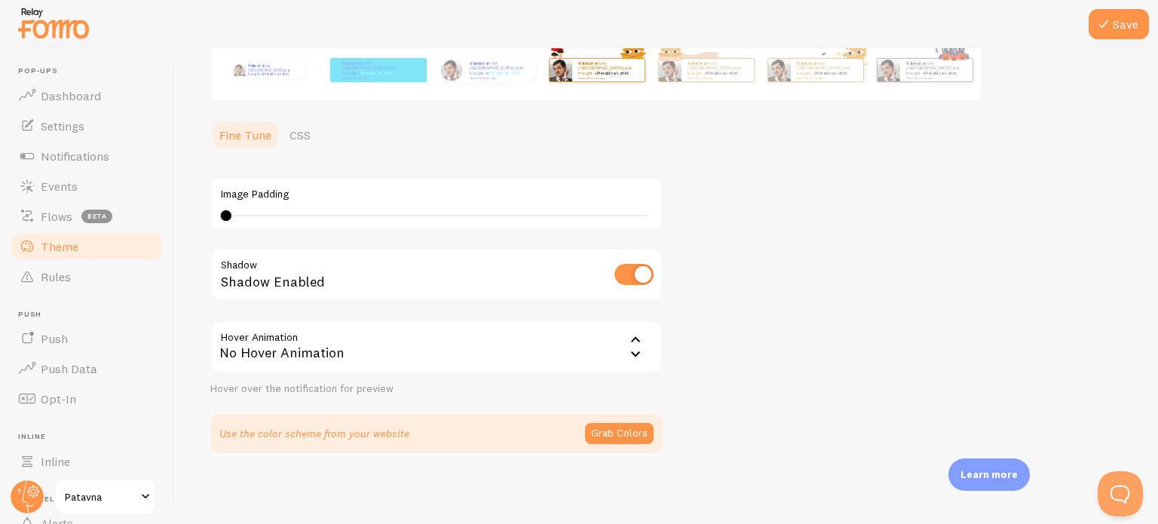
click at [1134, 376] on div "Save Theme Choose a theme for your notifications Fall: Nature Velmora from [GEO…" at bounding box center [666, 286] width 984 height 476
click at [632, 352] on icon at bounding box center [636, 354] width 18 height 18
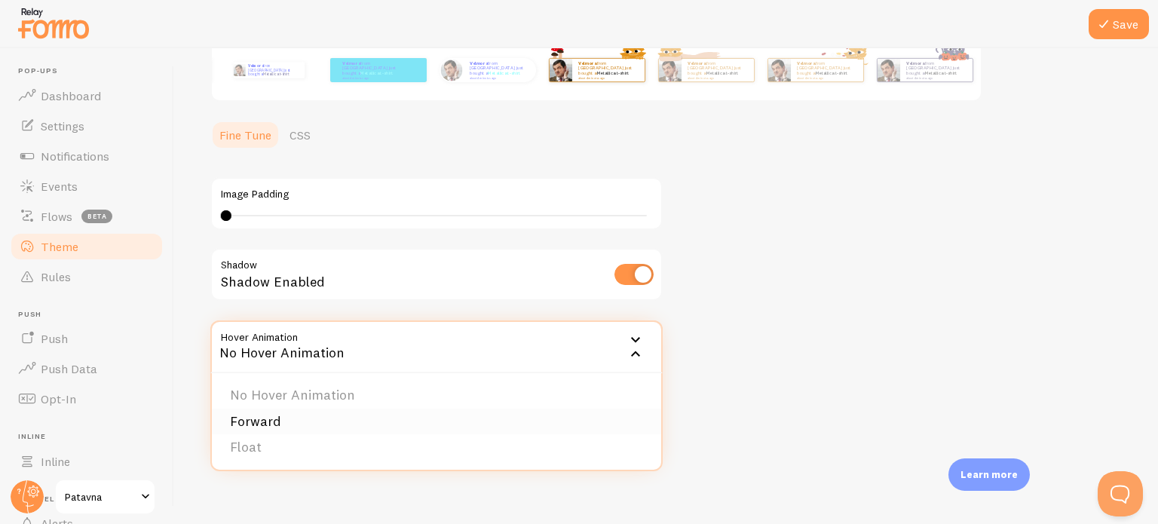
click at [449, 421] on li "Forward" at bounding box center [436, 422] width 449 height 26
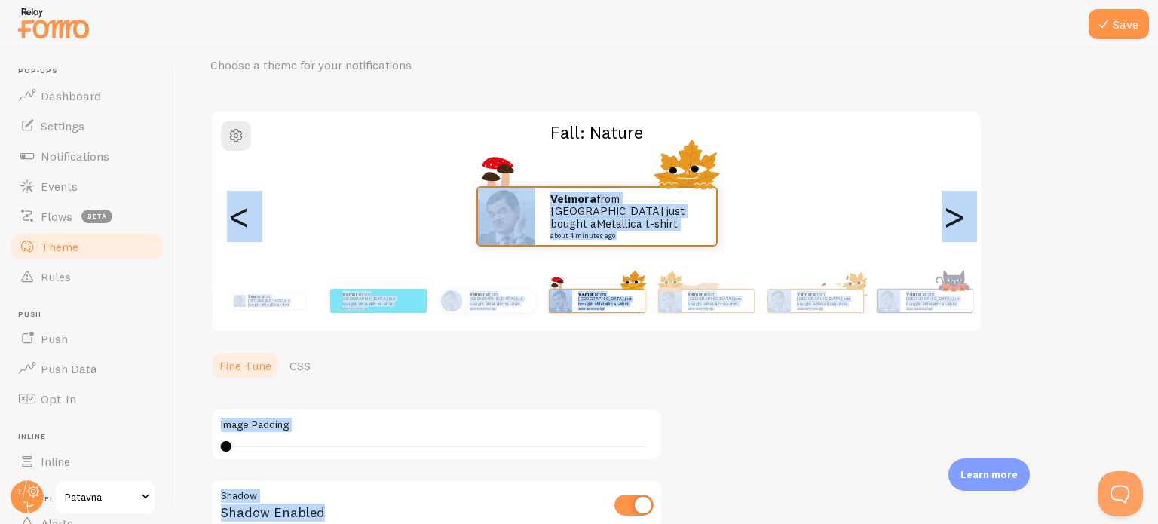
scroll to position [63, 0]
drag, startPoint x: 1157, startPoint y: 298, endPoint x: 1157, endPoint y: 163, distance: 135.0
click at [1157, 163] on div "Save Theme Choose a theme for your notifications Fall: Nature Velmora from [GEO…" at bounding box center [666, 286] width 984 height 476
click at [697, 309] on div "Velmora from [GEOGRAPHIC_DATA] just bought a Metallica t-shirt about 4 minutes …" at bounding box center [718, 301] width 72 height 23
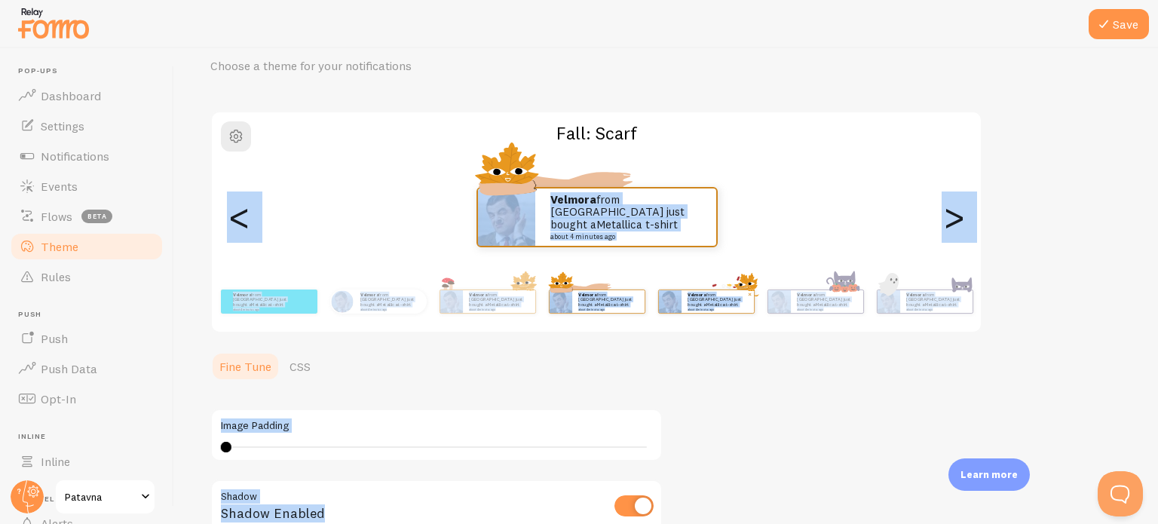
click at [741, 310] on div "Velmora from [GEOGRAPHIC_DATA] just bought a Metallica t-shirt about 4 minutes …" at bounding box center [718, 301] width 72 height 23
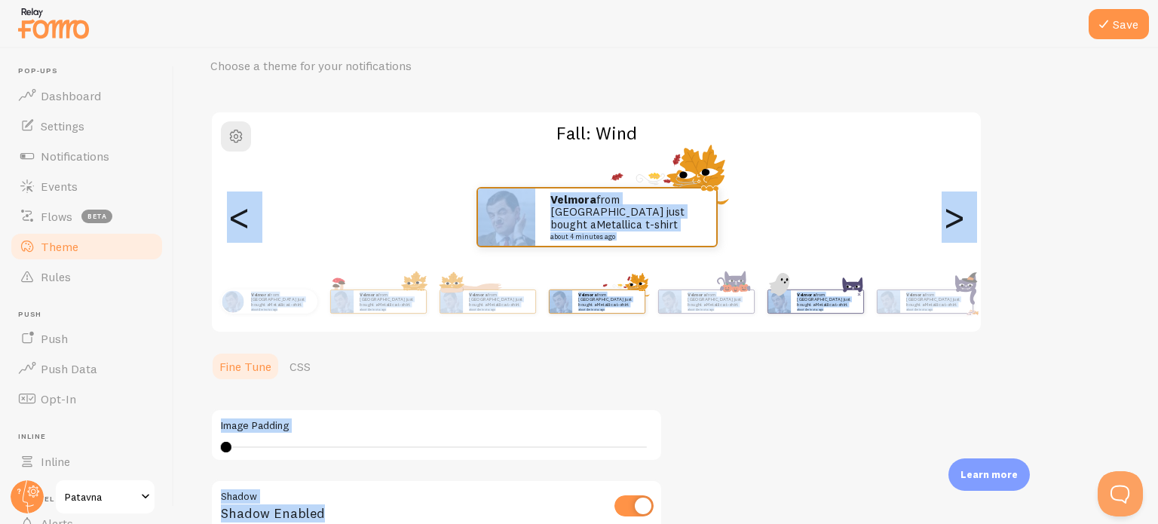
click at [797, 308] on small "about 4 minutes ago" at bounding box center [826, 309] width 59 height 3
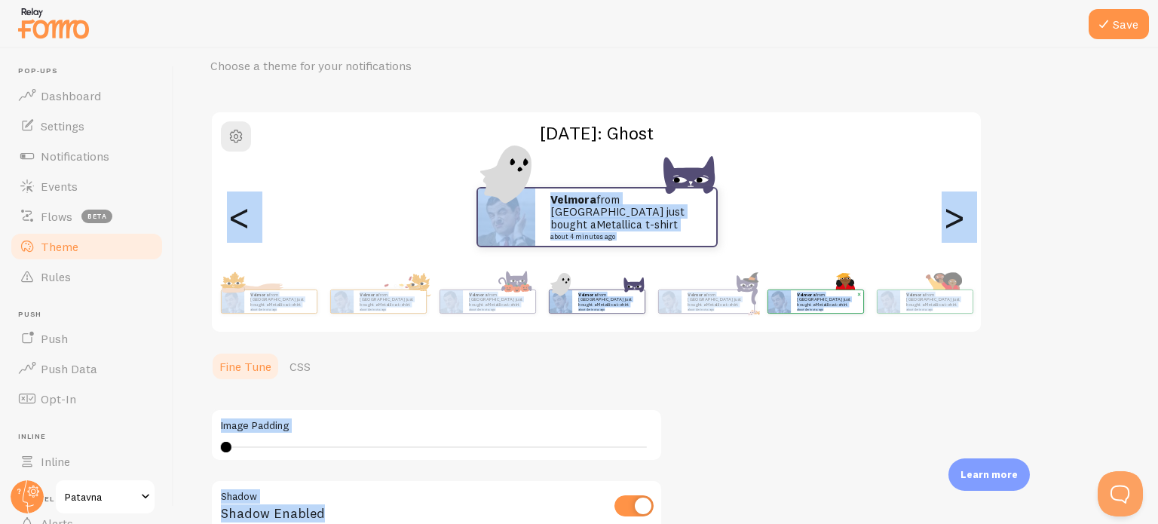
click at [801, 301] on p "Velmora from [GEOGRAPHIC_DATA] just bought a Metallica t-shirt about 4 minutes …" at bounding box center [827, 301] width 60 height 19
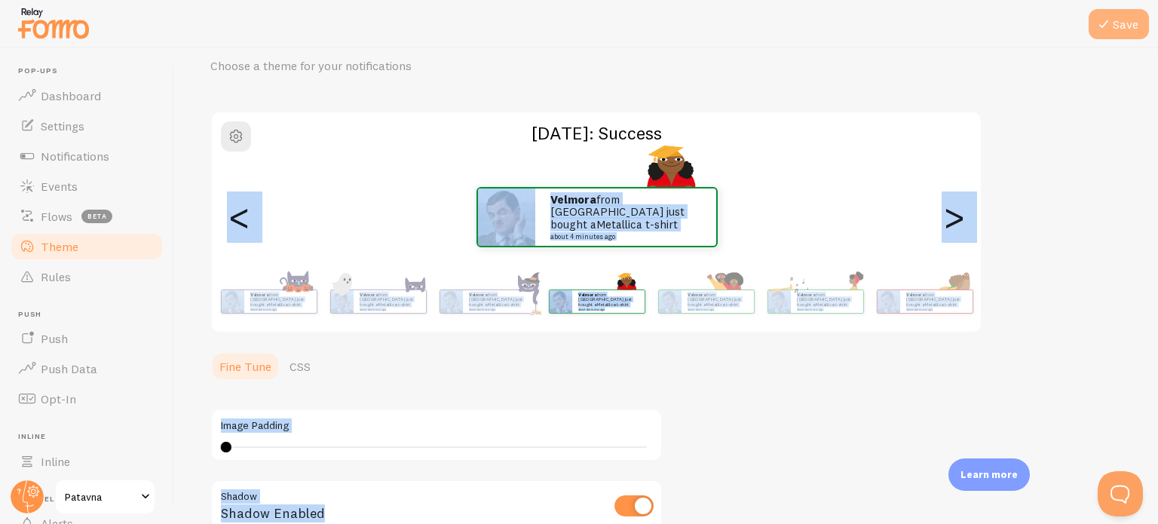
click at [1125, 31] on button "Save" at bounding box center [1119, 24] width 60 height 30
click at [1110, 31] on icon at bounding box center [1104, 24] width 18 height 18
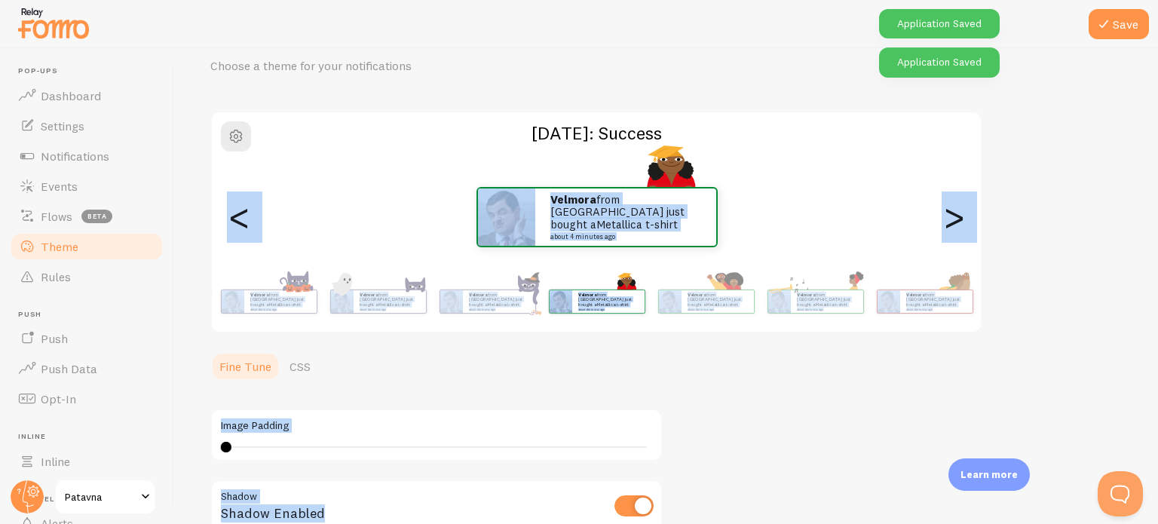
click at [118, 243] on link "Theme" at bounding box center [86, 246] width 155 height 30
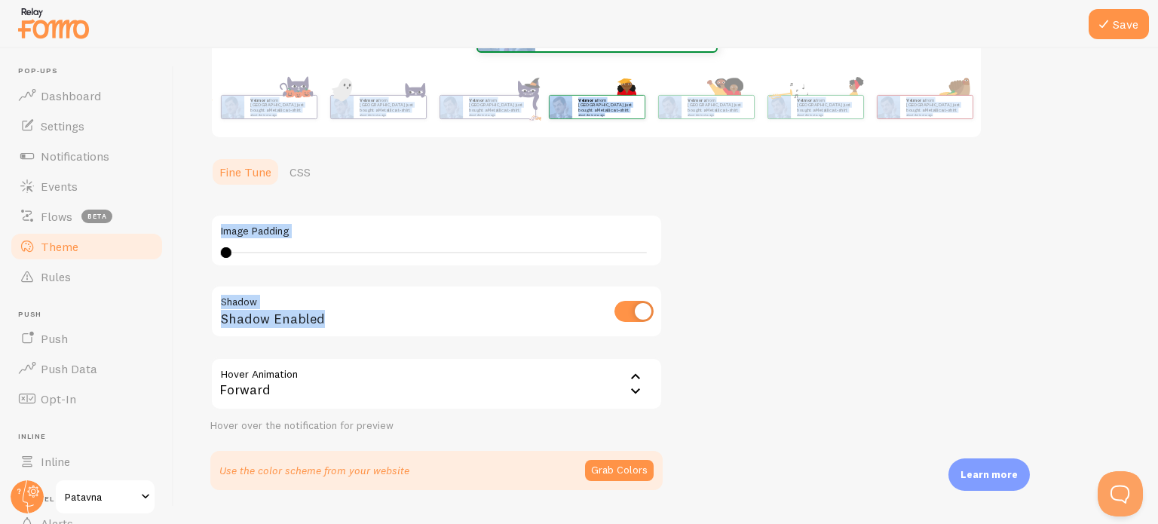
scroll to position [294, 0]
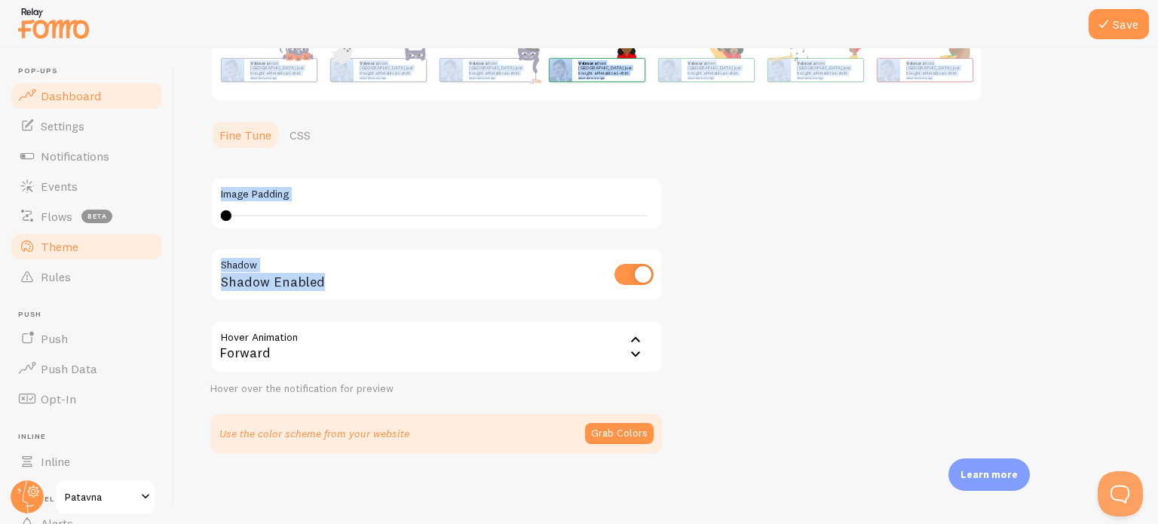
click at [96, 99] on span "Dashboard" at bounding box center [71, 95] width 60 height 15
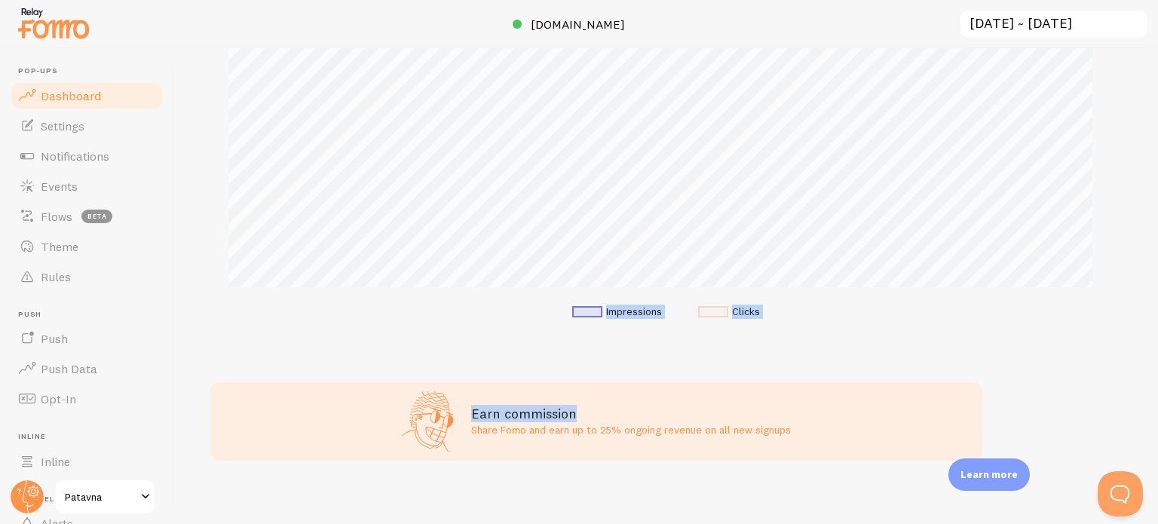
scroll to position [319, 0]
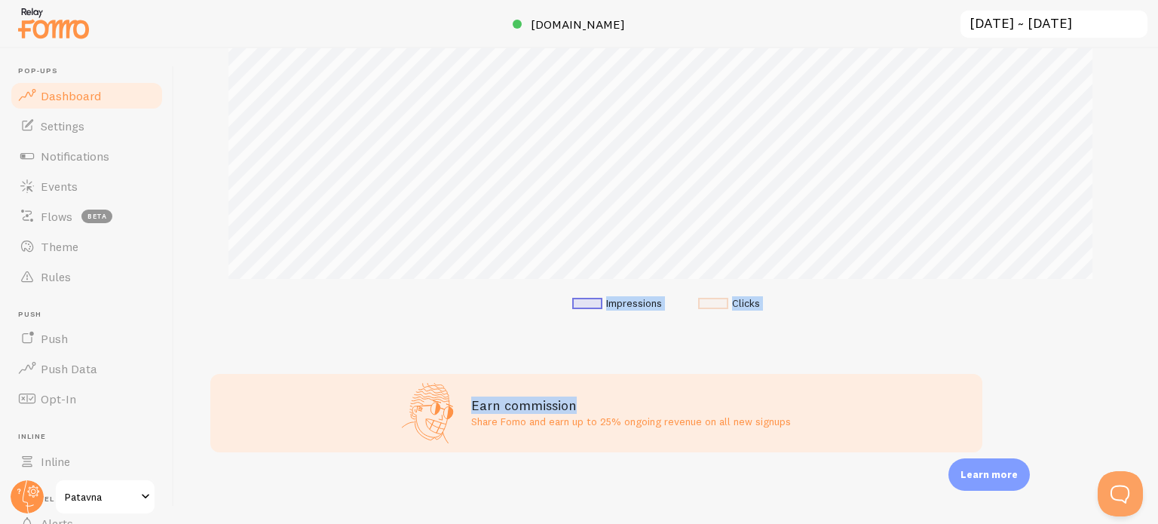
drag, startPoint x: 1157, startPoint y: 161, endPoint x: 1146, endPoint y: 359, distance: 198.6
click at [1146, 359] on div "Impressions 2 Quantity of notifications shown Clicks 0 Traffic from clicks on n…" at bounding box center [666, 286] width 984 height 476
click at [1004, 355] on div "Impressions 2 Quantity of notifications shown Clicks 0 Traffic from clicks on n…" at bounding box center [666, 286] width 984 height 476
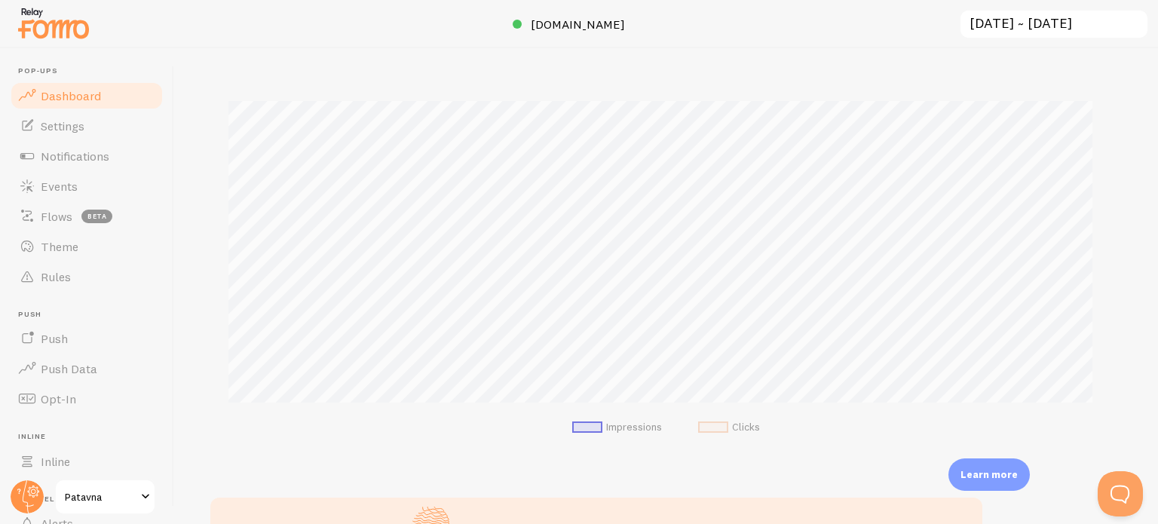
scroll to position [0, 0]
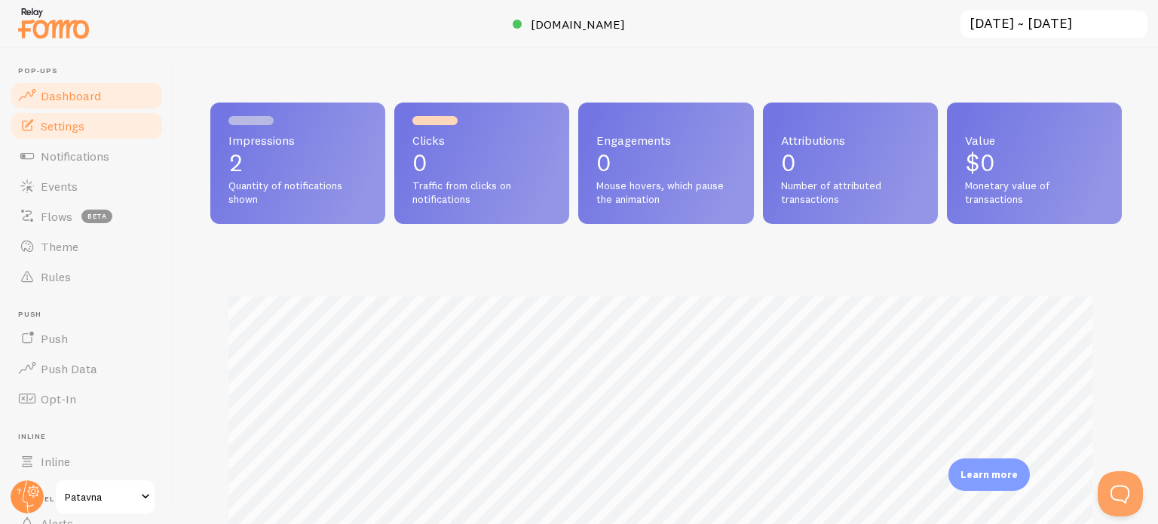
click at [63, 126] on span "Settings" at bounding box center [63, 125] width 44 height 15
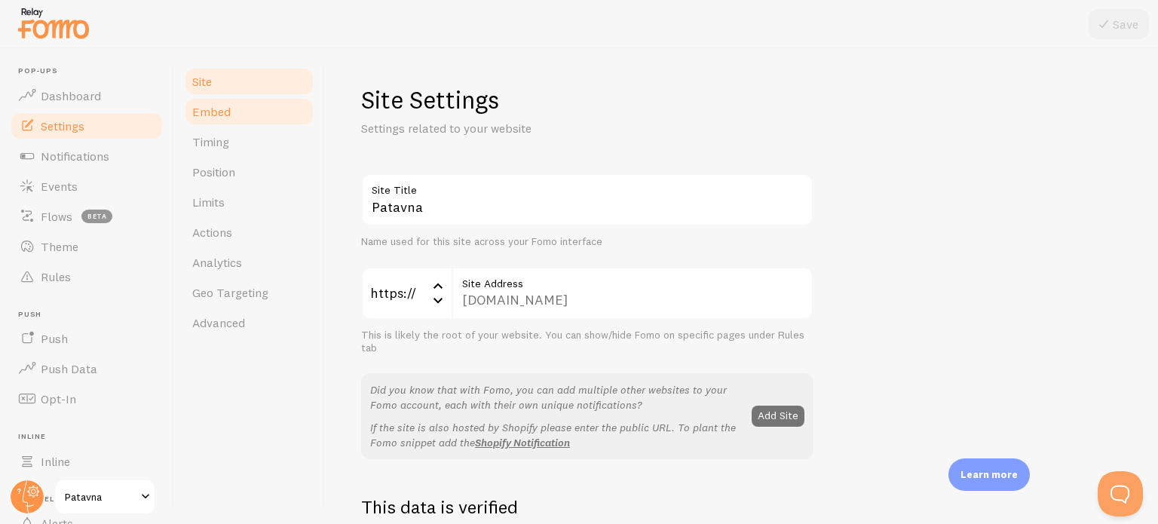
click at [229, 100] on link "Embed" at bounding box center [249, 112] width 132 height 30
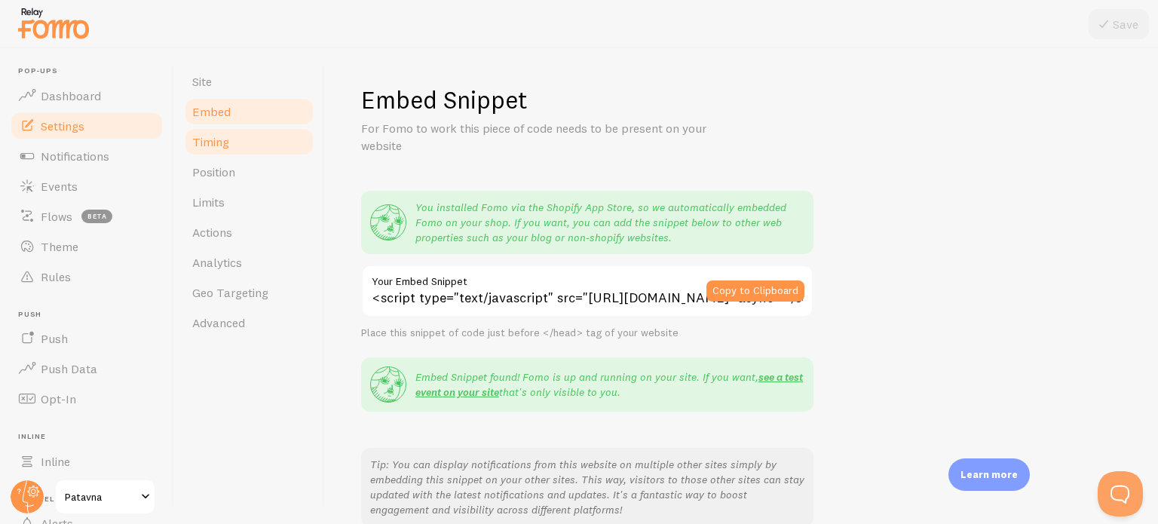
click at [207, 136] on span "Timing" at bounding box center [210, 141] width 37 height 15
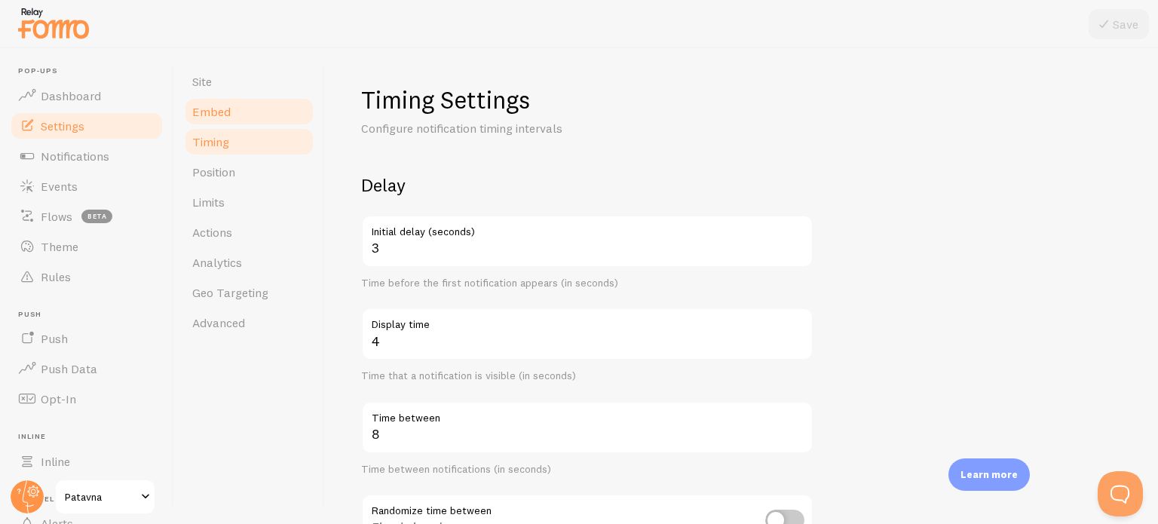
click at [214, 124] on link "Embed" at bounding box center [249, 112] width 132 height 30
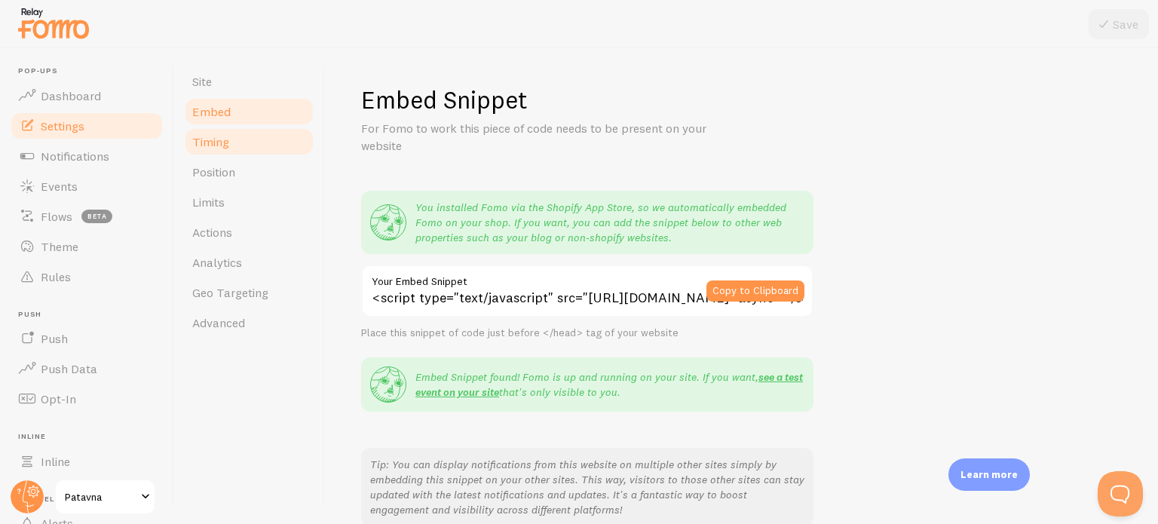
click at [225, 148] on span "Timing" at bounding box center [210, 141] width 37 height 15
